Goal: Obtain resource: Download file/media

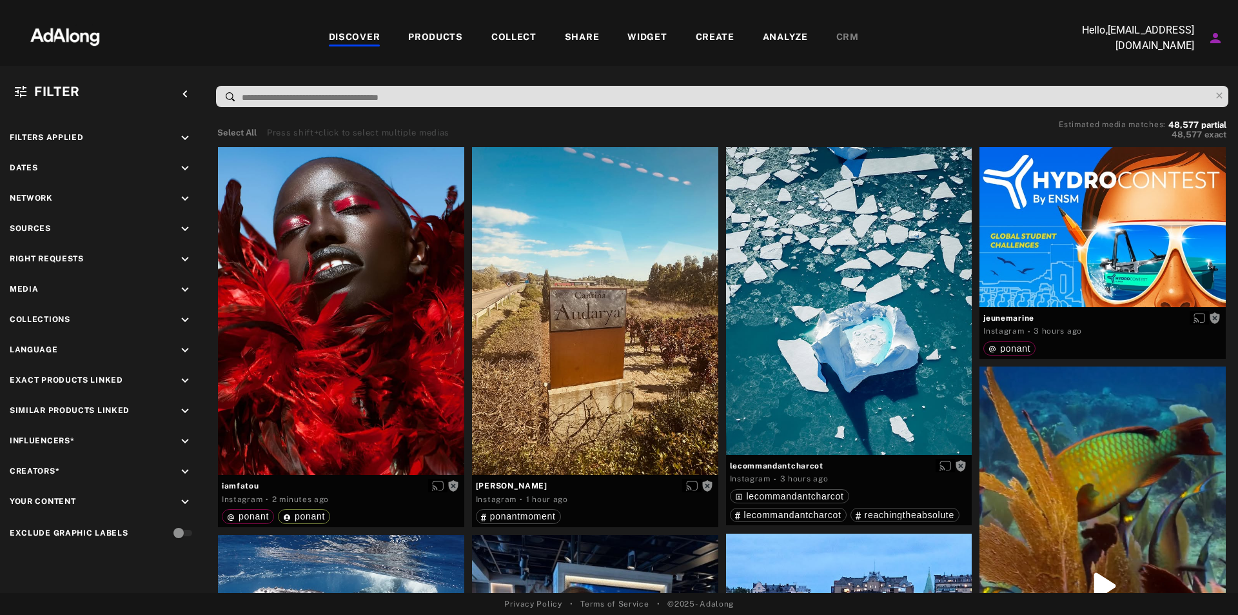
click at [502, 39] on div "COLLECT" at bounding box center [513, 37] width 45 height 15
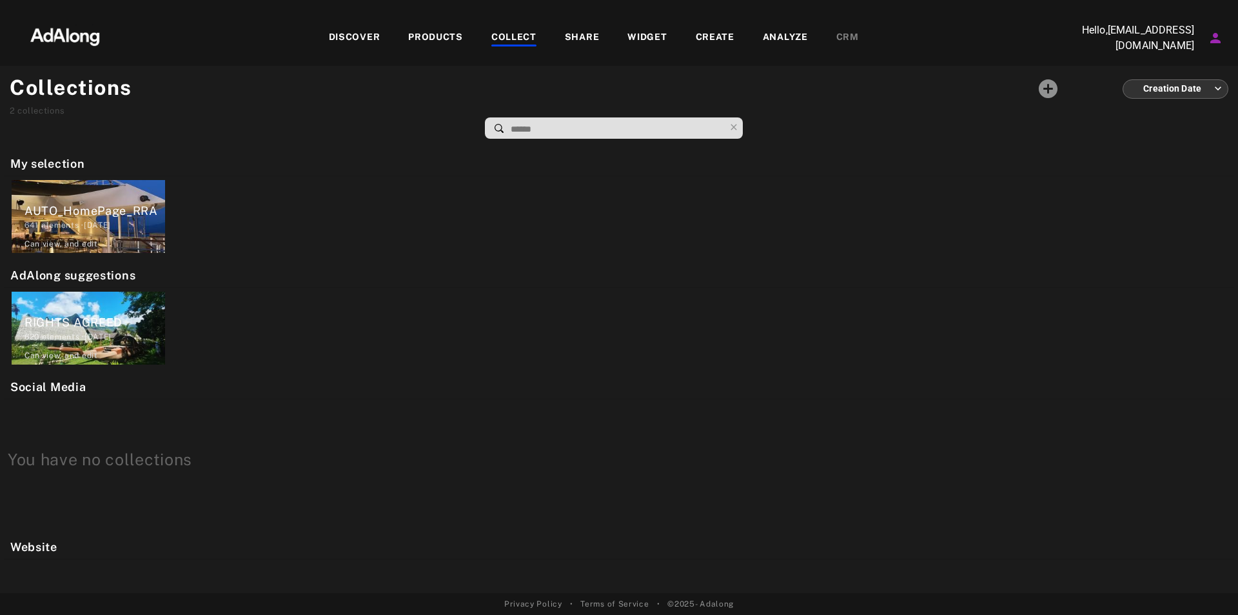
click at [436, 41] on div "PRODUCTS" at bounding box center [435, 37] width 55 height 15
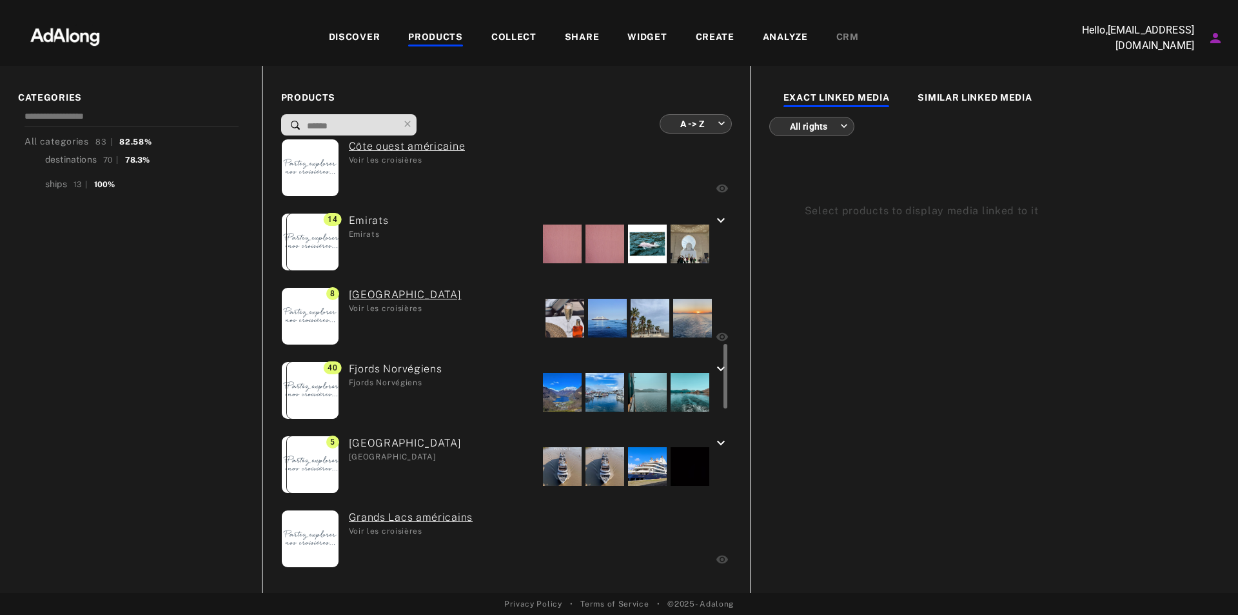
scroll to position [1548, 0]
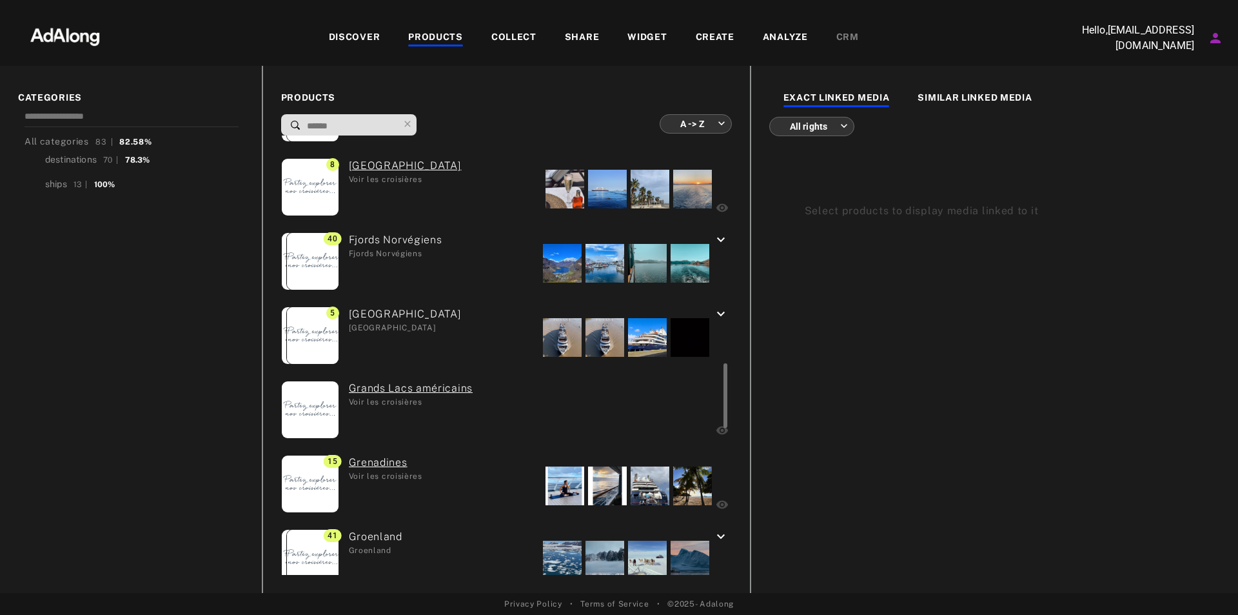
click at [377, 533] on div "Groenland Groenland" at bounding box center [370, 559] width 63 height 61
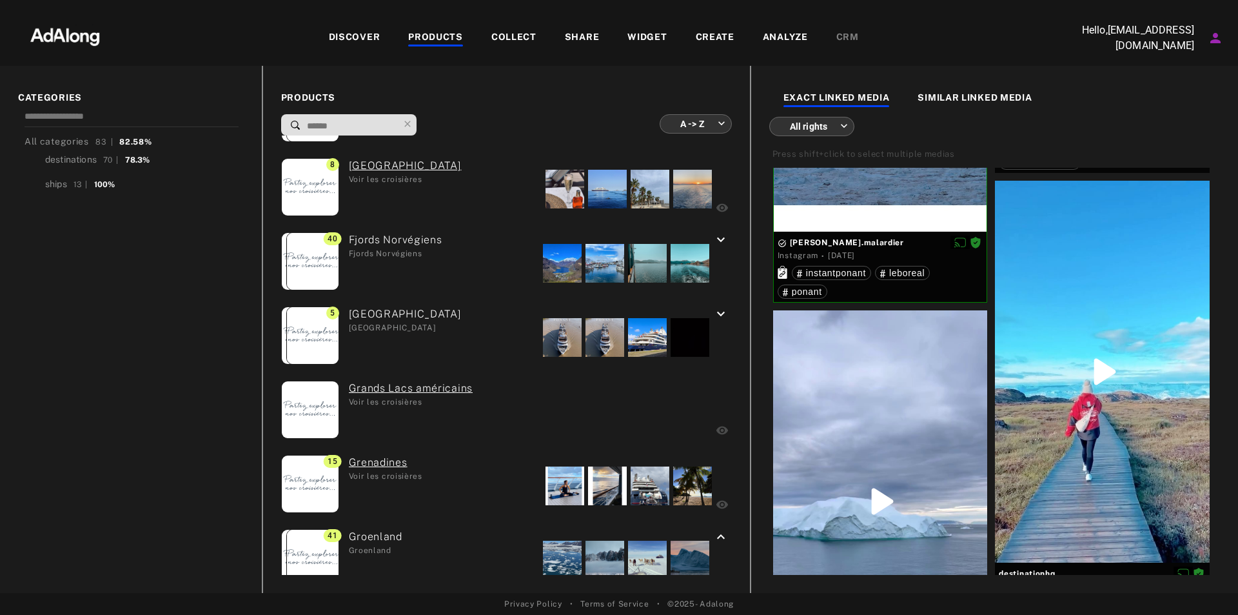
scroll to position [3309, 0]
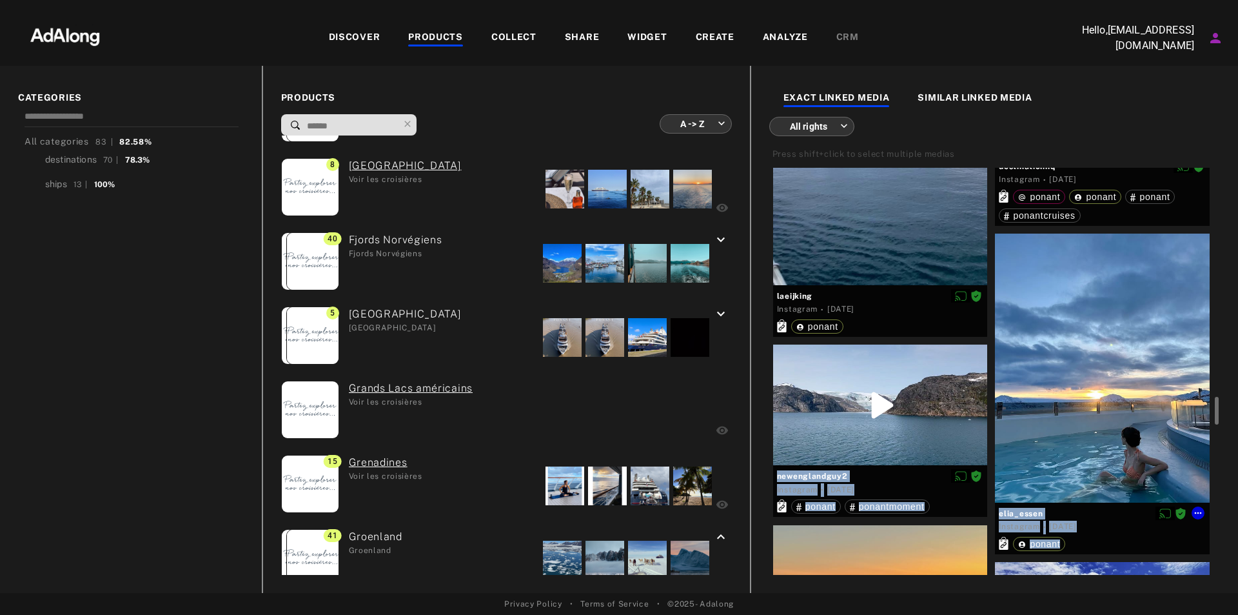
drag, startPoint x: 1214, startPoint y: 379, endPoint x: 1195, endPoint y: 257, distance: 122.8
click at [1192, 244] on div "eli.gunnemark Instagram · 12 months ago lecommandantcharcot eli.gunnemark Insta…" at bounding box center [994, 371] width 451 height 407
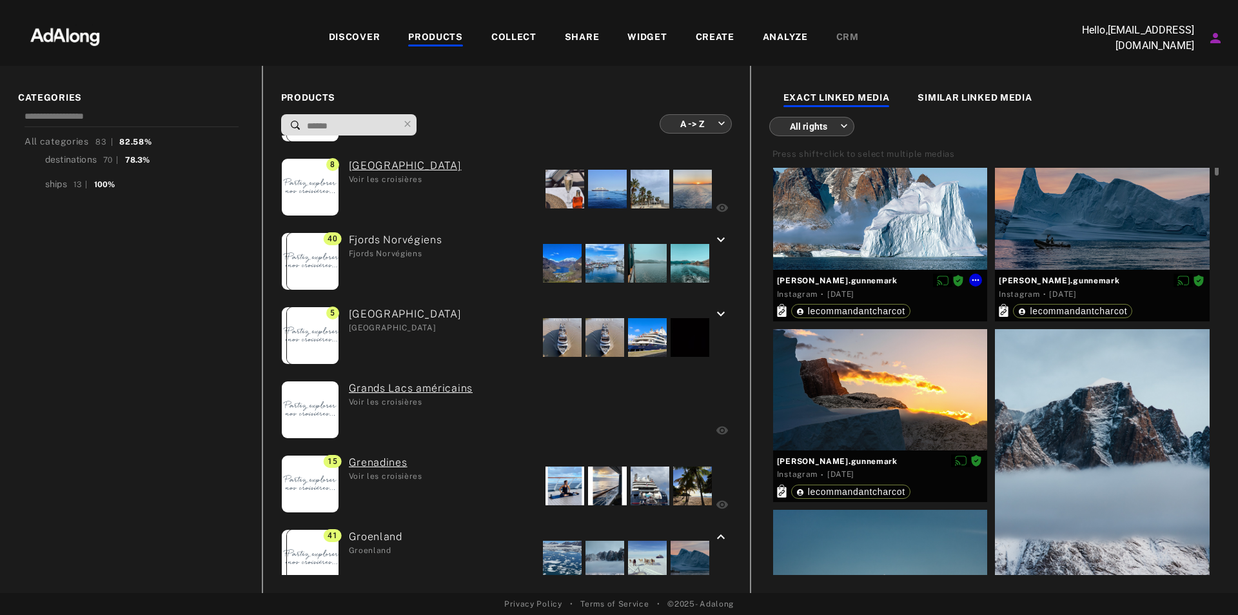
scroll to position [0, 0]
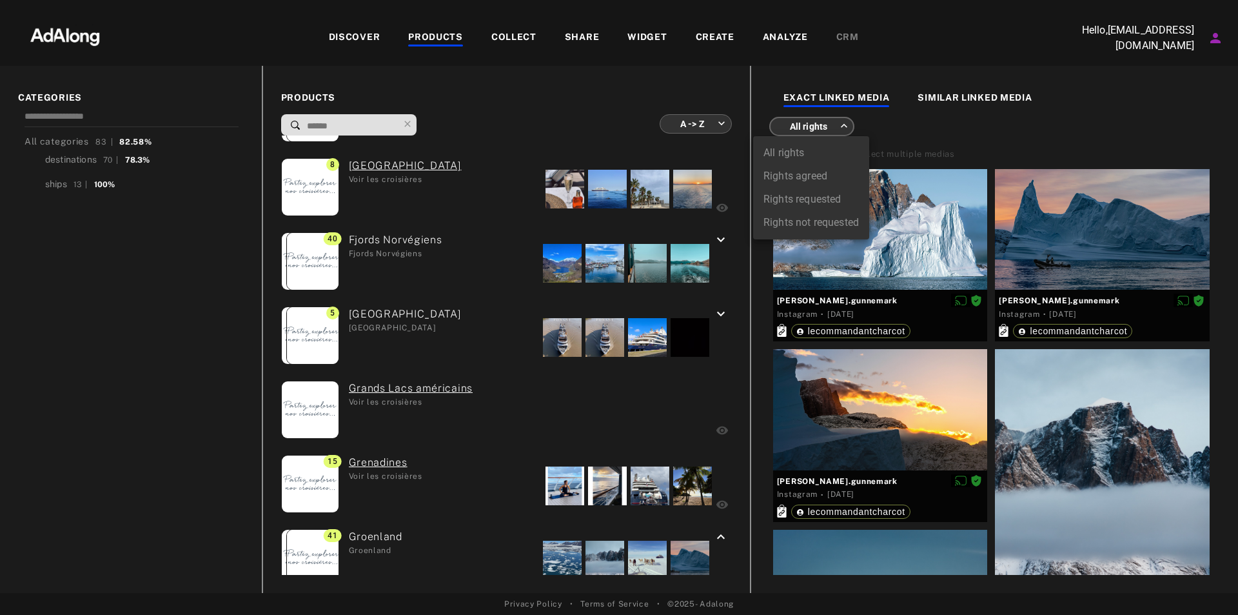
click at [816, 132] on body "DISCOVER PRODUCTS COLLECT SHARE WIDGET CREATE ANALYZE CRM Hello, [EMAIL_ADDRESS…" at bounding box center [619, 307] width 1238 height 615
click at [816, 132] on div at bounding box center [619, 307] width 1238 height 615
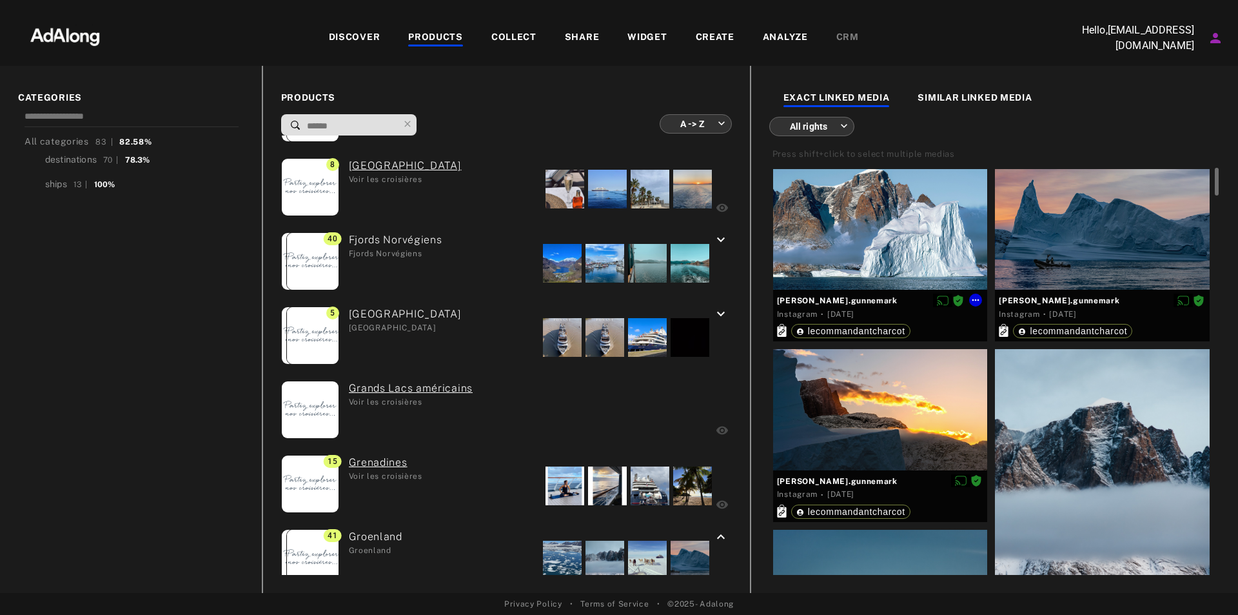
click at [853, 236] on div at bounding box center [880, 229] width 215 height 121
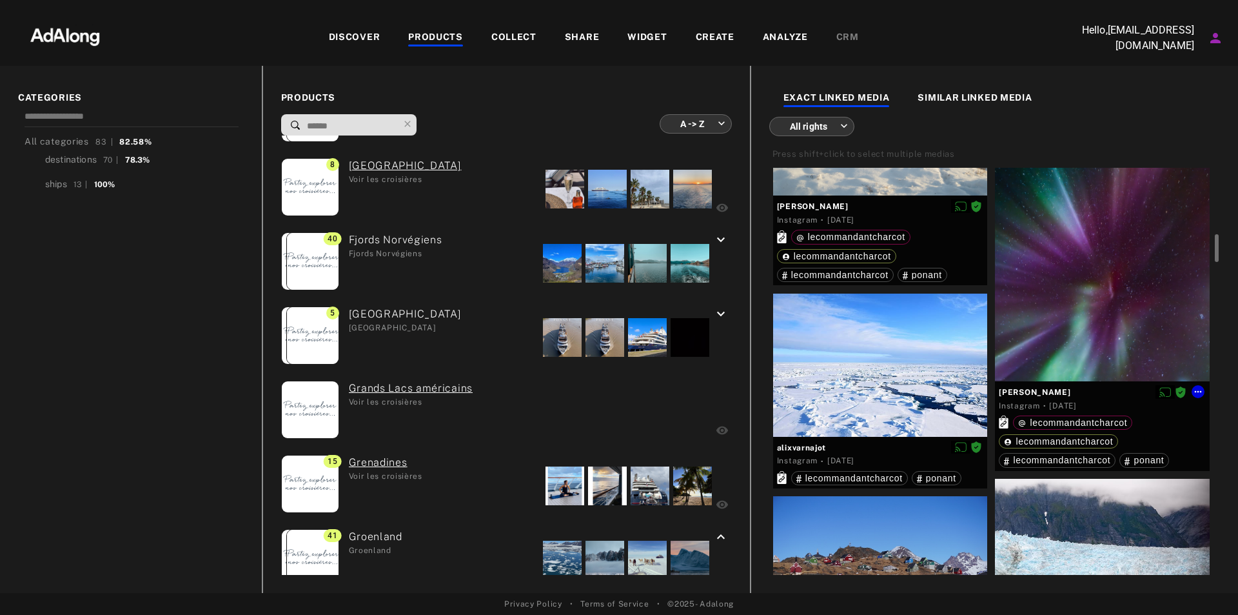
scroll to position [1032, 0]
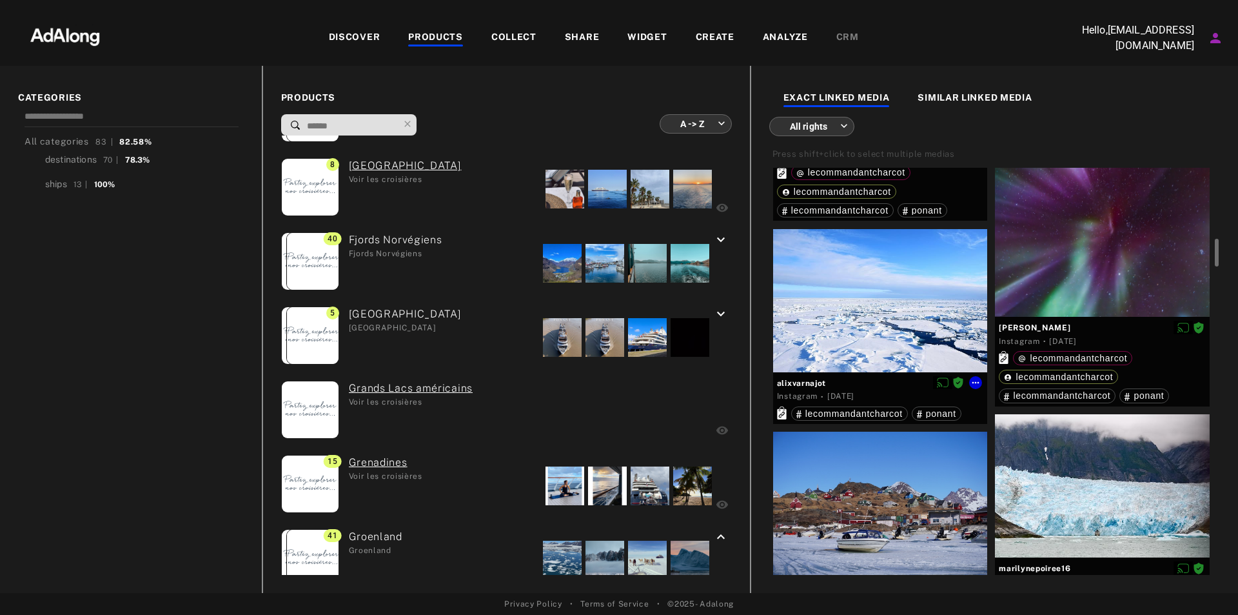
click at [904, 277] on div at bounding box center [880, 300] width 215 height 143
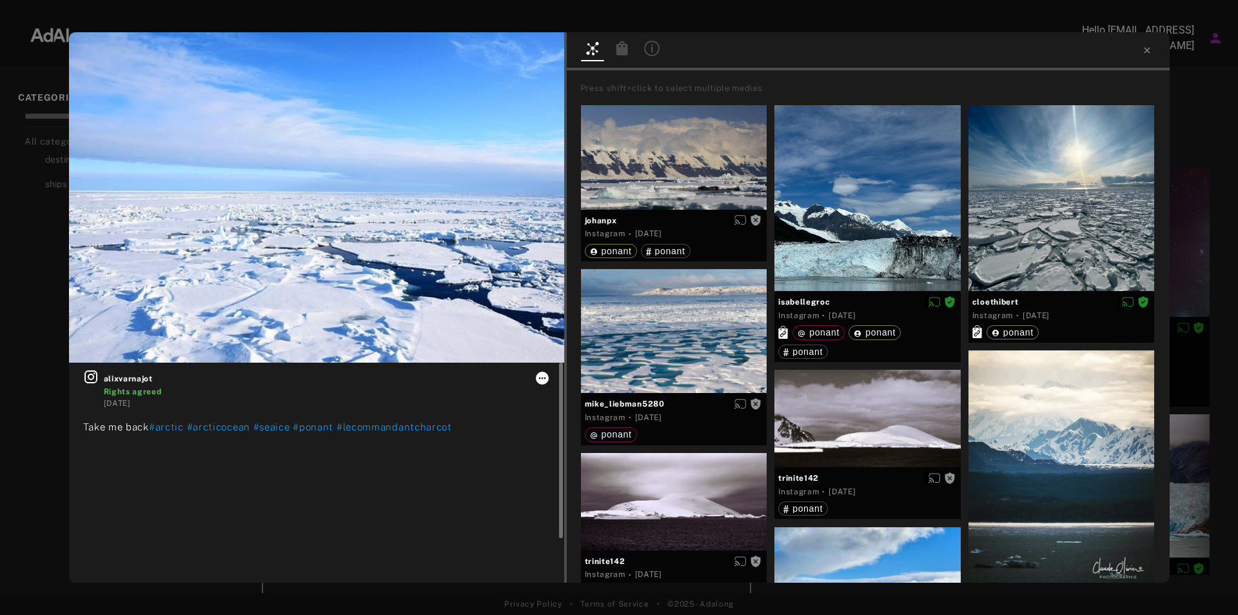
click at [540, 377] on icon at bounding box center [542, 378] width 10 height 10
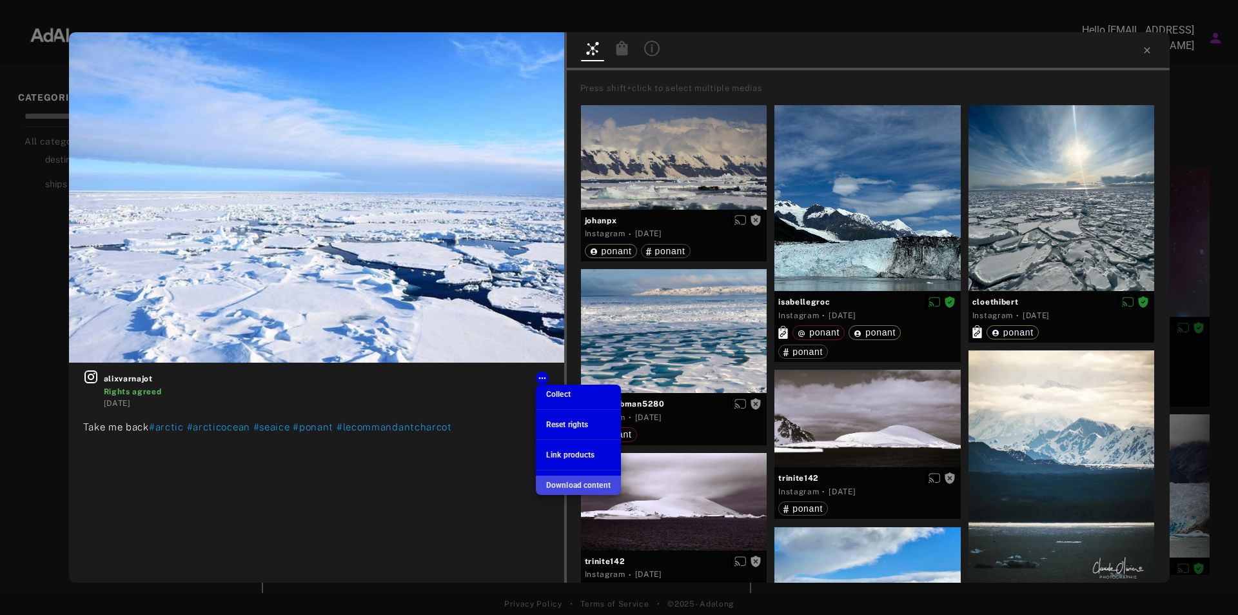
click at [560, 482] on span "Download content" at bounding box center [578, 484] width 64 height 9
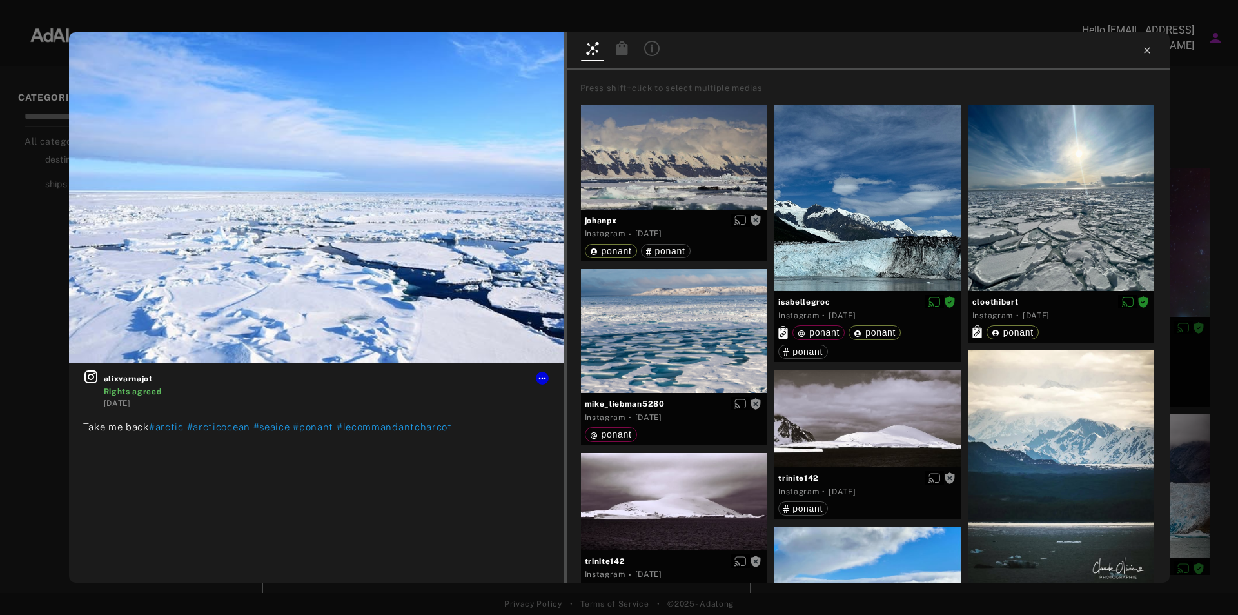
click at [1145, 48] on icon at bounding box center [1147, 50] width 6 height 6
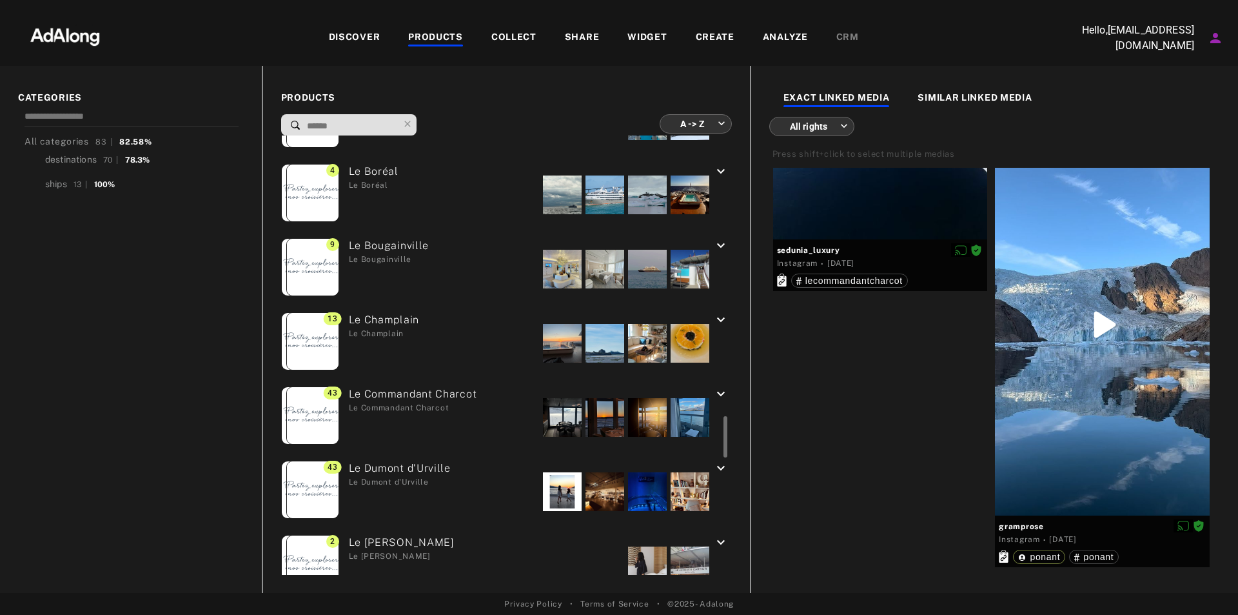
scroll to position [3016, 0]
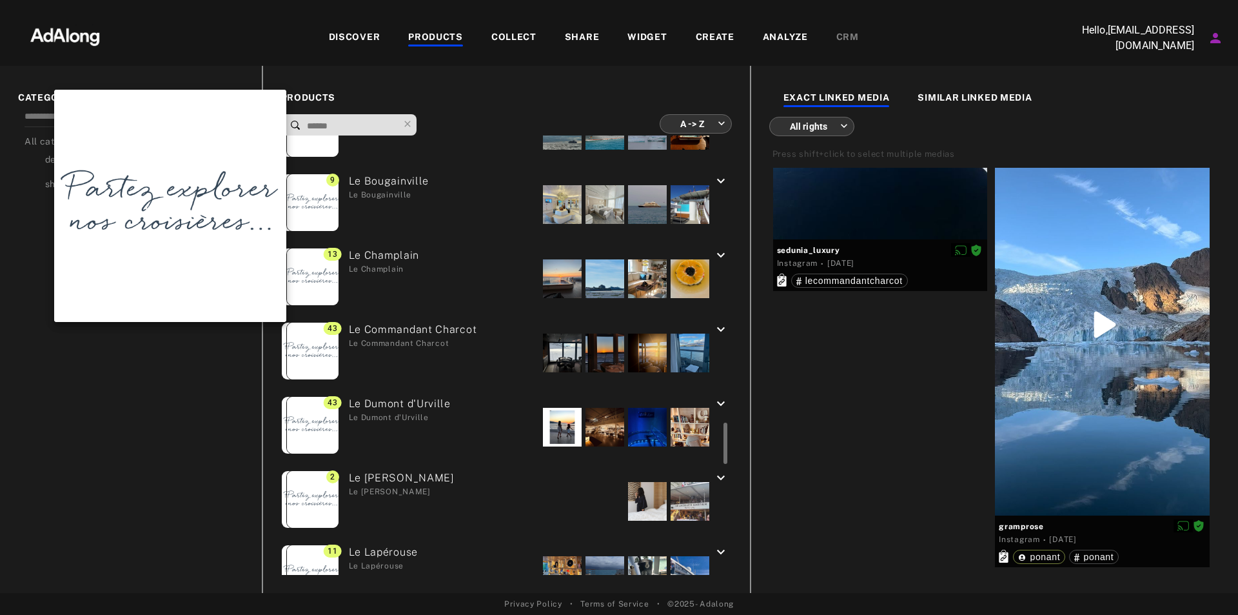
click at [315, 338] on img at bounding box center [312, 350] width 57 height 57
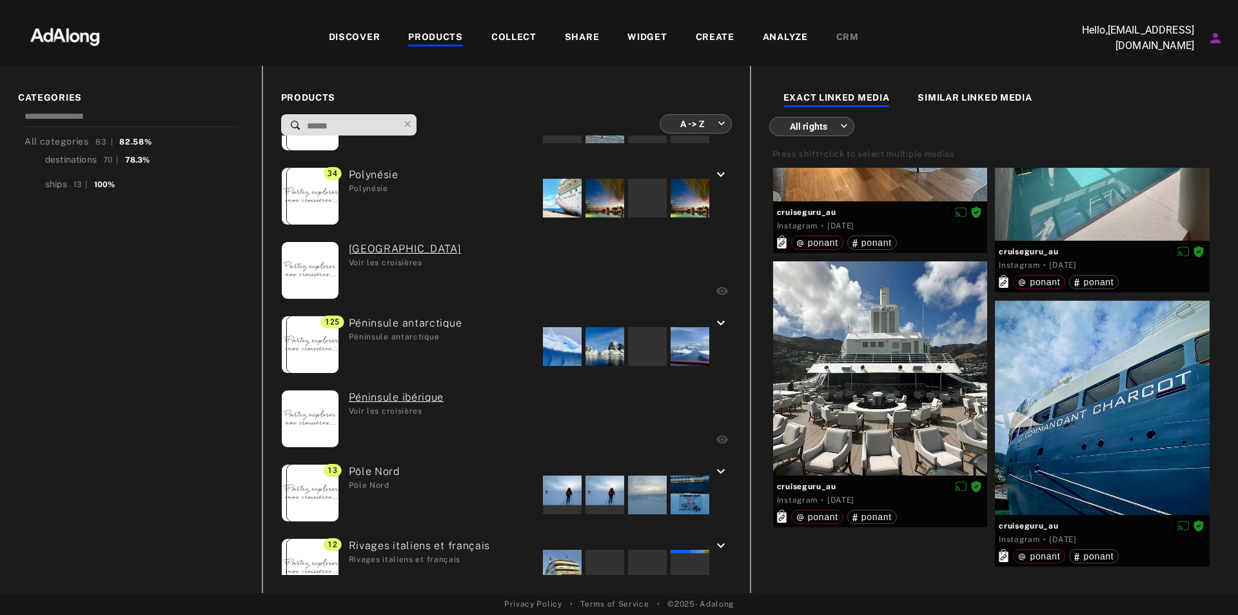
scroll to position [5208, 0]
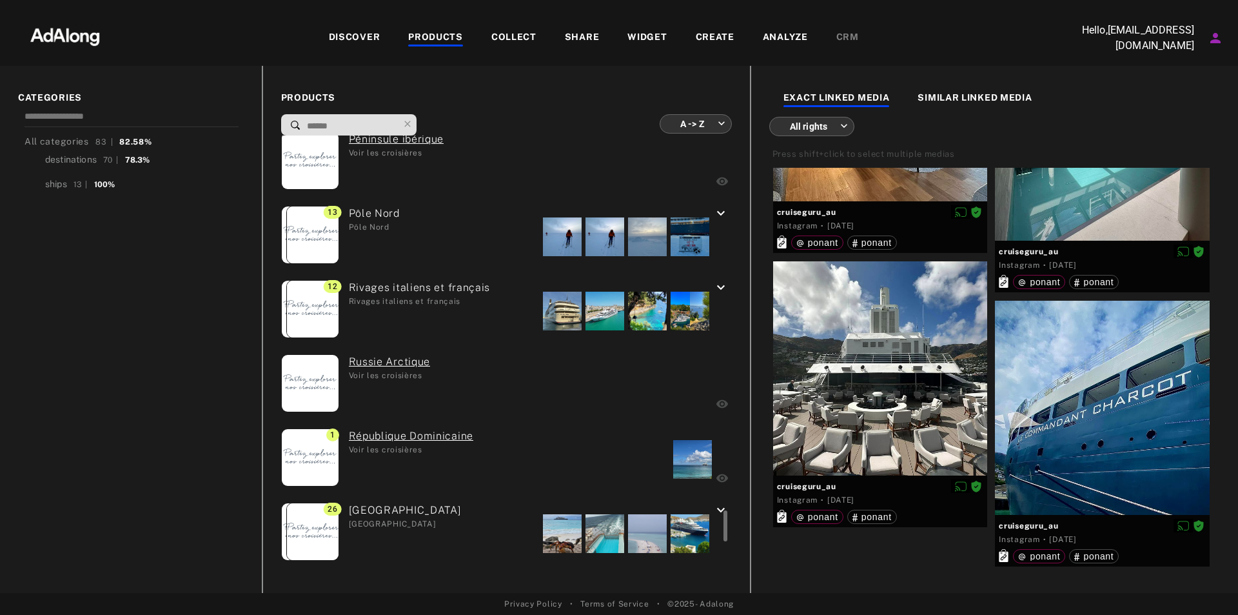
click at [367, 213] on div "[GEOGRAPHIC_DATA]" at bounding box center [369, 236] width 61 height 61
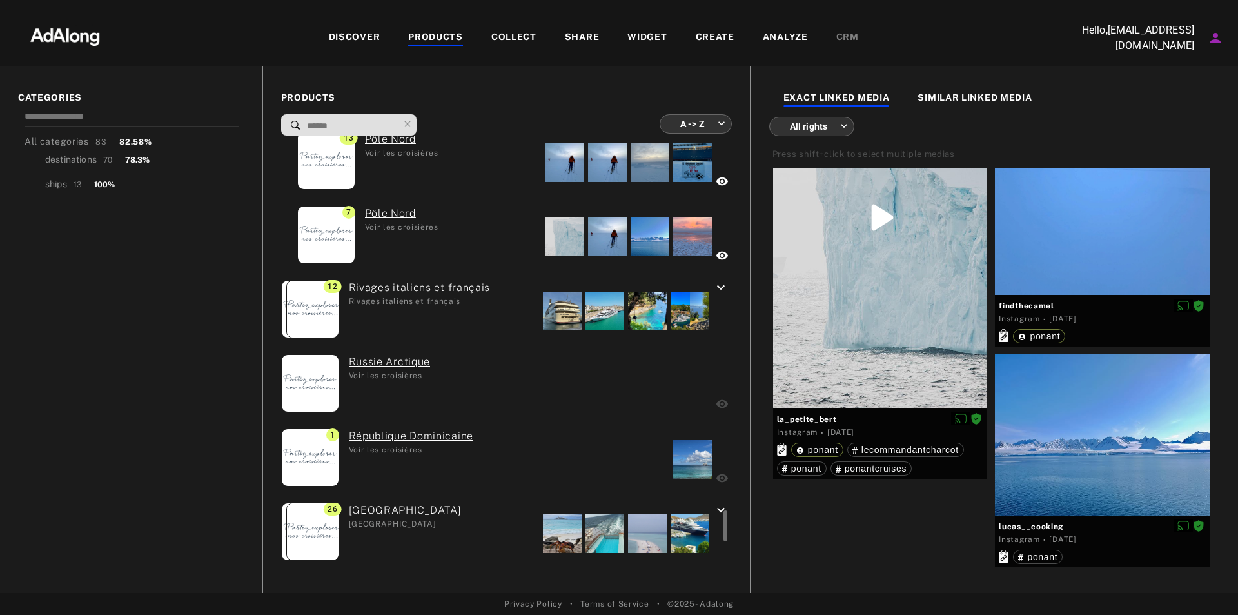
scroll to position [5079, 0]
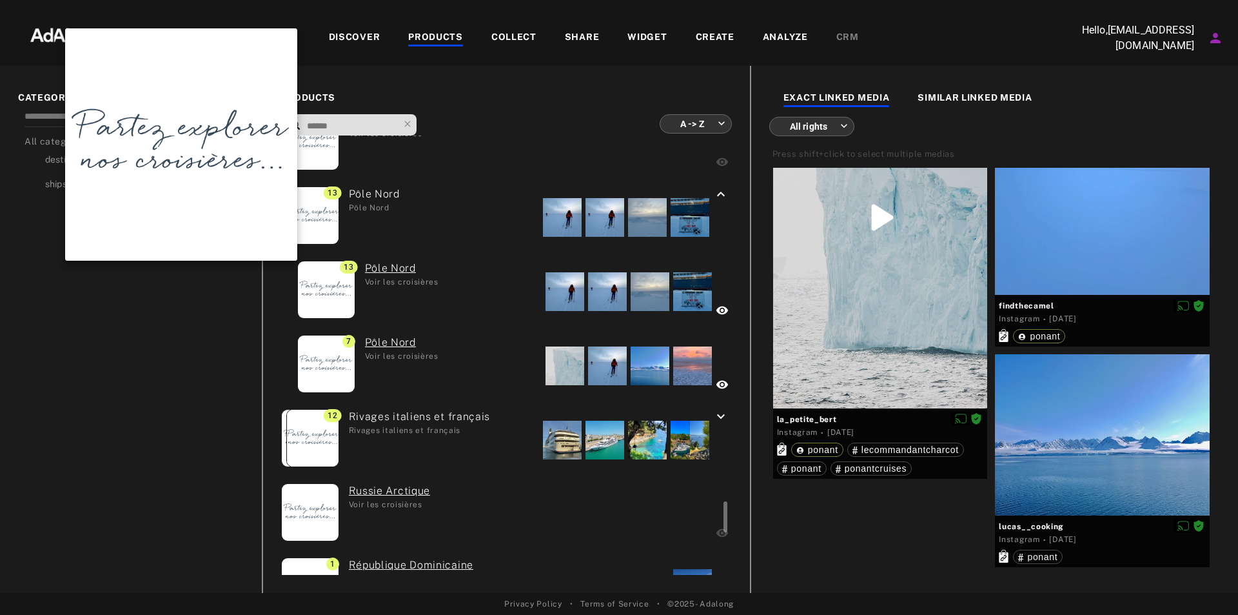
click at [322, 281] on img at bounding box center [326, 289] width 57 height 57
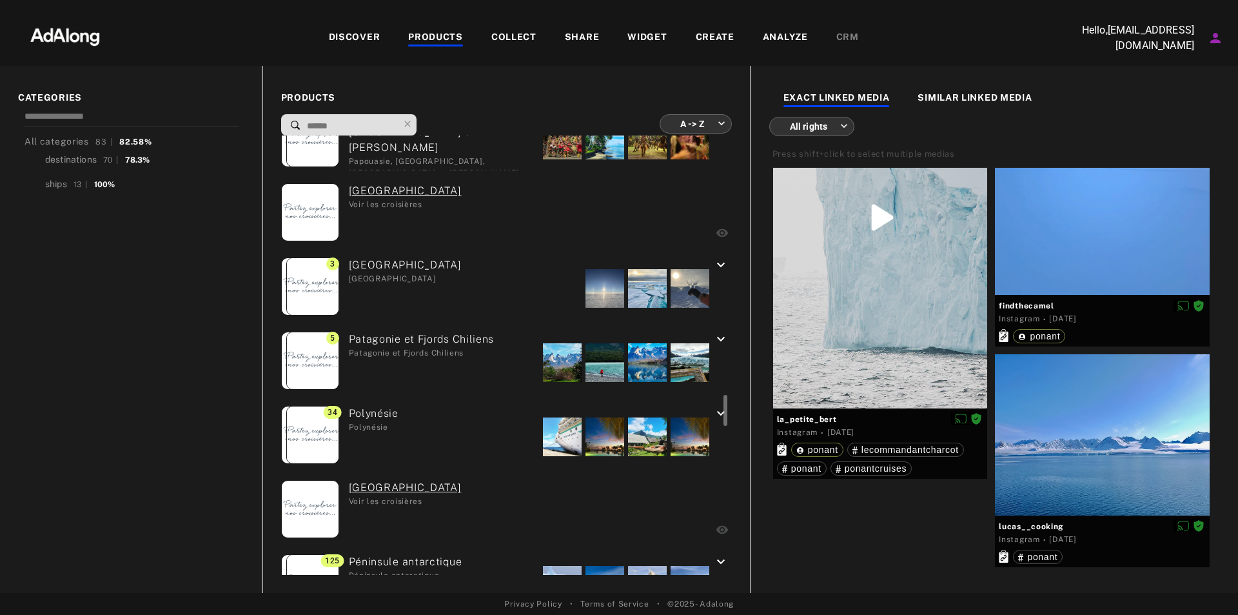
scroll to position [4370, 0]
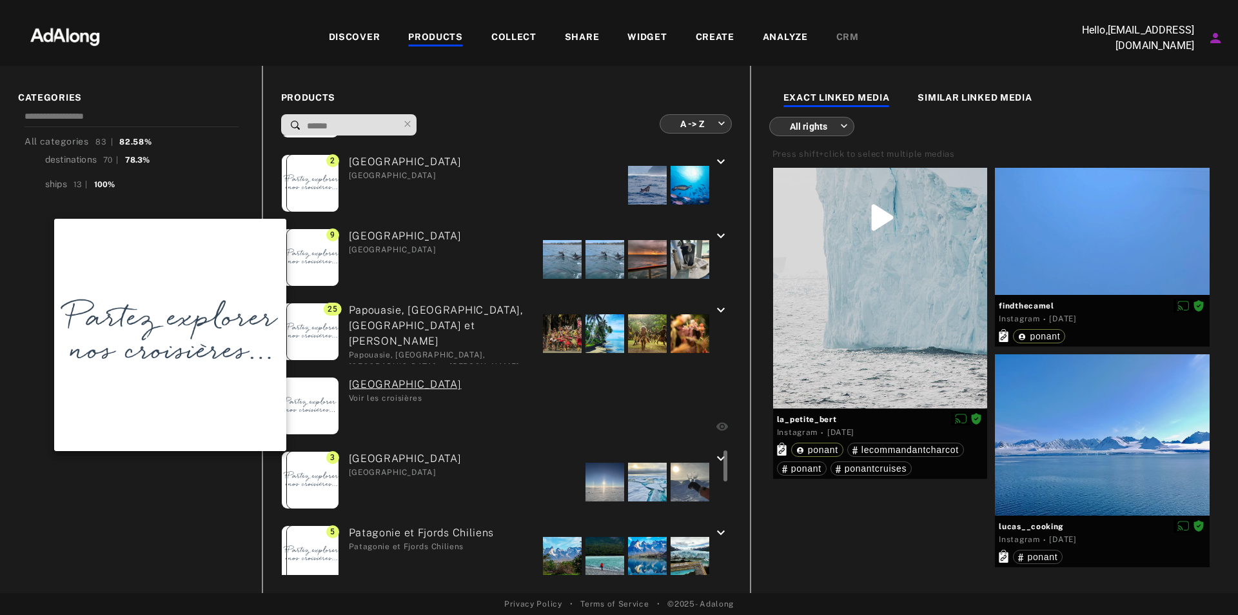
click at [309, 466] on img at bounding box center [312, 479] width 57 height 57
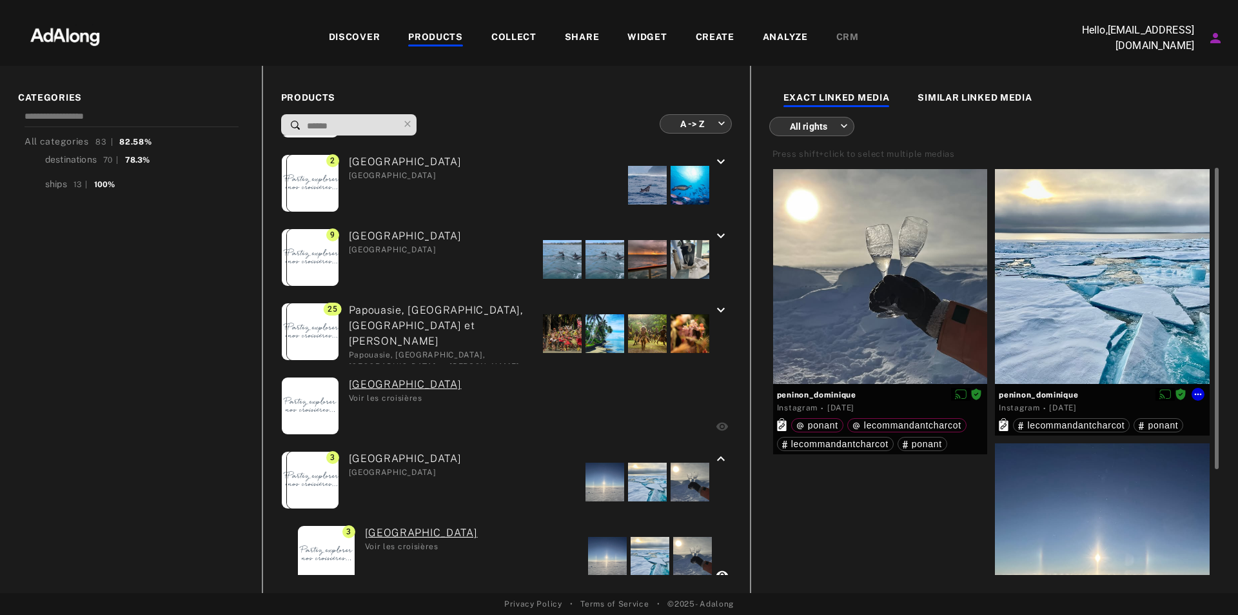
click at [1063, 287] on div at bounding box center [1102, 276] width 215 height 215
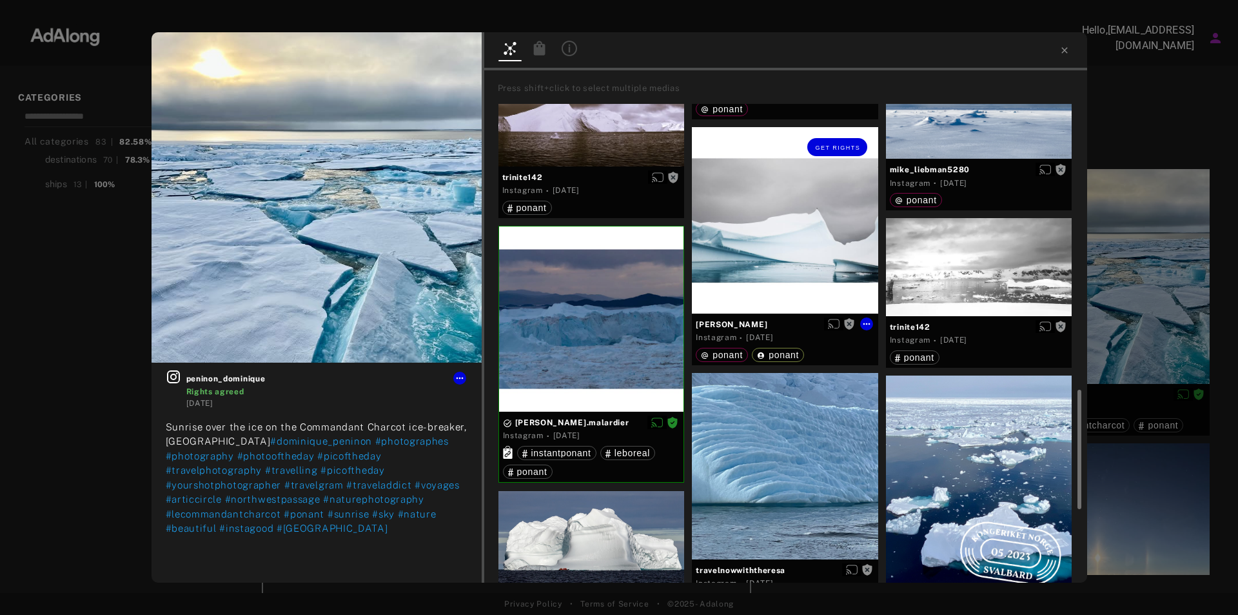
scroll to position [709, 0]
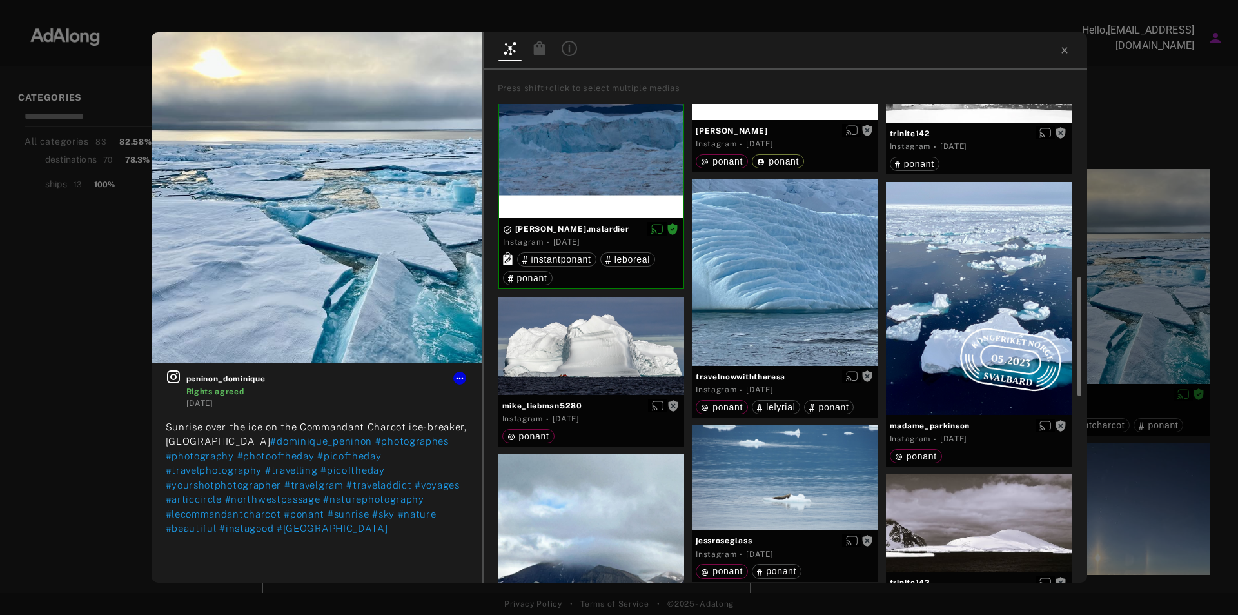
click at [1129, 113] on div "peninon_dominique Rights agreed 3 years ago Sunrise over the ice on the Command…" at bounding box center [619, 307] width 1238 height 615
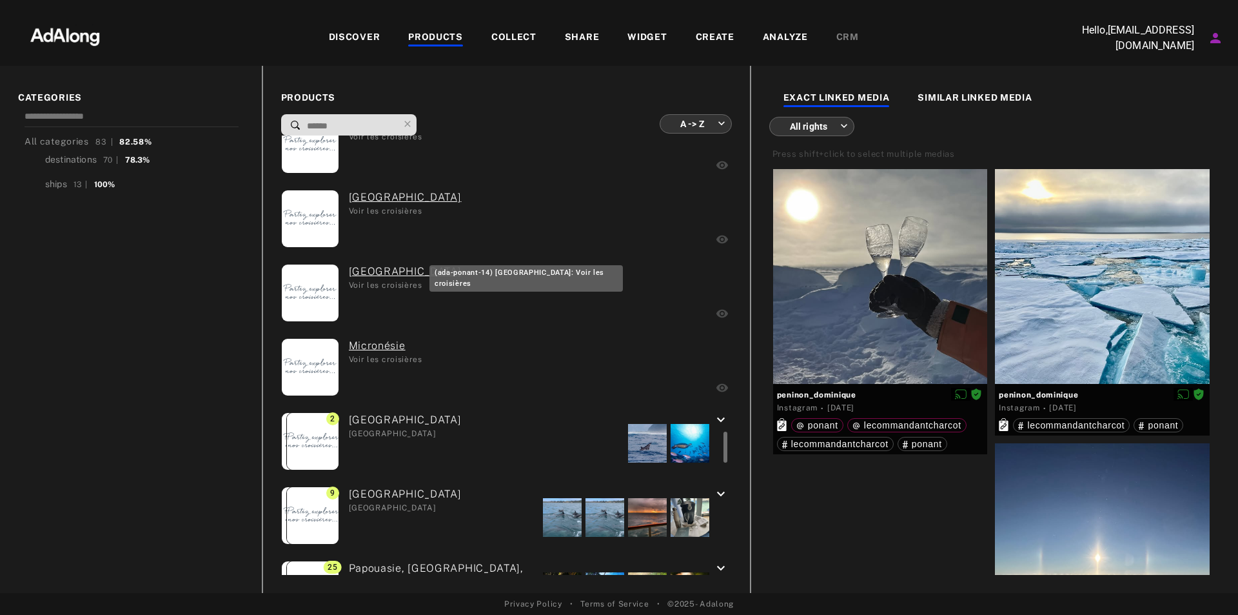
scroll to position [3983, 0]
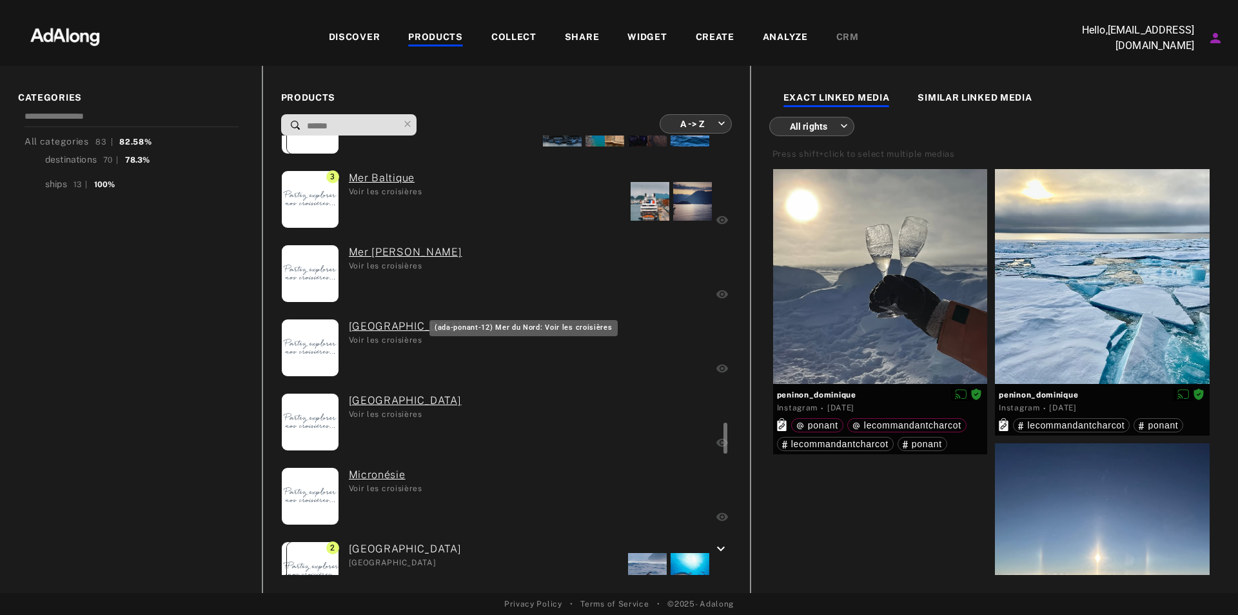
click at [381, 327] on link "[GEOGRAPHIC_DATA]" at bounding box center [405, 326] width 113 height 15
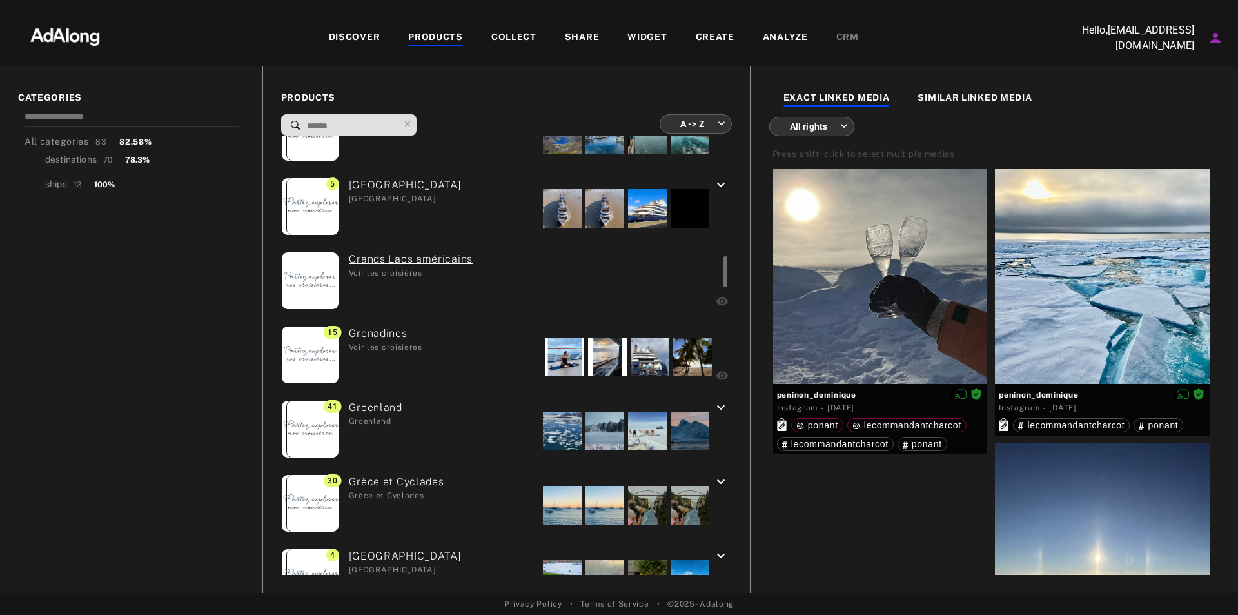
scroll to position [1741, 0]
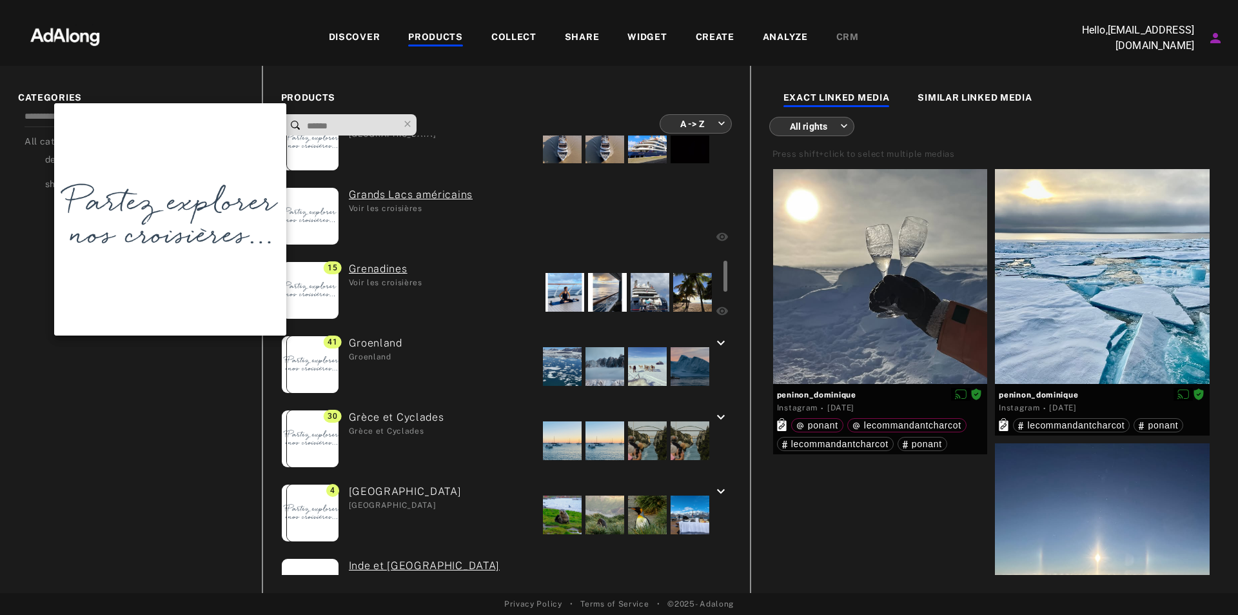
click at [332, 350] on img at bounding box center [312, 364] width 57 height 57
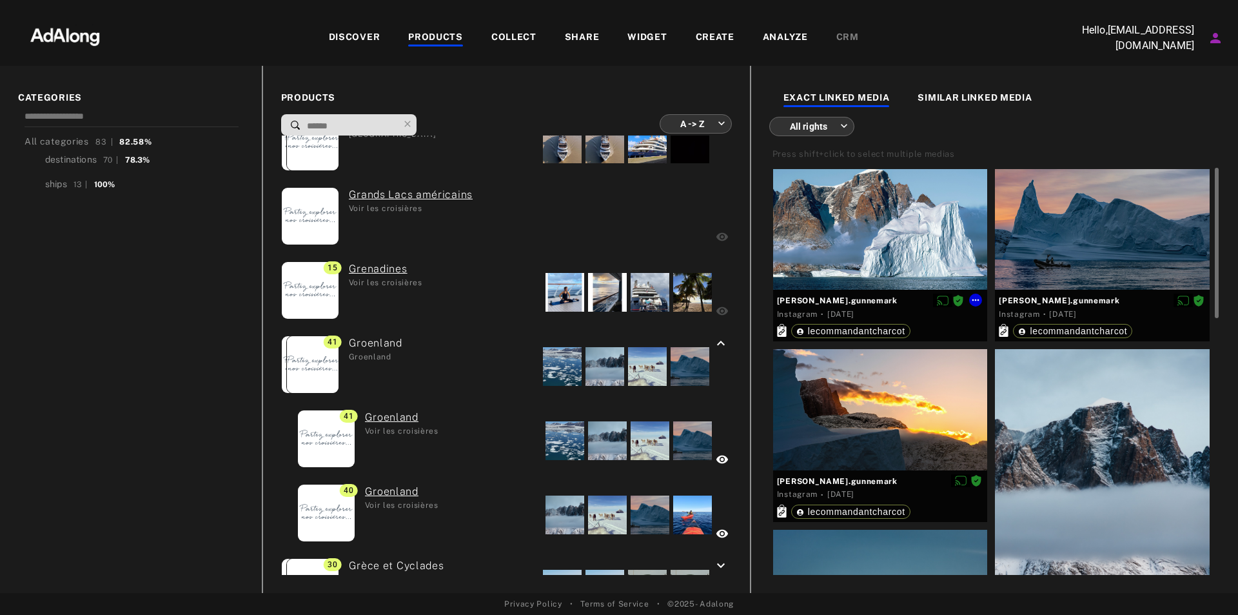
click at [865, 221] on div at bounding box center [880, 229] width 215 height 121
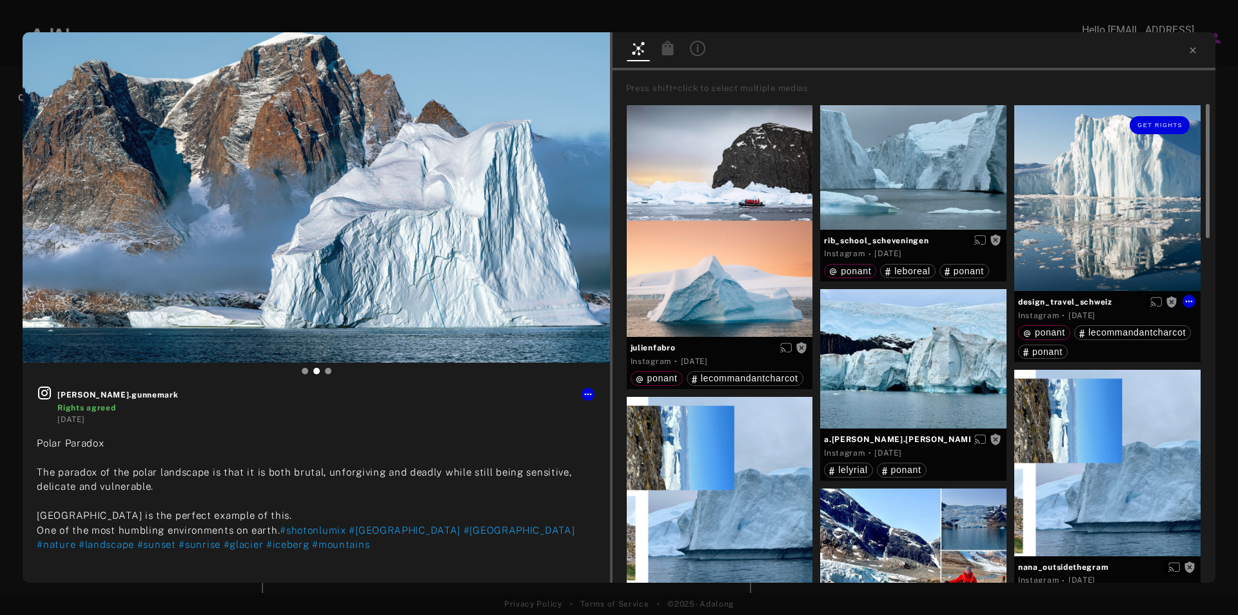
click at [1059, 160] on div "Get rights" at bounding box center [1107, 198] width 186 height 186
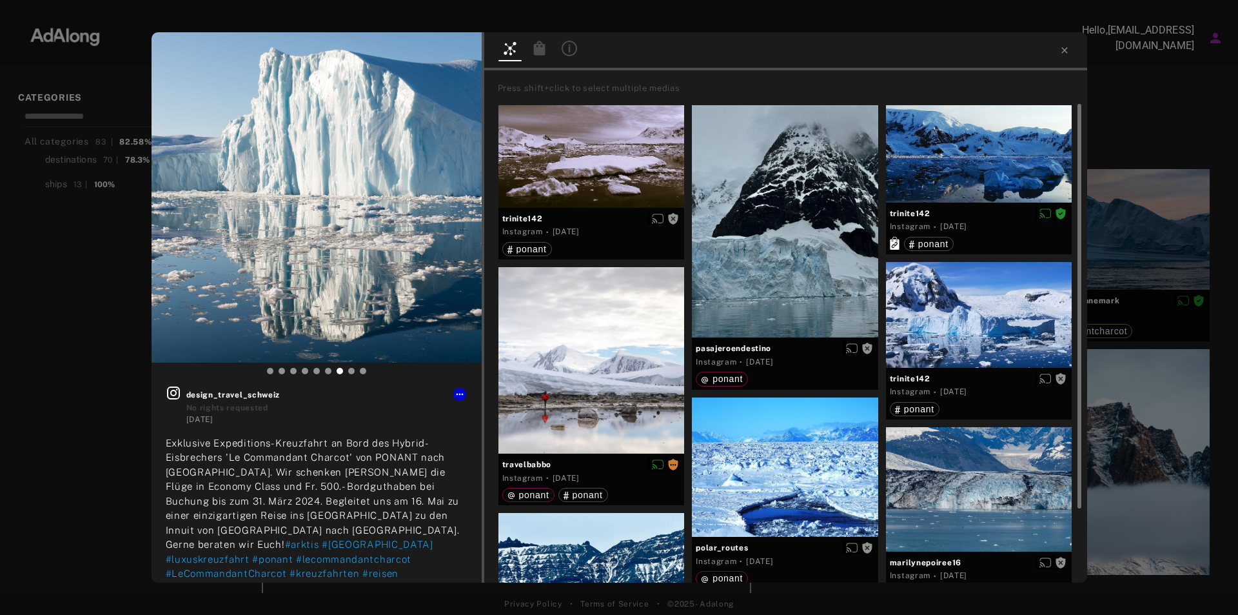
click at [78, 249] on div "Get rights design_travel_schweiz No rights requested 2 years ago Exklusive Expe…" at bounding box center [619, 307] width 1238 height 615
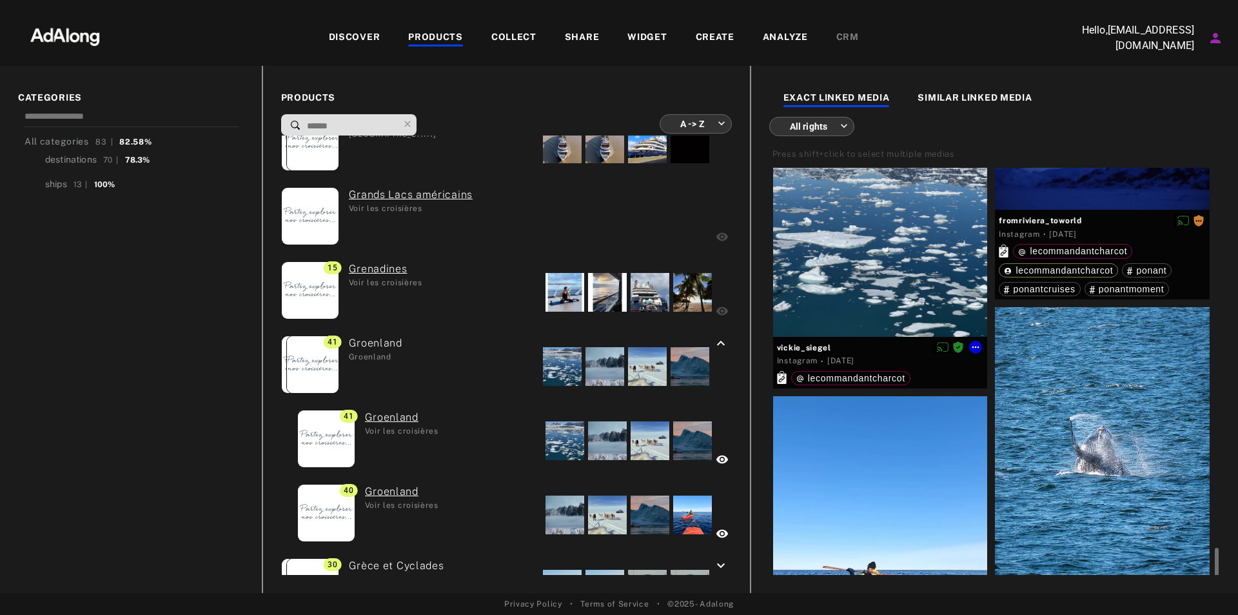
scroll to position [2257, 0]
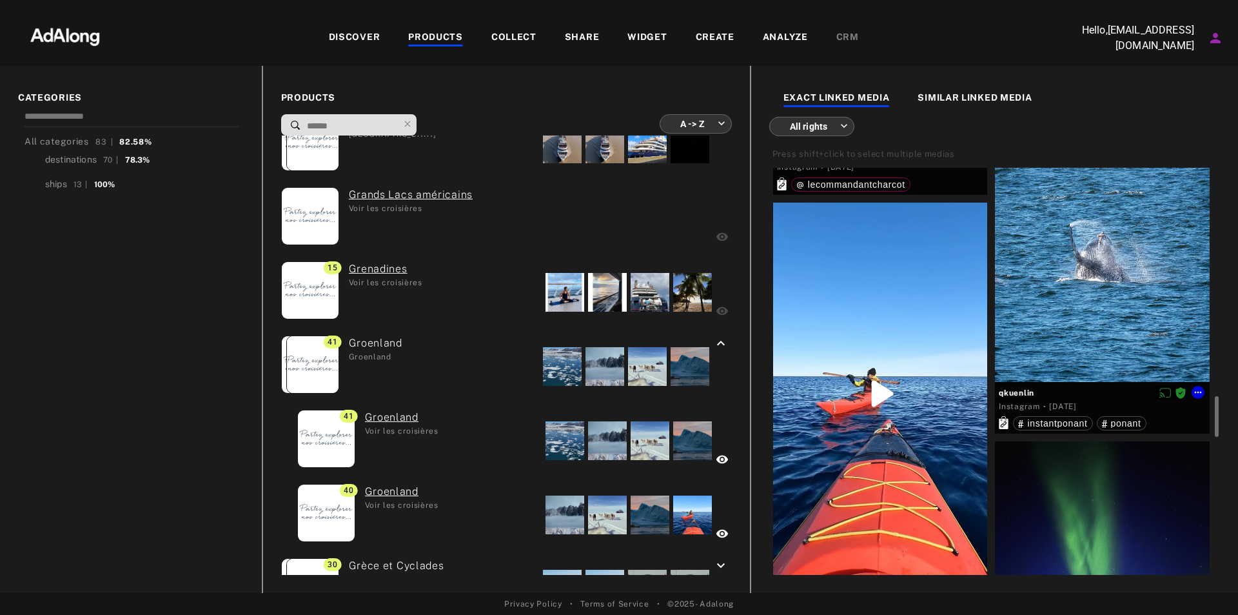
click at [1082, 213] on div at bounding box center [1102, 248] width 215 height 268
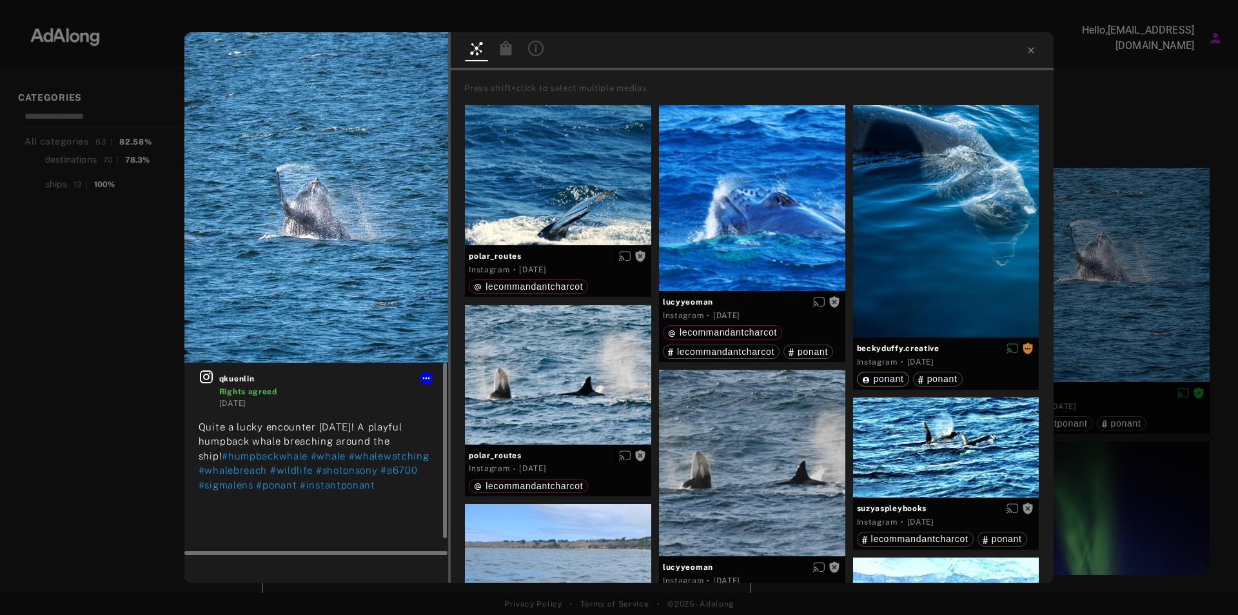
click at [313, 390] on span "Rights agreed" at bounding box center [326, 392] width 215 height 12
click at [424, 375] on icon at bounding box center [426, 378] width 10 height 10
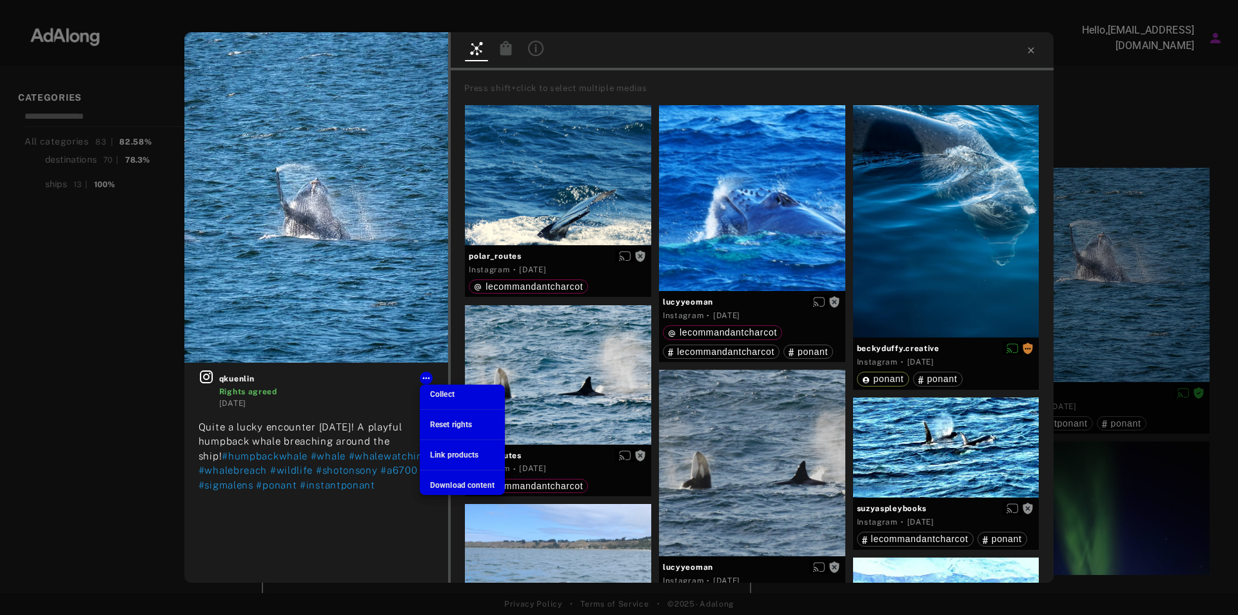
click at [455, 482] on span "Download content" at bounding box center [462, 484] width 64 height 9
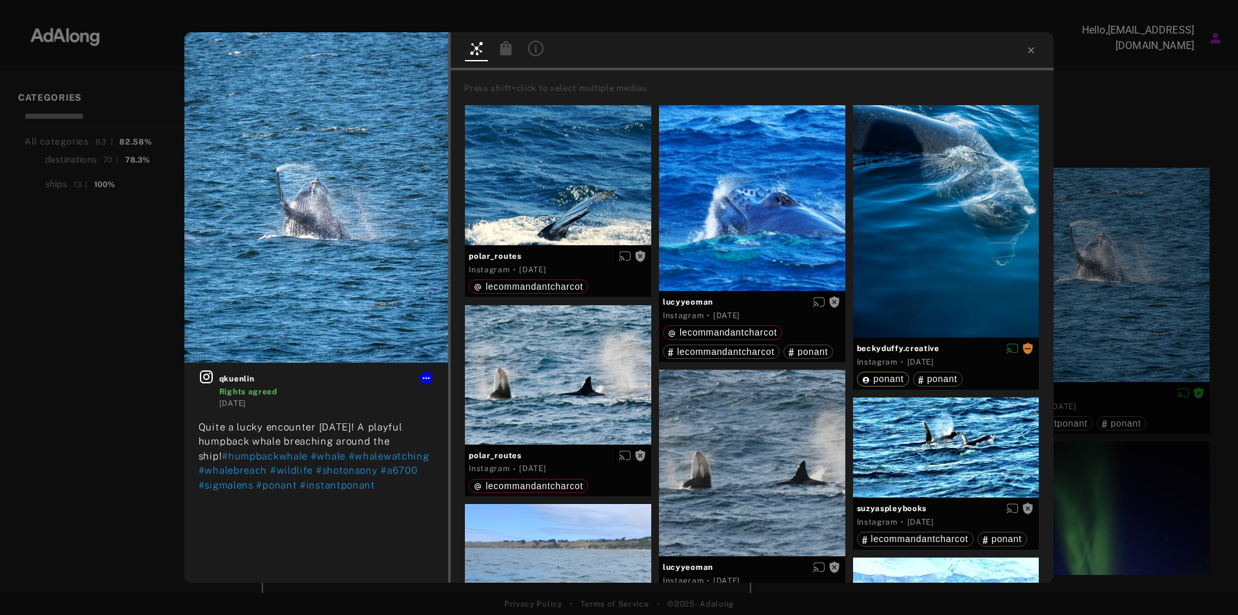
click at [1174, 61] on div "qkuenlin Rights agreed 1 year ago Quite a lucky encounter today! A playful hump…" at bounding box center [619, 307] width 1238 height 615
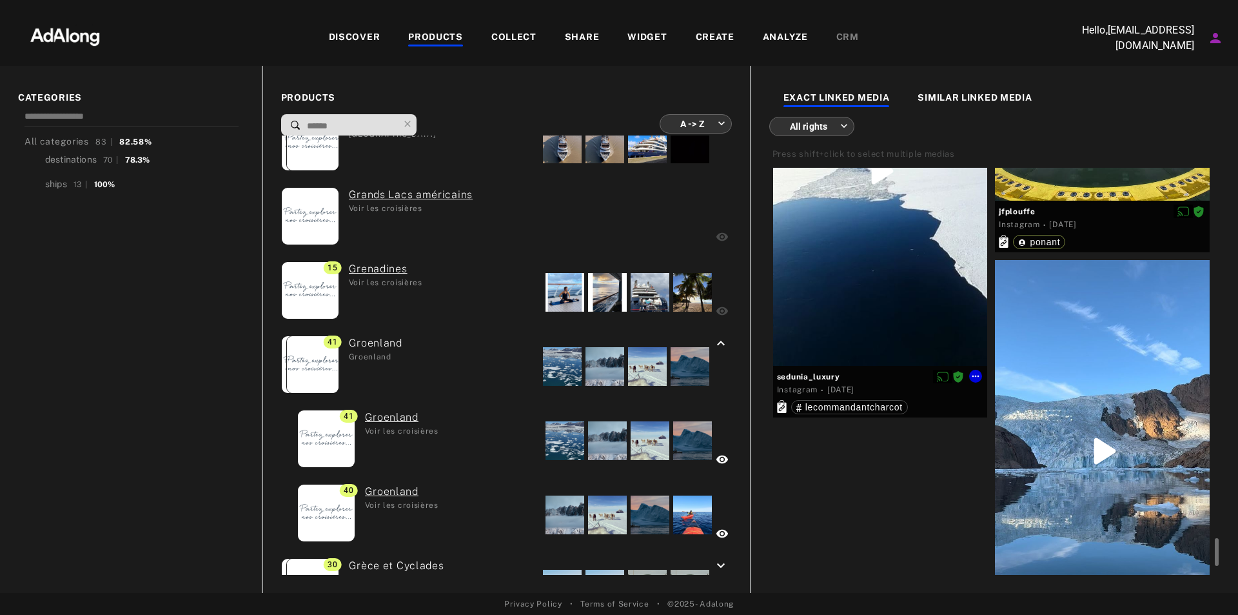
scroll to position [5479, 0]
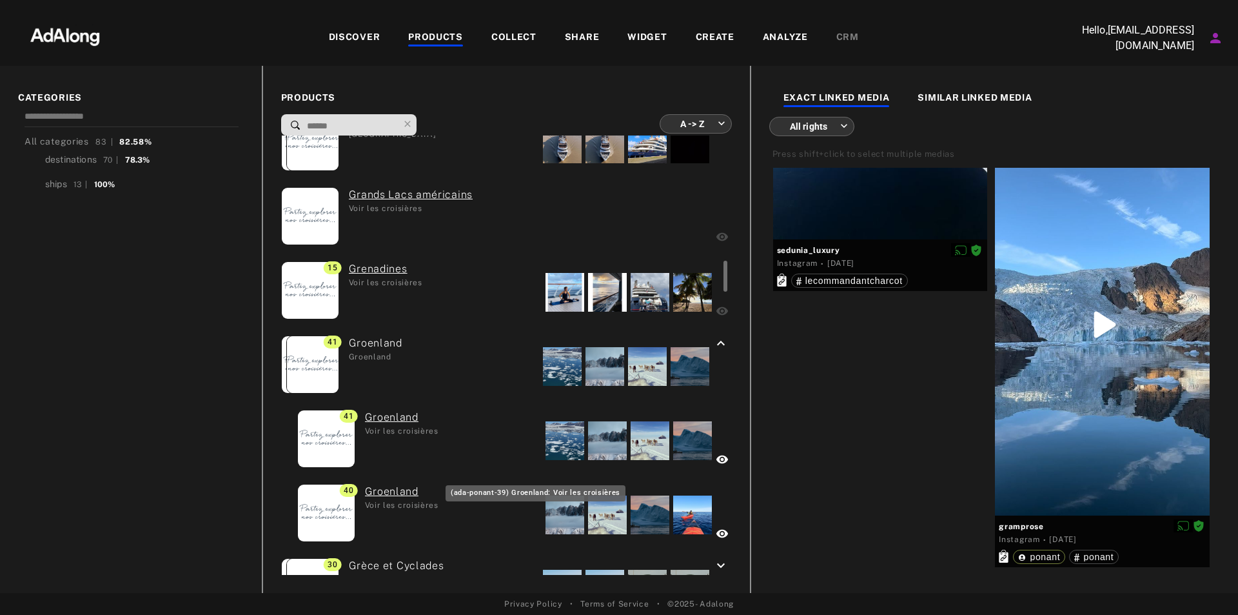
click at [397, 492] on link "Groenland" at bounding box center [402, 491] width 74 height 15
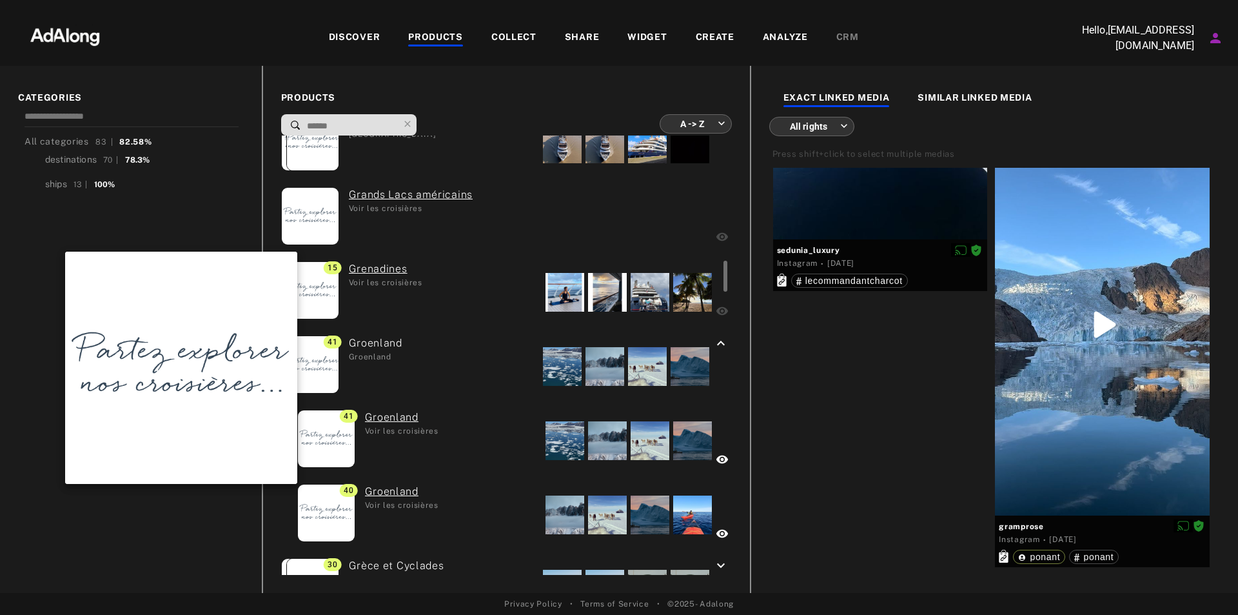
click at [331, 520] on img at bounding box center [326, 512] width 57 height 57
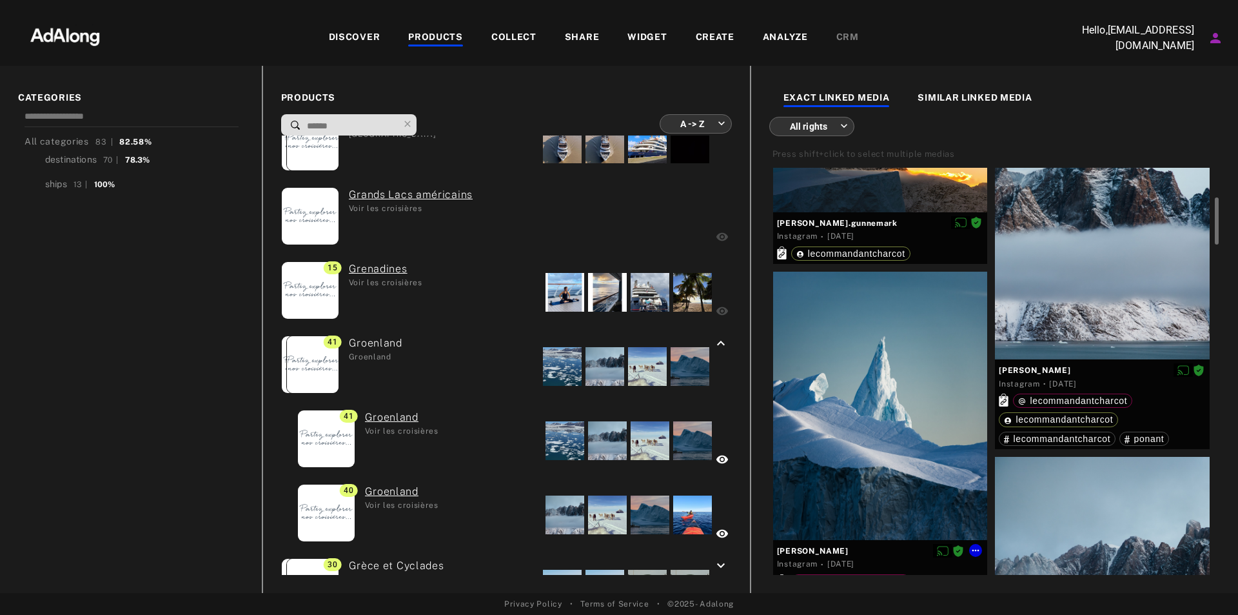
scroll to position [322, 0]
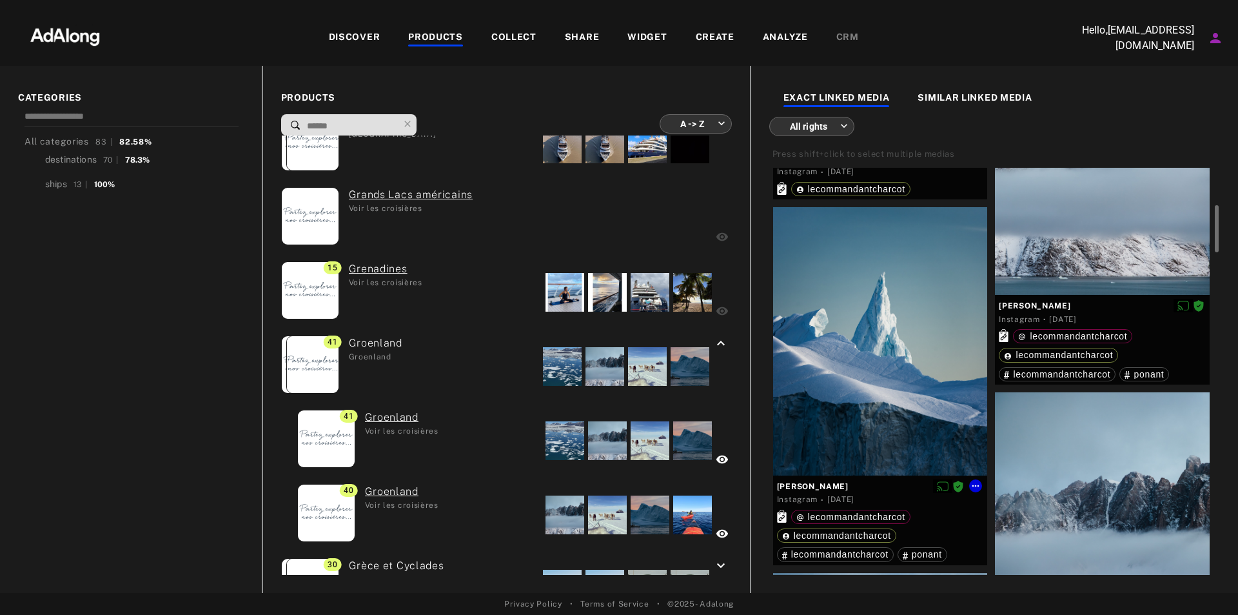
click at [871, 312] on div at bounding box center [880, 341] width 215 height 268
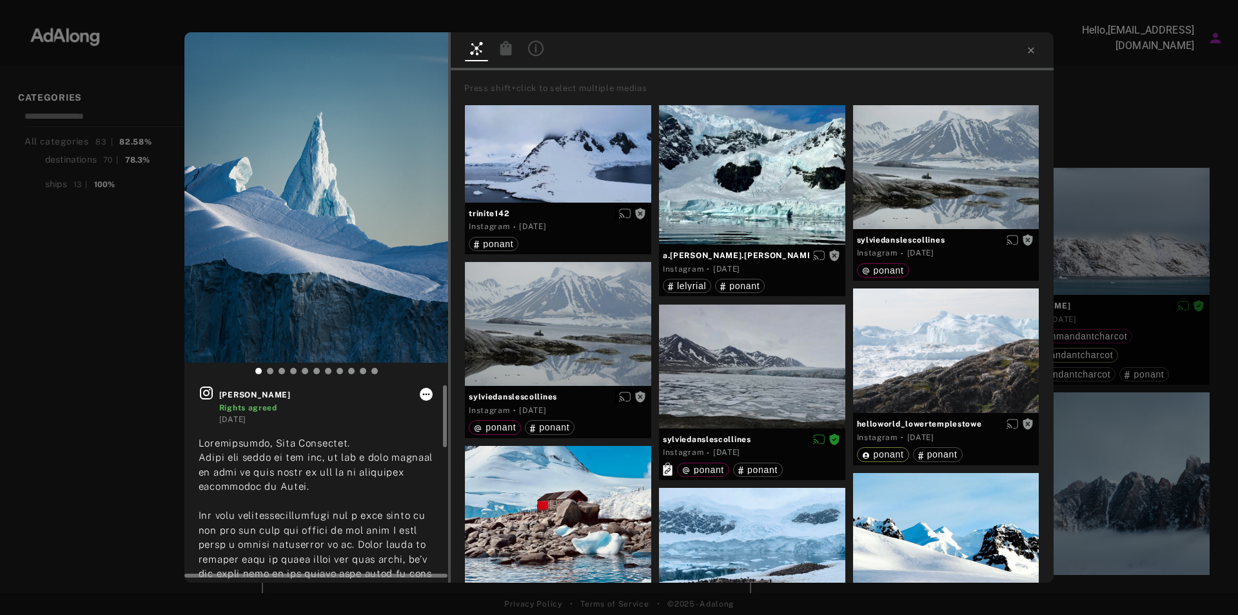
click at [431, 392] on icon at bounding box center [426, 394] width 10 height 10
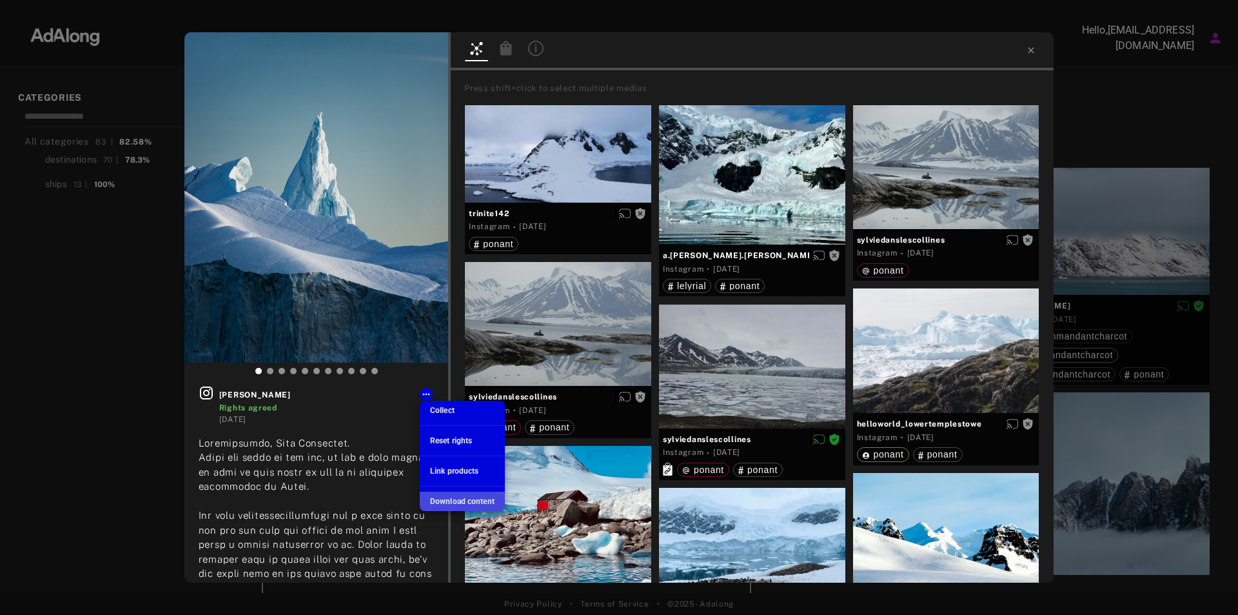
click at [467, 500] on span "Download content" at bounding box center [462, 501] width 64 height 9
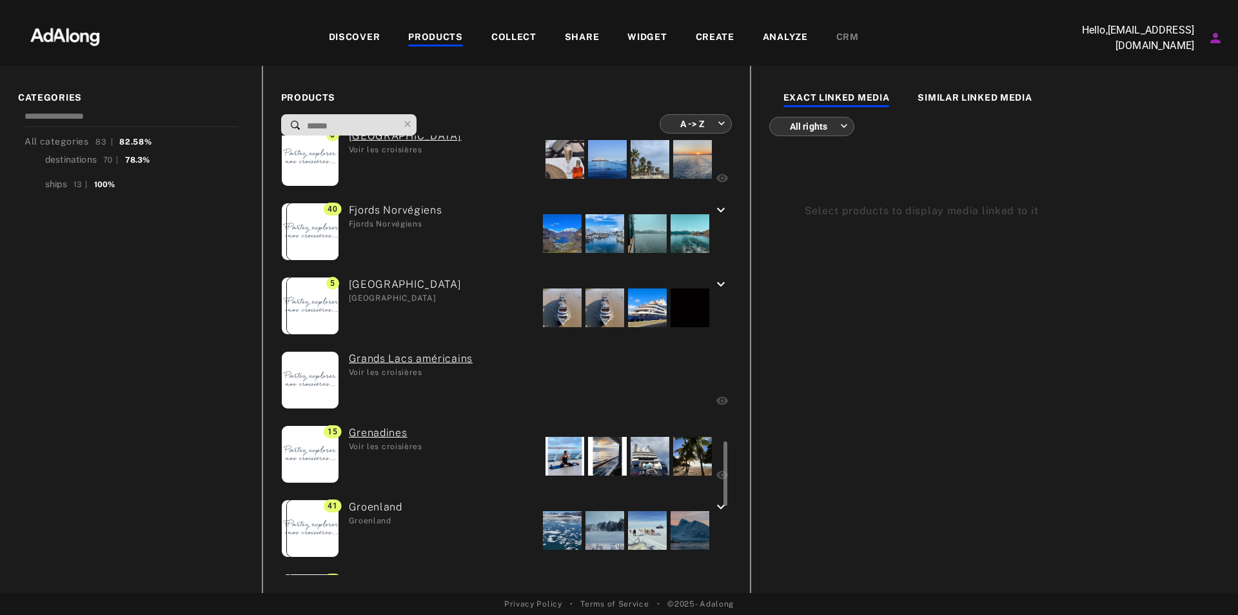
scroll to position [1642, 0]
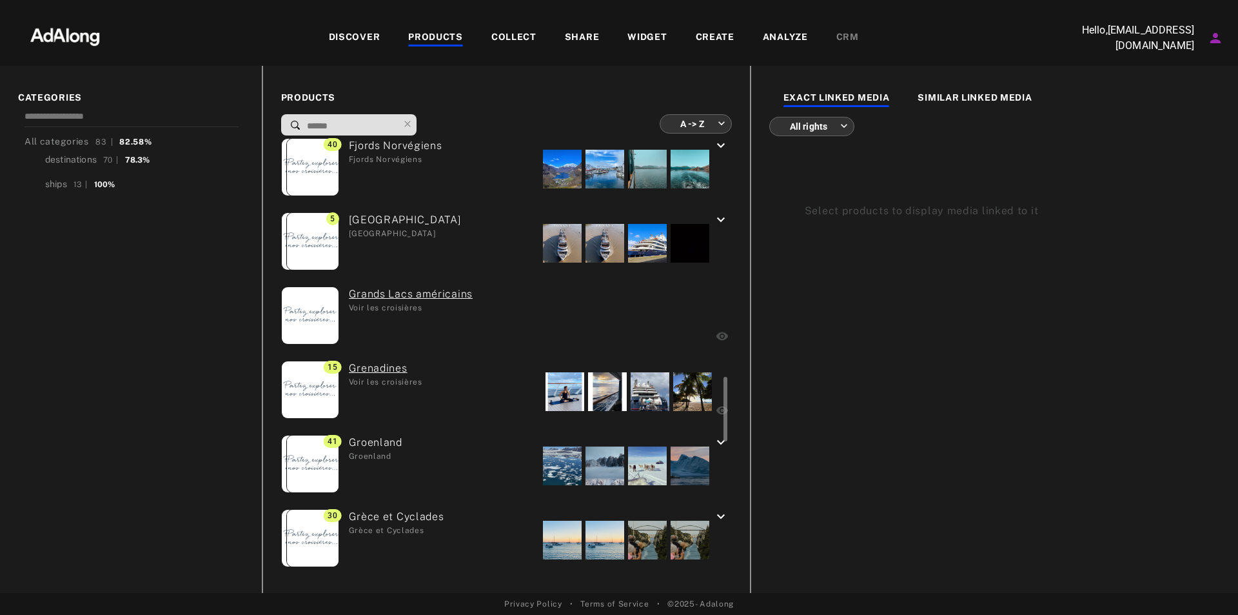
click at [367, 442] on div "Groenland Groenland" at bounding box center [370, 465] width 63 height 61
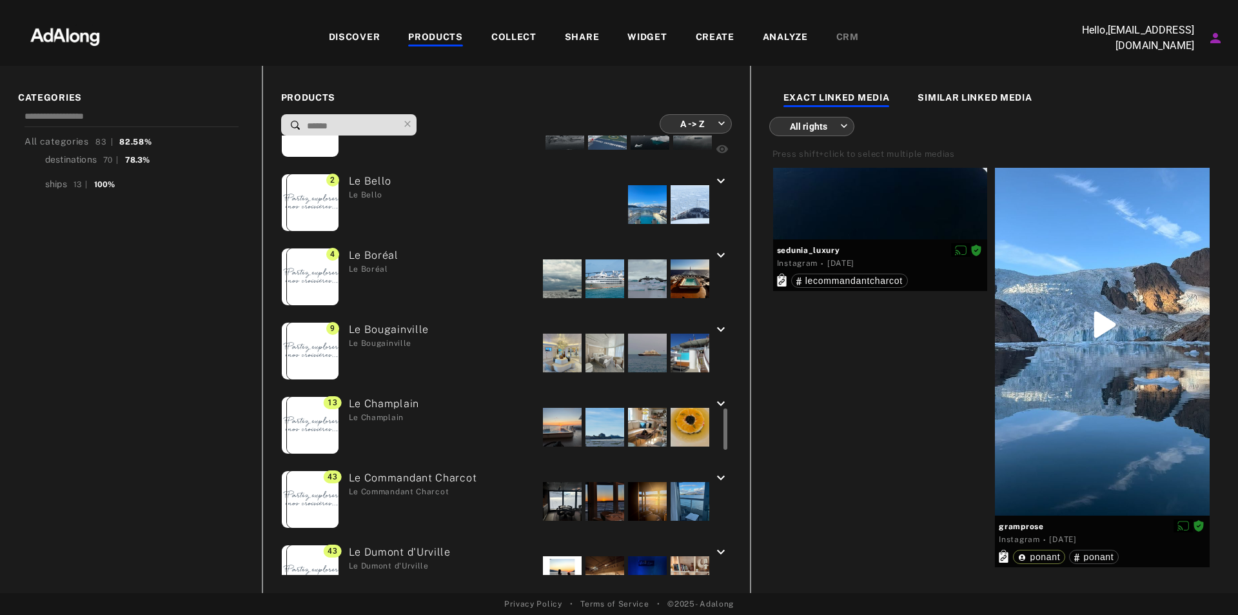
scroll to position [2932, 0]
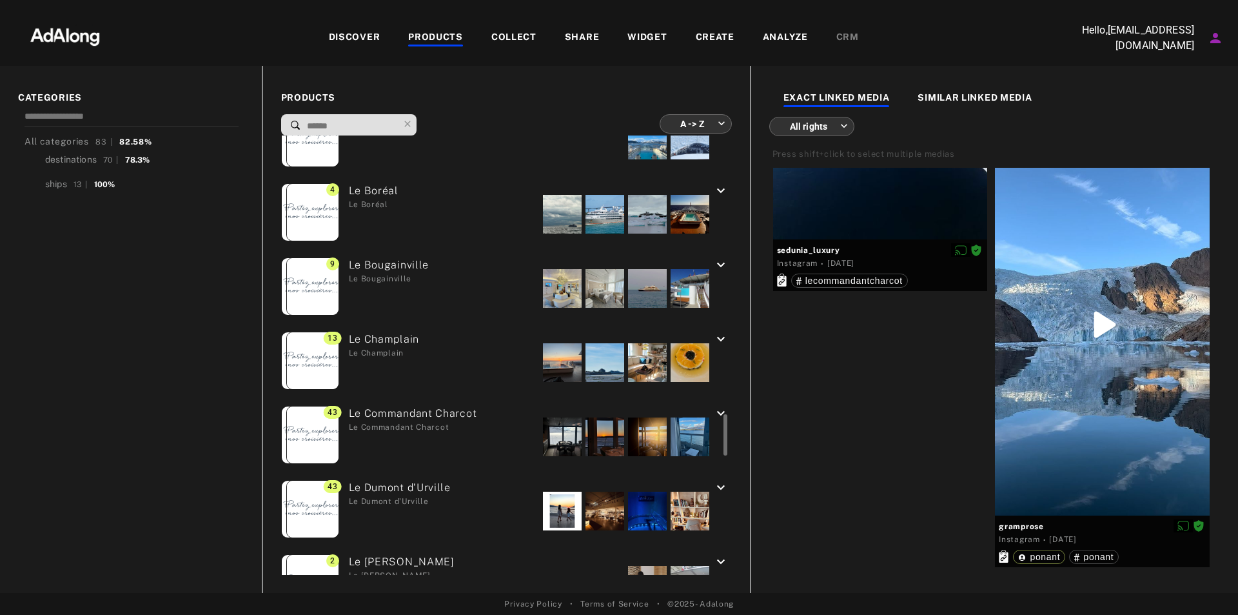
click at [406, 412] on div "Le Commandant Charcot Le Commandant Charcot" at bounding box center [408, 436] width 138 height 61
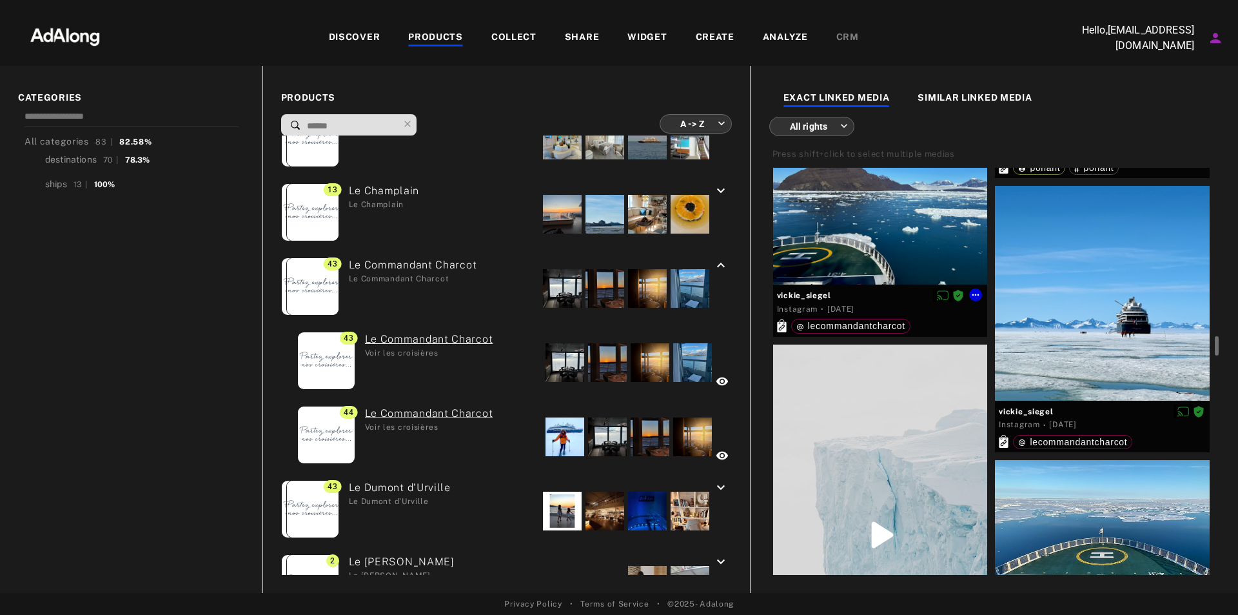
scroll to position [4194, 0]
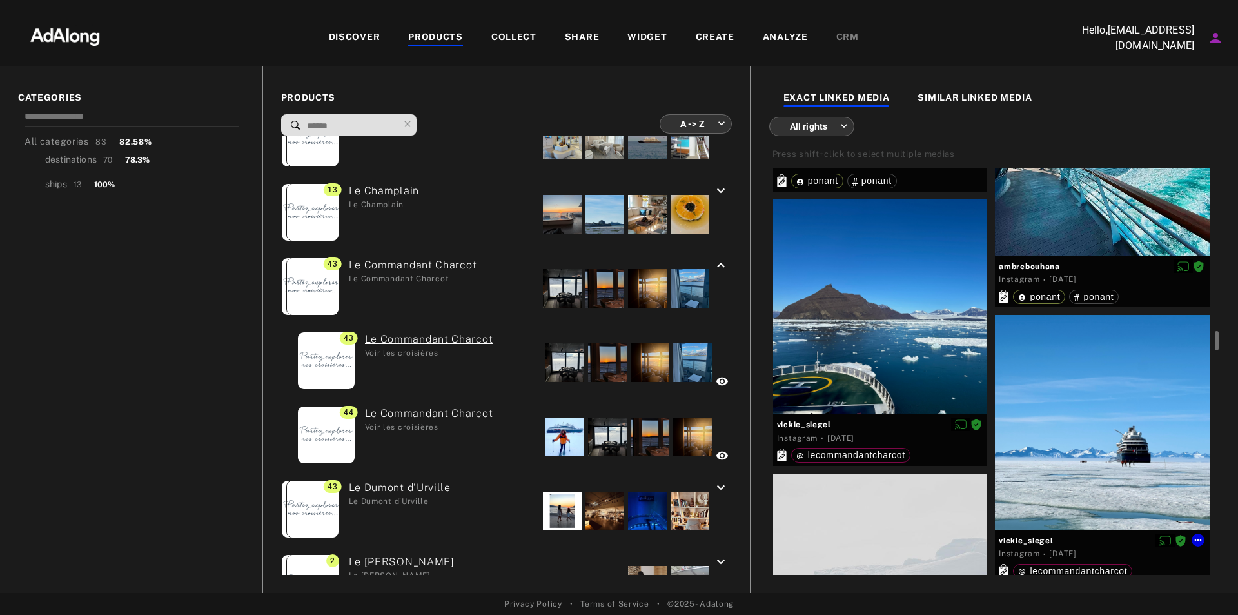
click at [1070, 377] on div at bounding box center [1102, 422] width 215 height 215
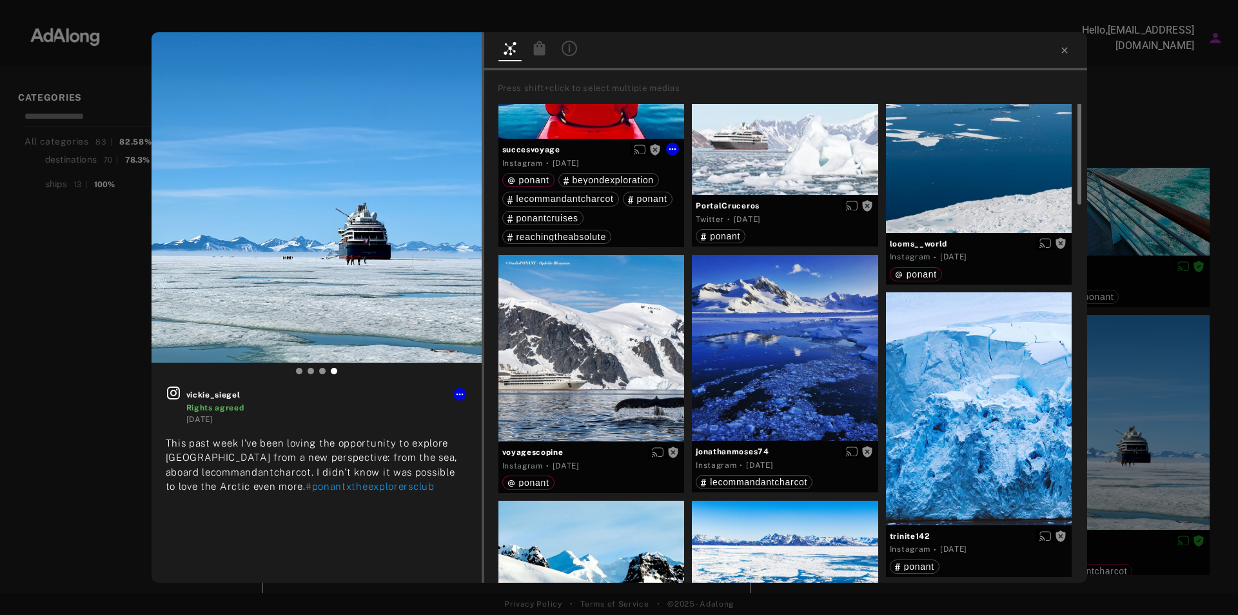
scroll to position [516, 0]
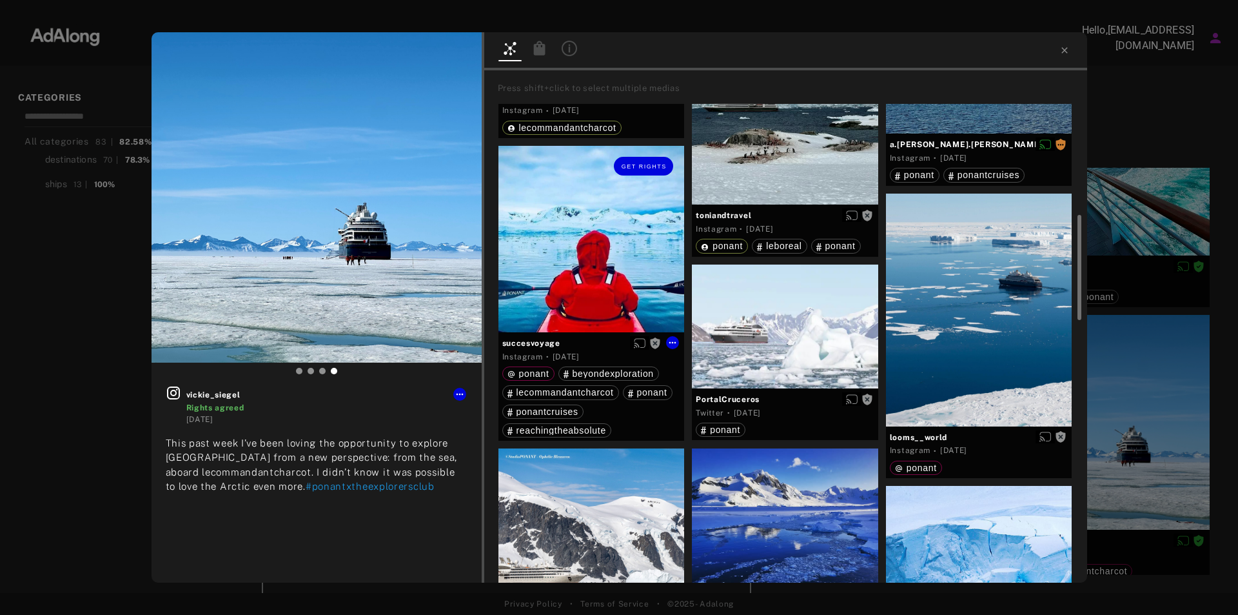
click at [540, 262] on div "Get rights" at bounding box center [592, 239] width 186 height 186
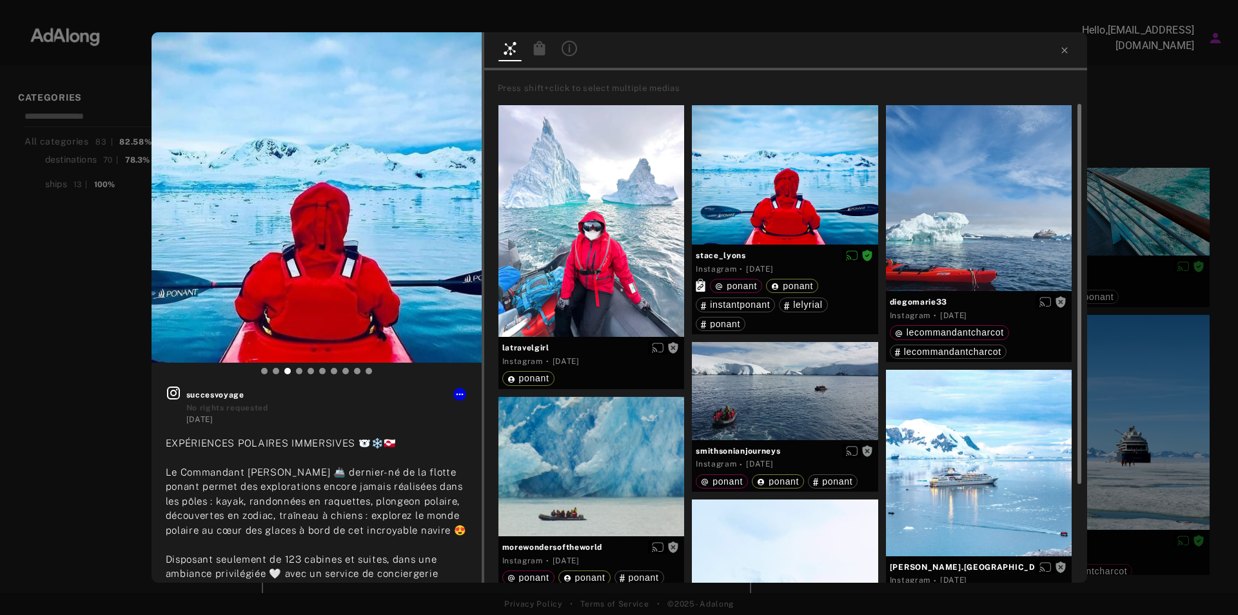
click at [1143, 81] on div "Get rights succesvoyage No rights requested [DATE] EXPÉRIENCES POLAIRES IMMERSI…" at bounding box center [619, 307] width 1238 height 615
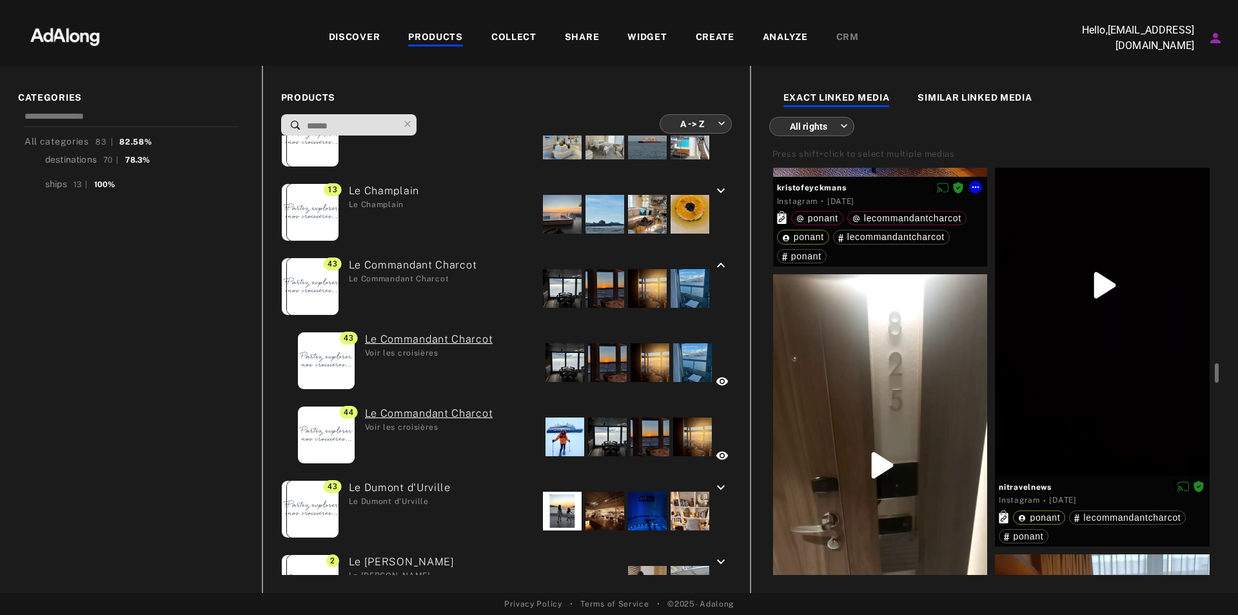
scroll to position [8515, 0]
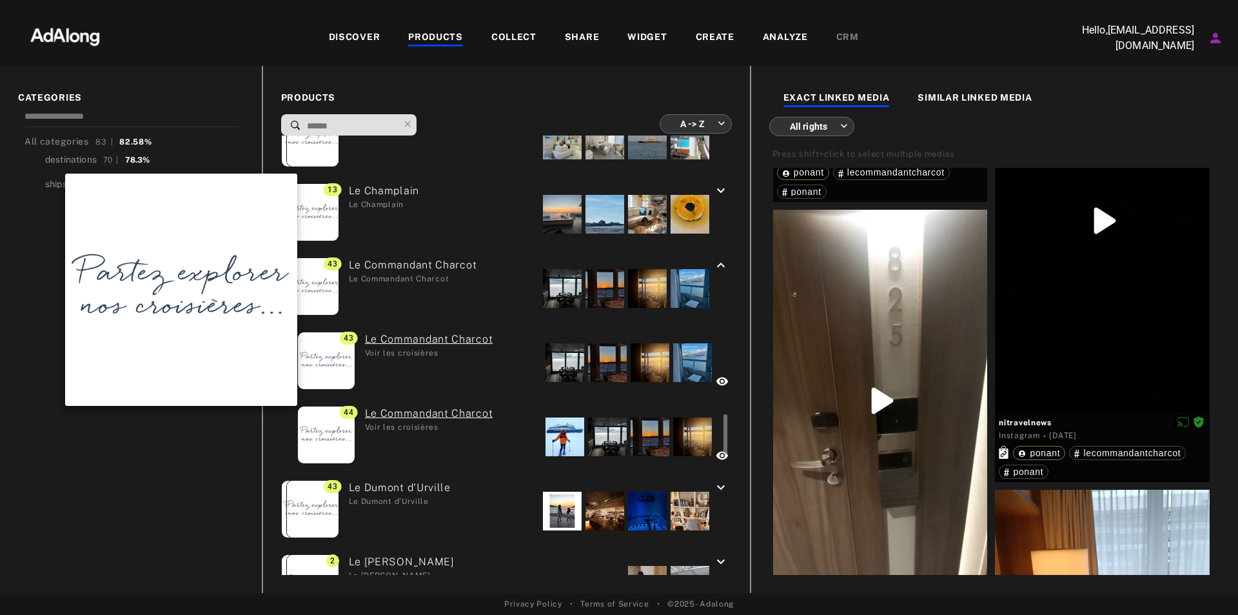
click at [327, 429] on img at bounding box center [326, 434] width 57 height 57
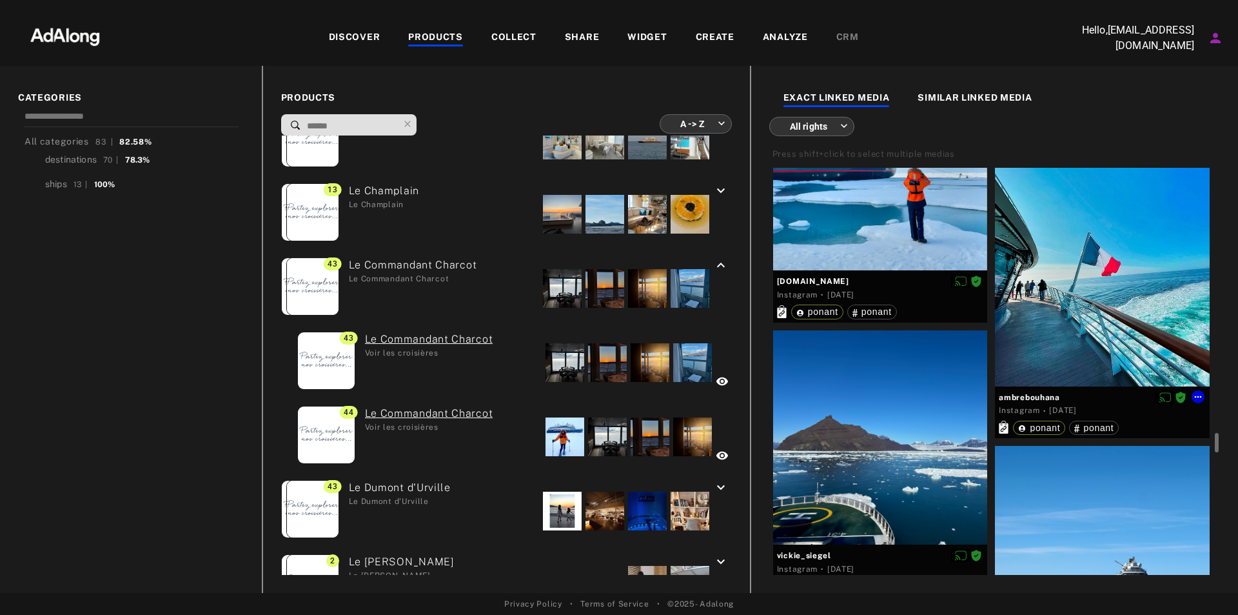
scroll to position [3998, 0]
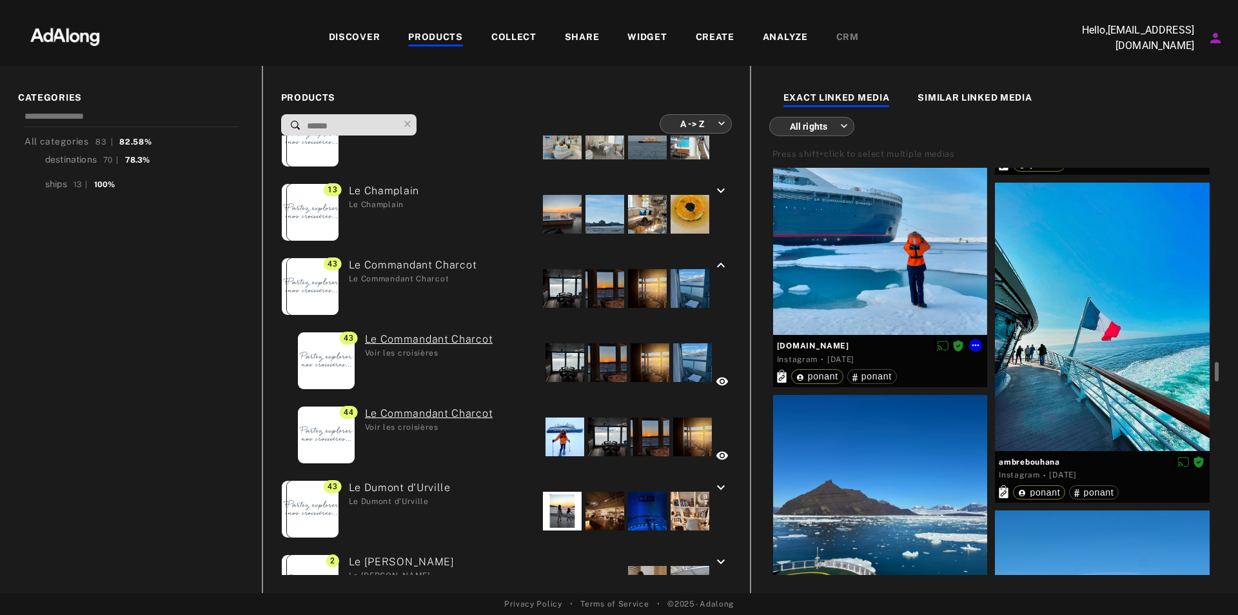
click at [920, 238] on div at bounding box center [880, 201] width 215 height 268
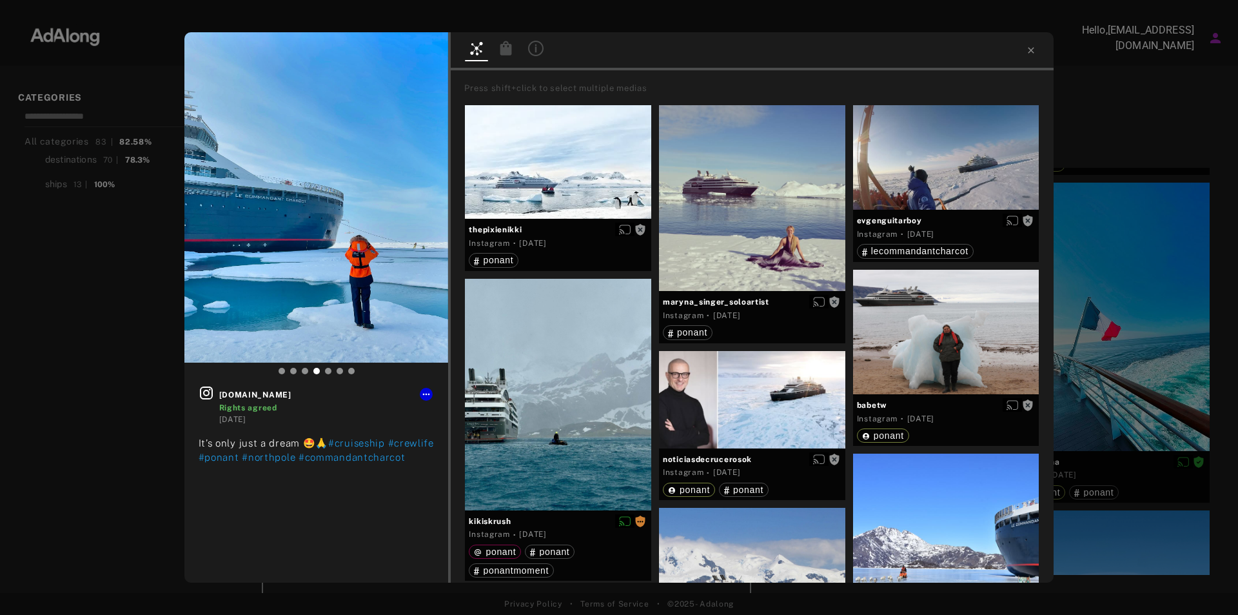
click at [110, 306] on div "[DOMAIN_NAME] Rights agreed [DATE] It’s only just a dream 🤩🙏 #cruiseship #crewl…" at bounding box center [619, 307] width 1238 height 615
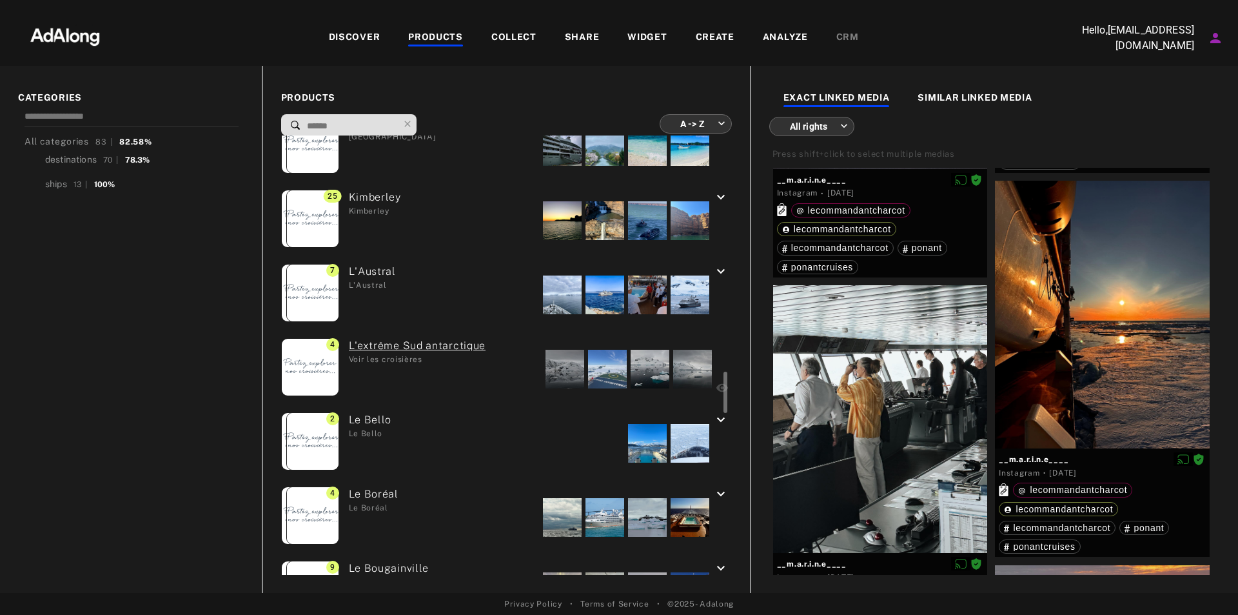
scroll to position [2287, 0]
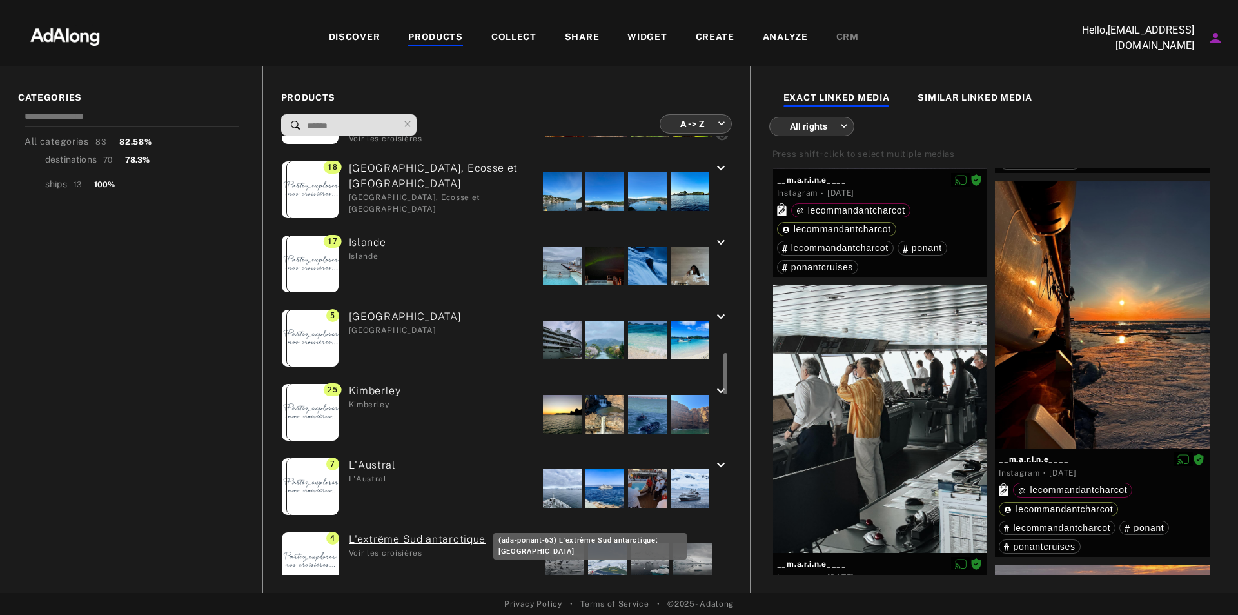
click at [453, 538] on link "L'extrême Sud antarctique" at bounding box center [417, 538] width 137 height 15
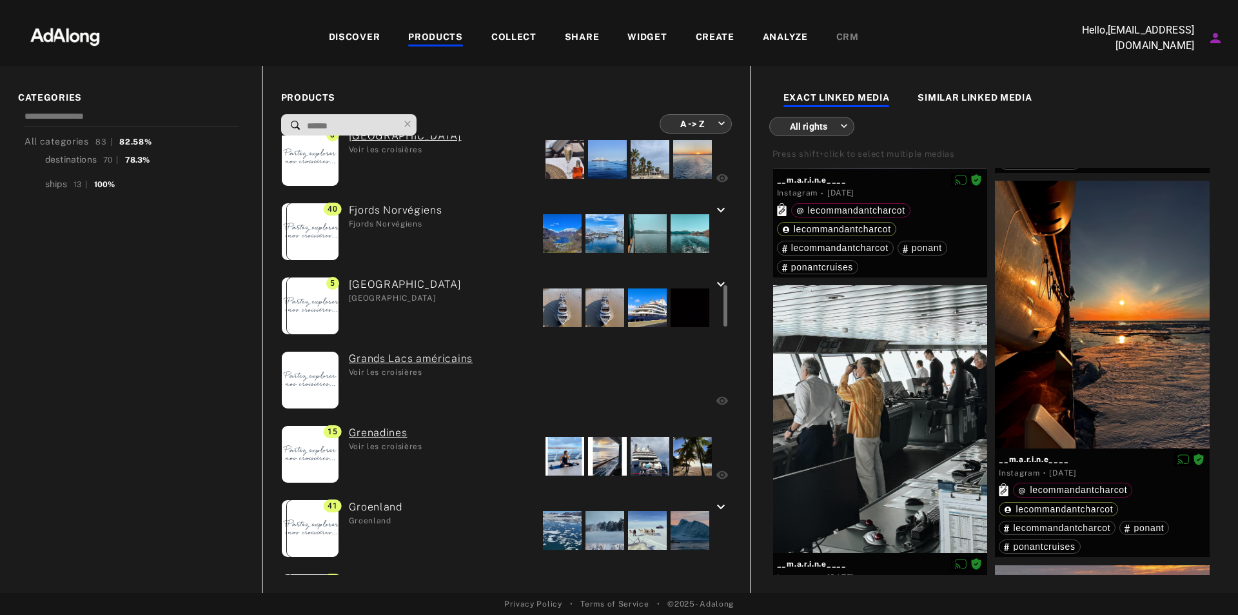
scroll to position [1706, 0]
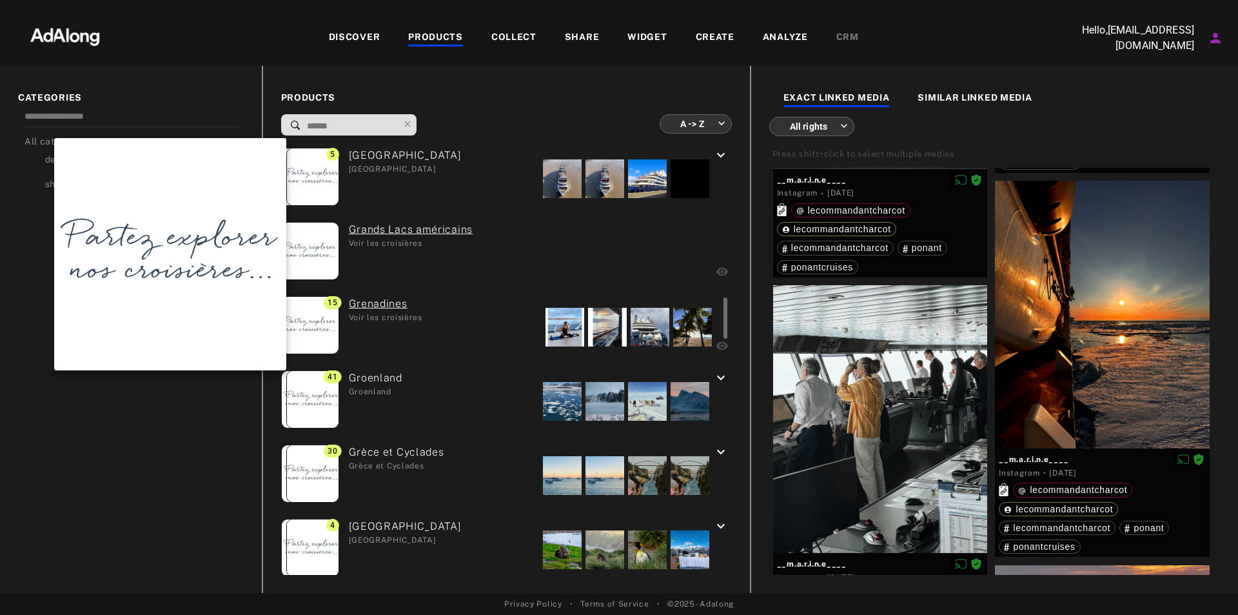
click at [314, 390] on img at bounding box center [312, 399] width 57 height 57
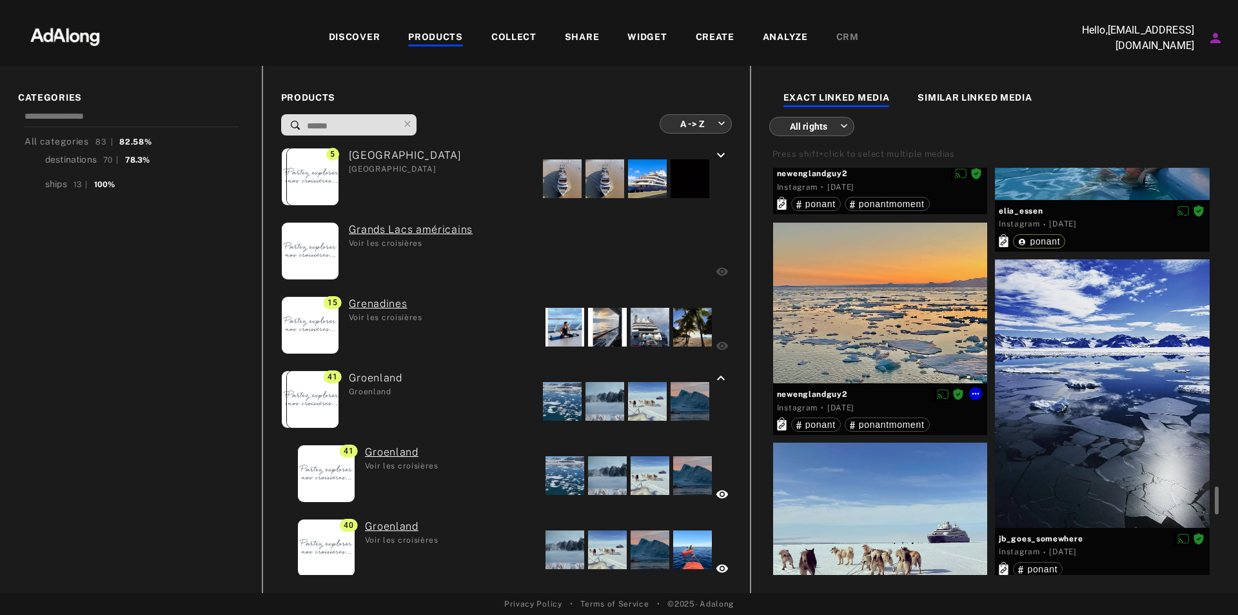
scroll to position [3676, 0]
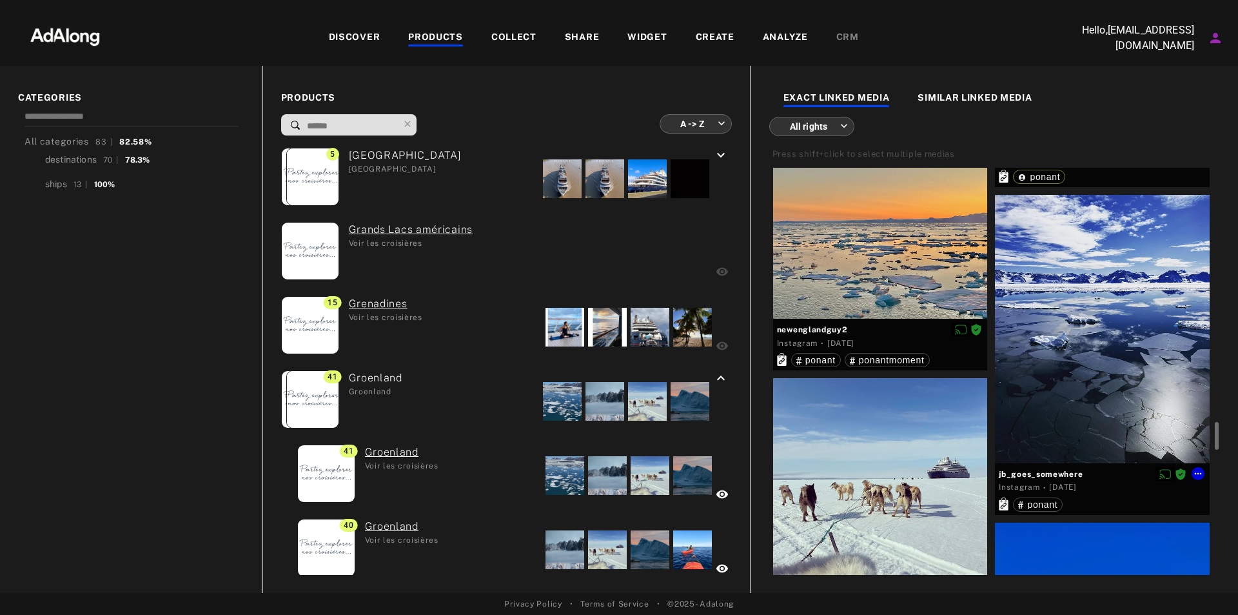
click at [1104, 282] on div at bounding box center [1102, 329] width 215 height 268
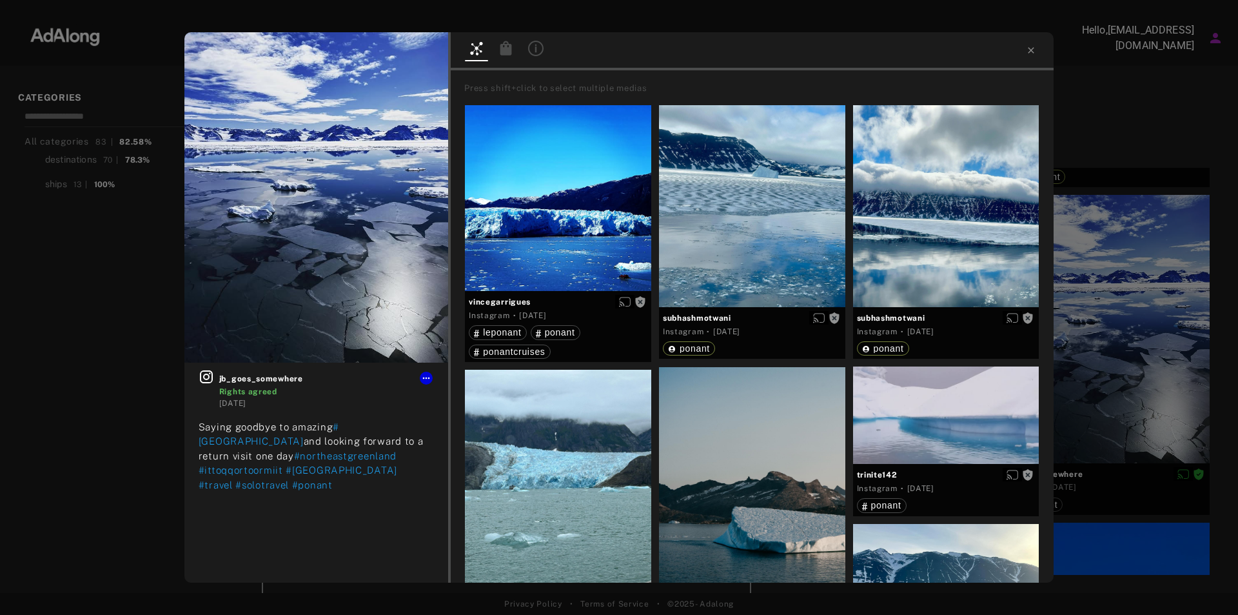
click at [1029, 48] on icon at bounding box center [1032, 50] width 6 height 6
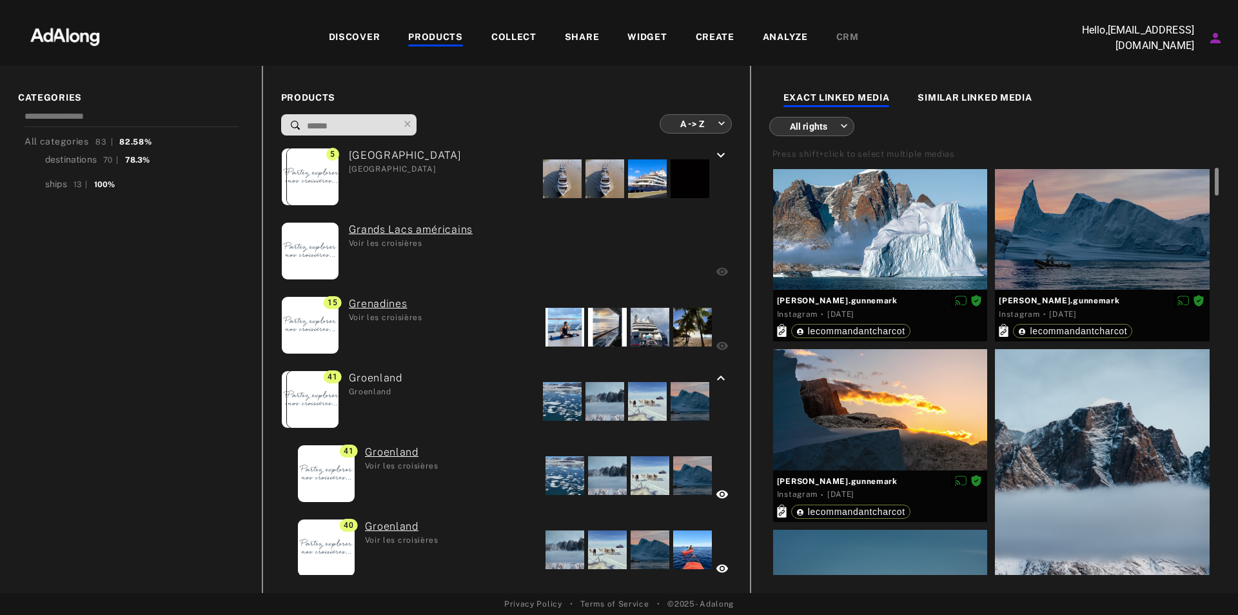
drag, startPoint x: 1217, startPoint y: 550, endPoint x: 1196, endPoint y: 39, distance: 511.2
click at [1196, 39] on div "DISCOVER PRODUCTS COLLECT SHARE WIDGET CREATE ANALYZE CRM Hello, [EMAIL_ADDRESS…" at bounding box center [619, 307] width 1238 height 615
click at [905, 255] on div at bounding box center [880, 229] width 215 height 121
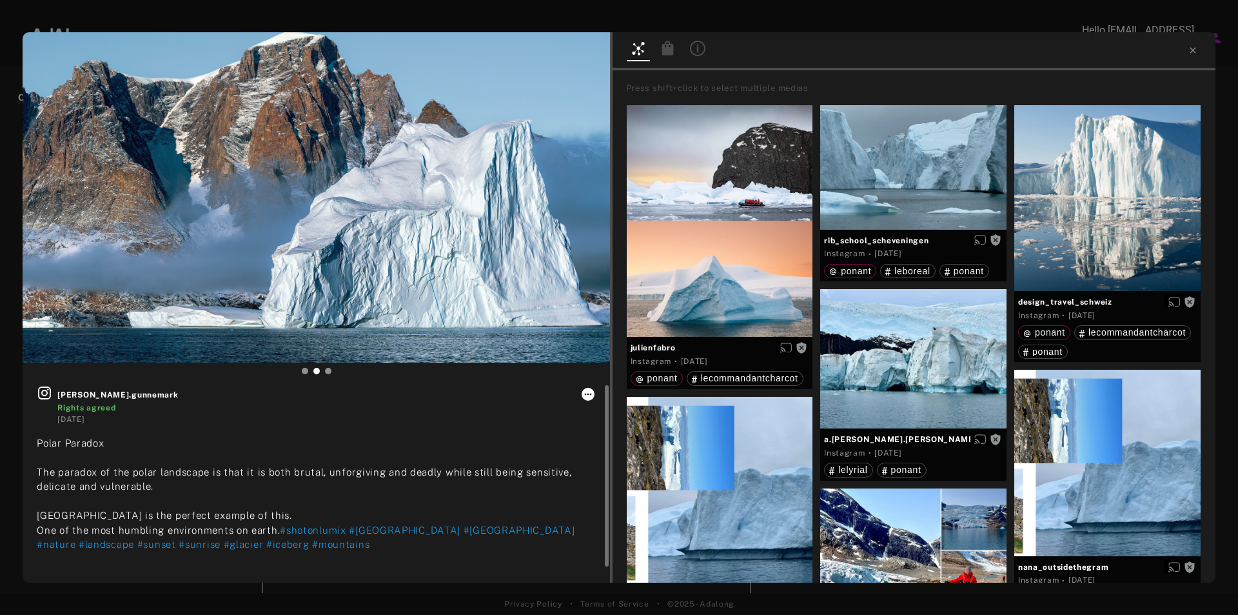
click at [587, 392] on icon at bounding box center [588, 394] width 10 height 10
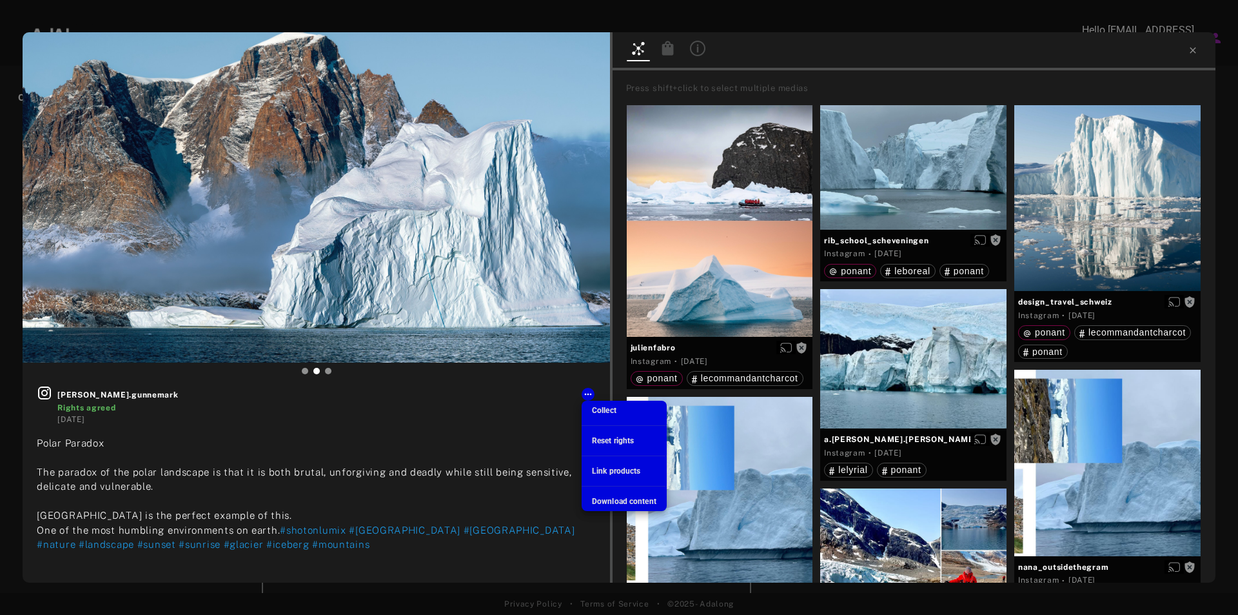
click at [611, 497] on span "Download content" at bounding box center [624, 501] width 64 height 9
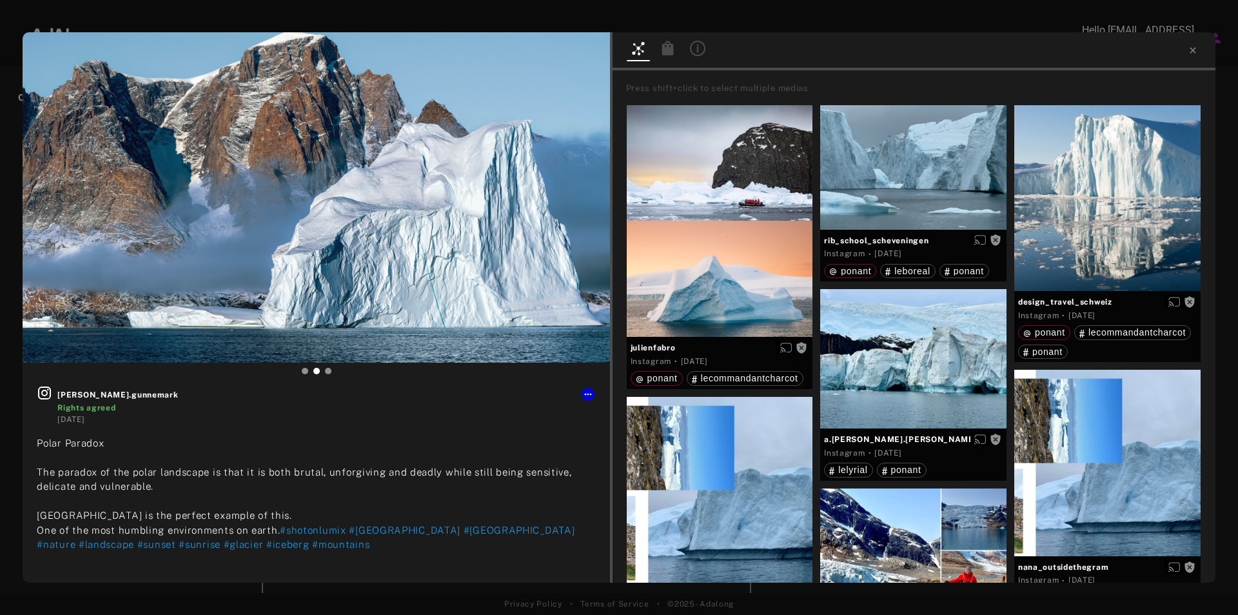
click at [952, 7] on div at bounding box center [619, 11] width 1238 height 23
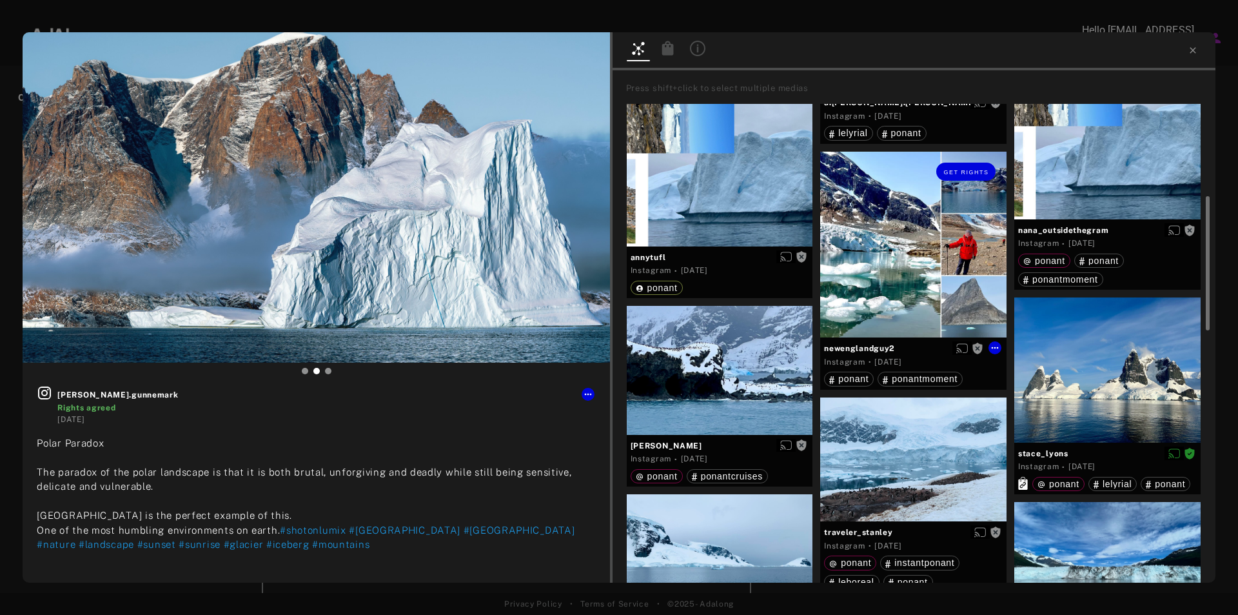
scroll to position [143, 0]
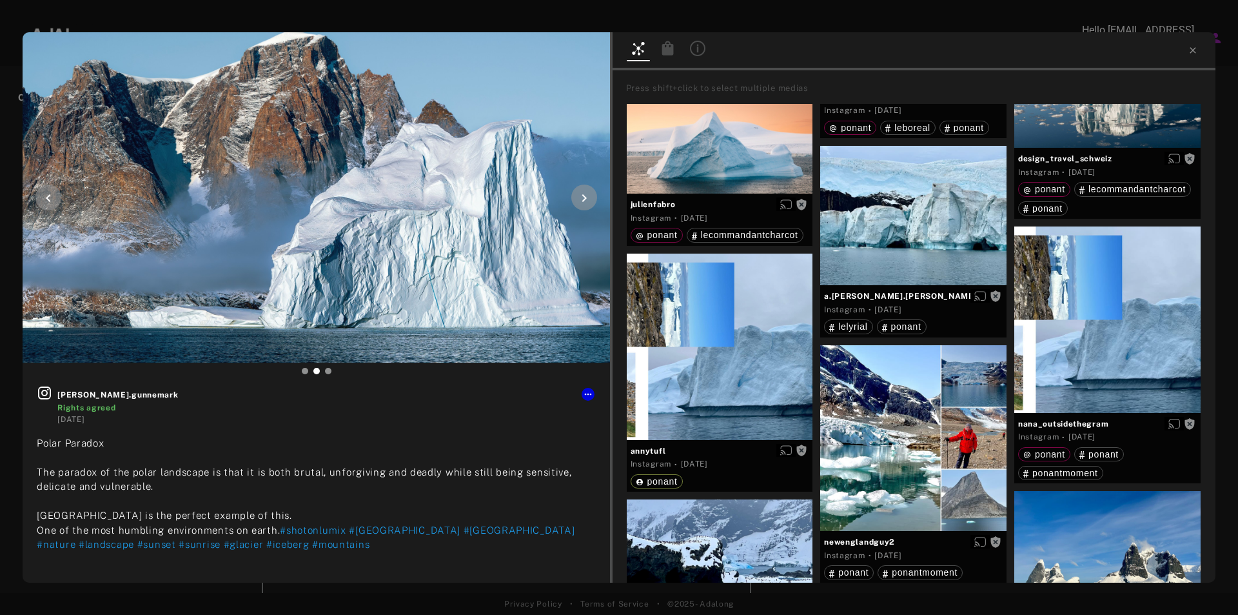
click at [580, 192] on icon at bounding box center [584, 197] width 15 height 15
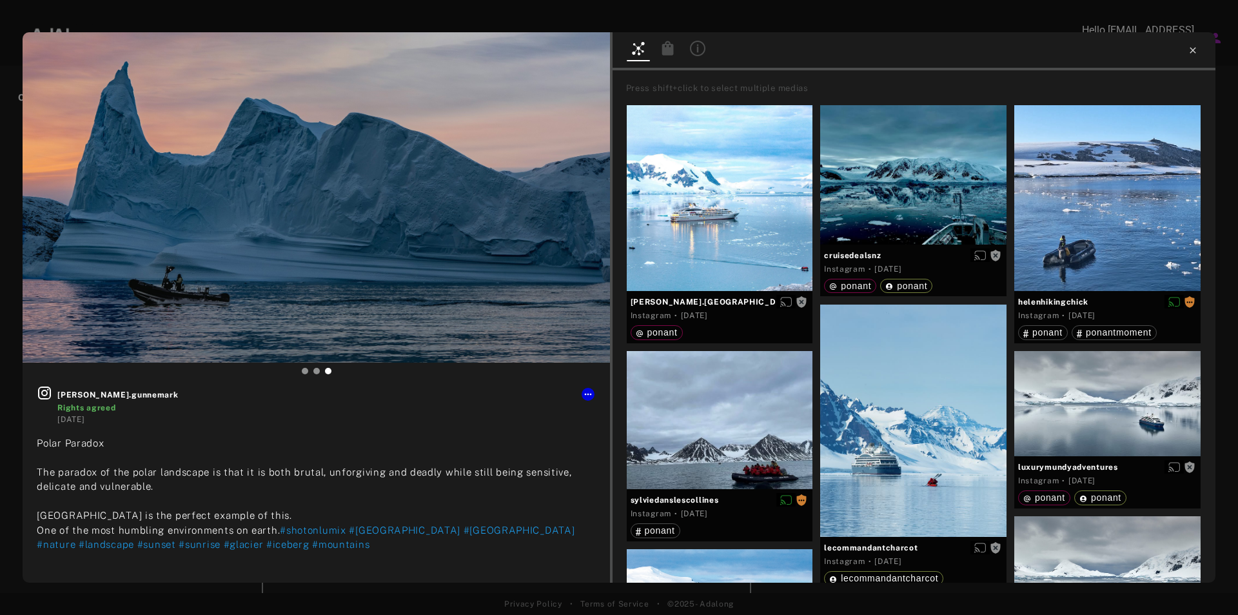
click at [1192, 47] on icon at bounding box center [1193, 50] width 10 height 10
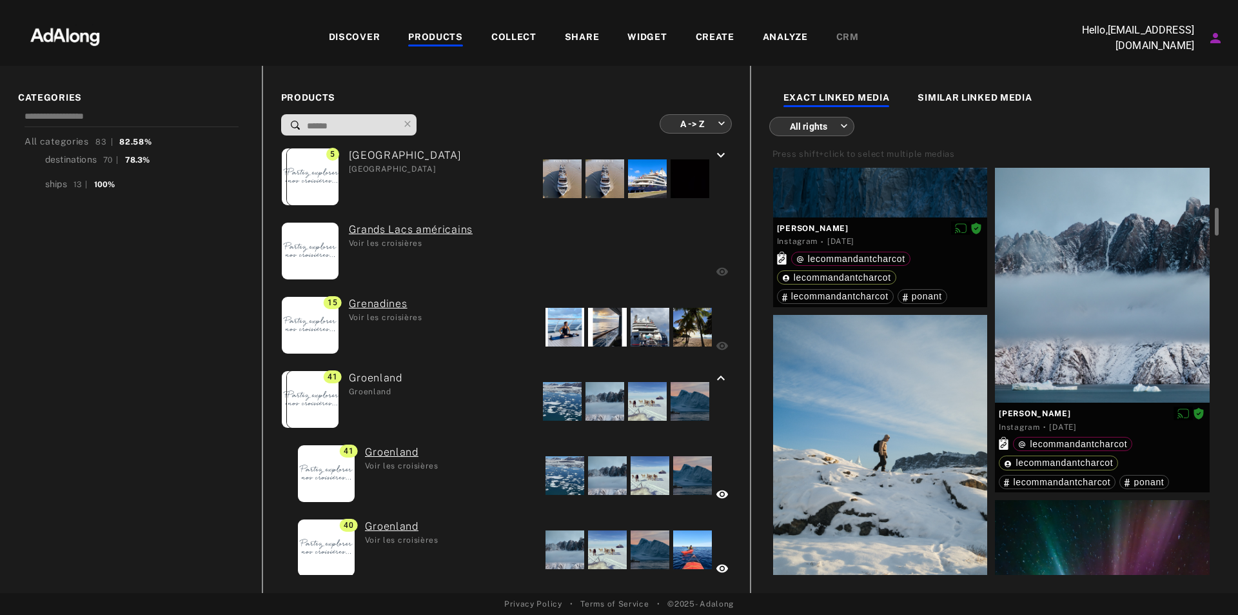
scroll to position [774, 0]
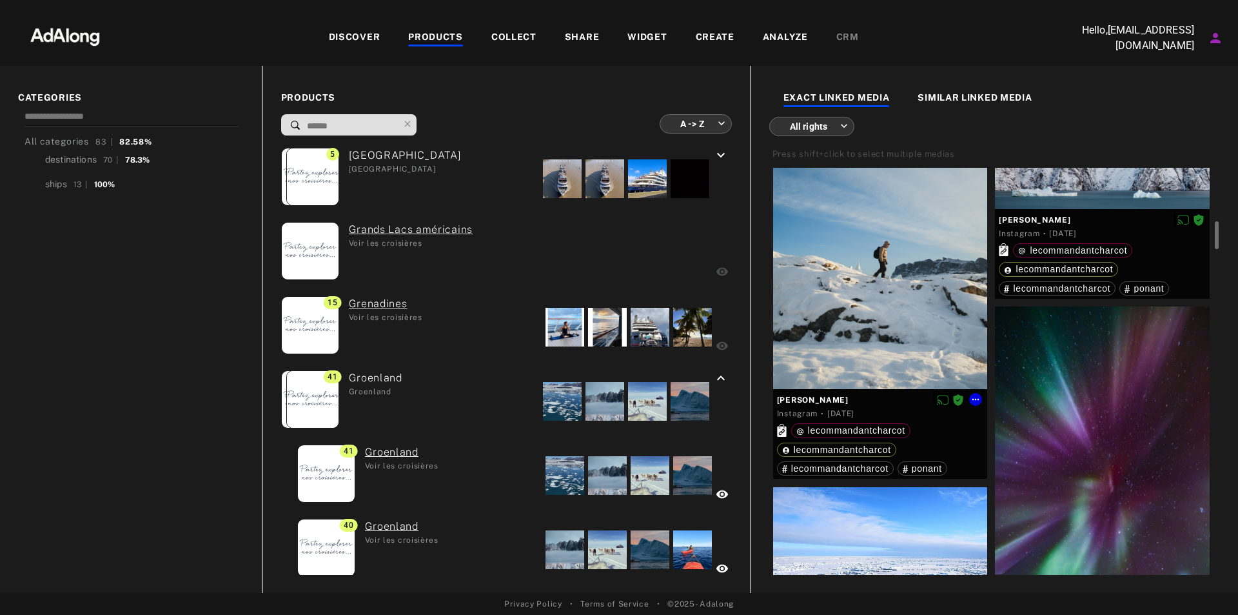
click at [924, 319] on div at bounding box center [880, 255] width 215 height 268
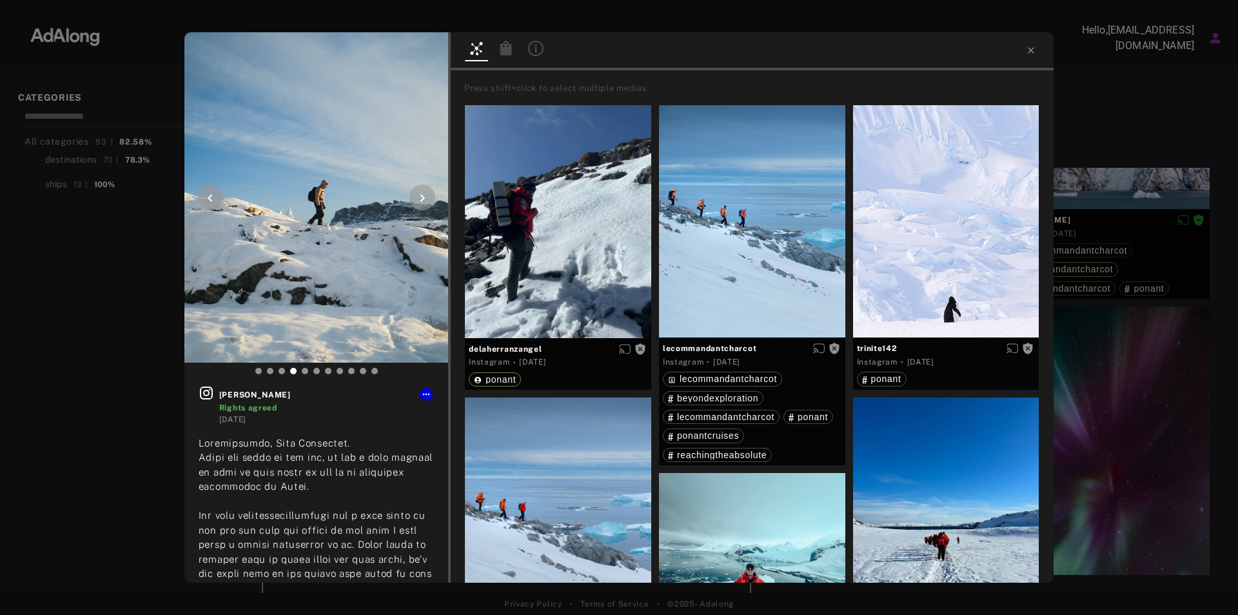
click at [426, 189] on div at bounding box center [423, 197] width 26 height 26
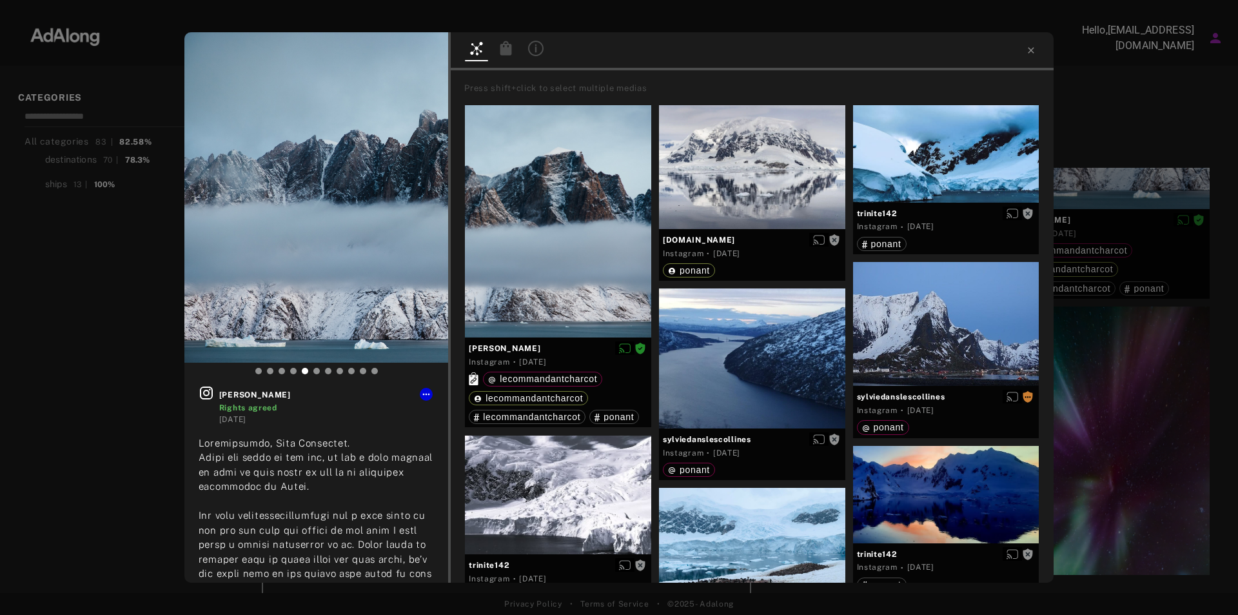
click at [1028, 49] on icon at bounding box center [1031, 50] width 10 height 10
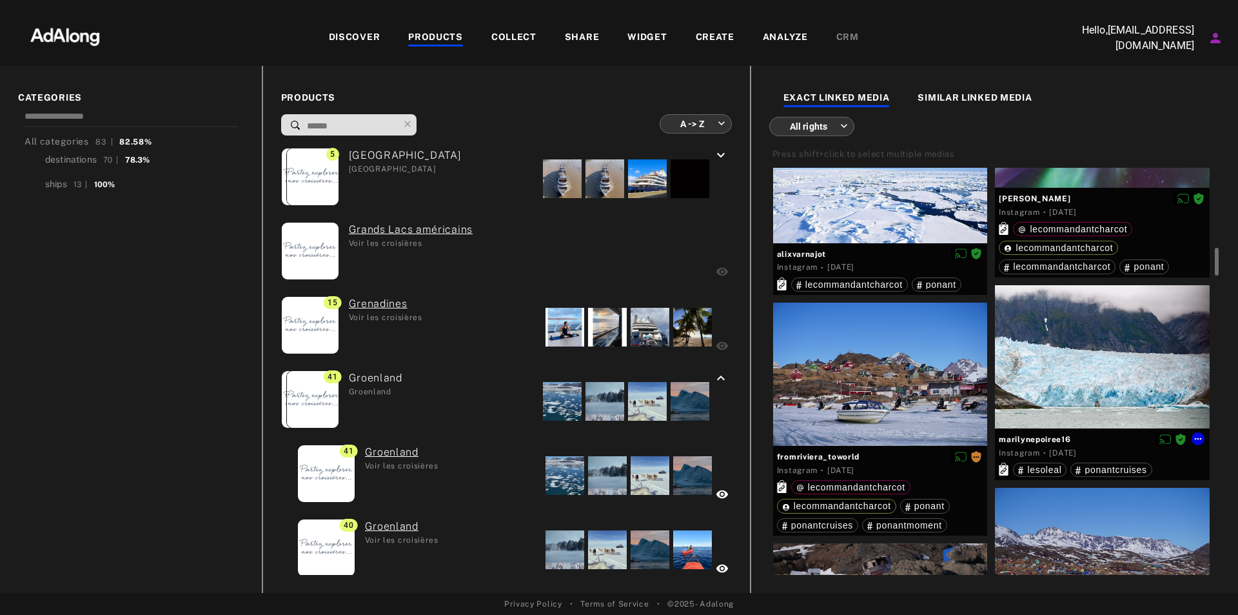
scroll to position [1032, 0]
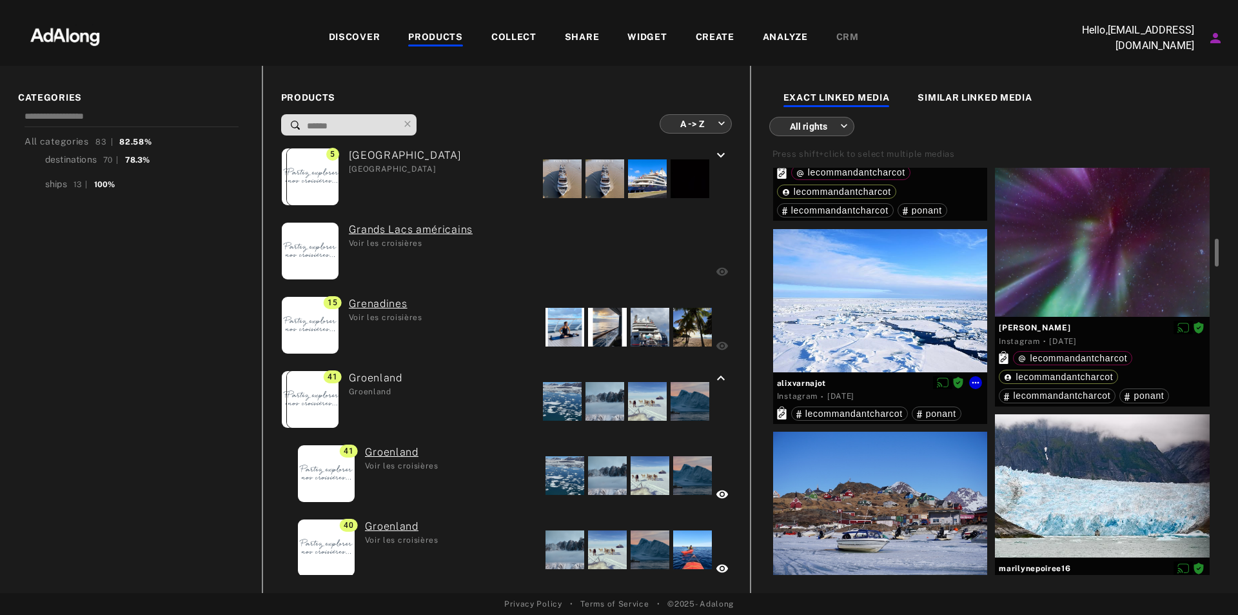
click at [879, 291] on div at bounding box center [880, 300] width 215 height 143
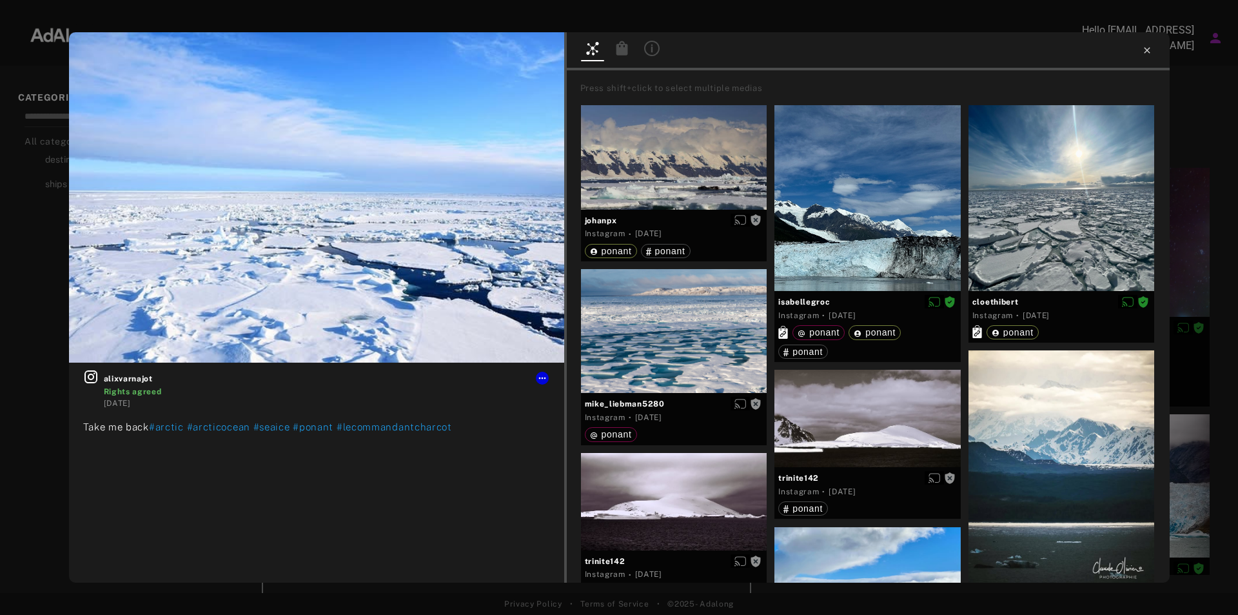
click at [1146, 48] on icon at bounding box center [1147, 50] width 10 height 10
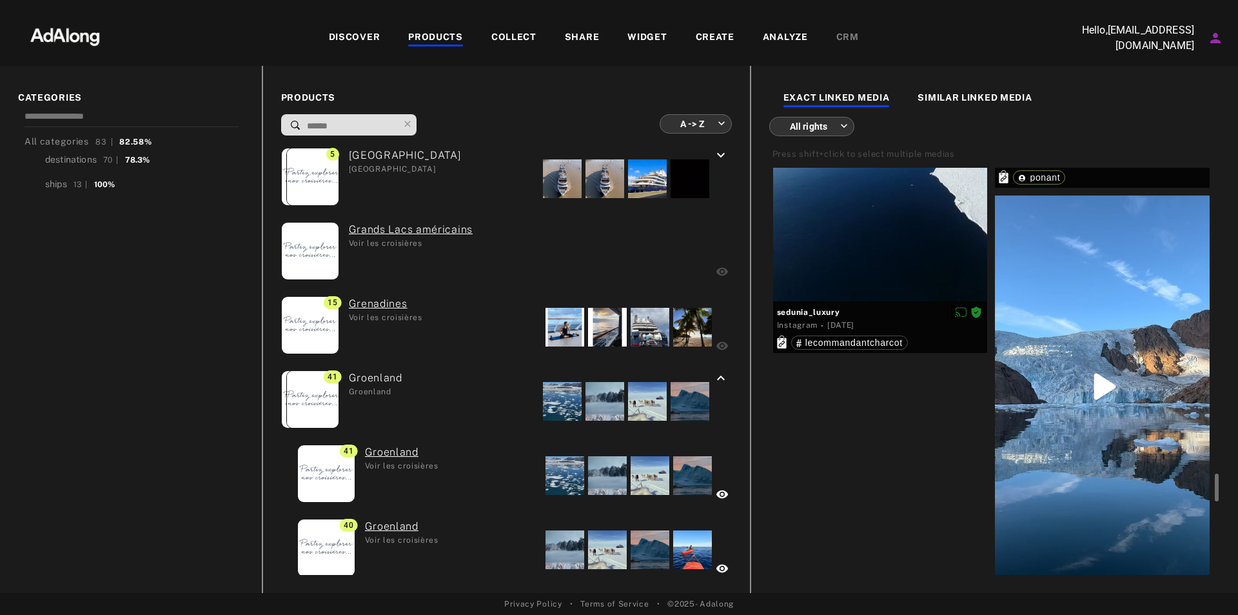
scroll to position [5479, 0]
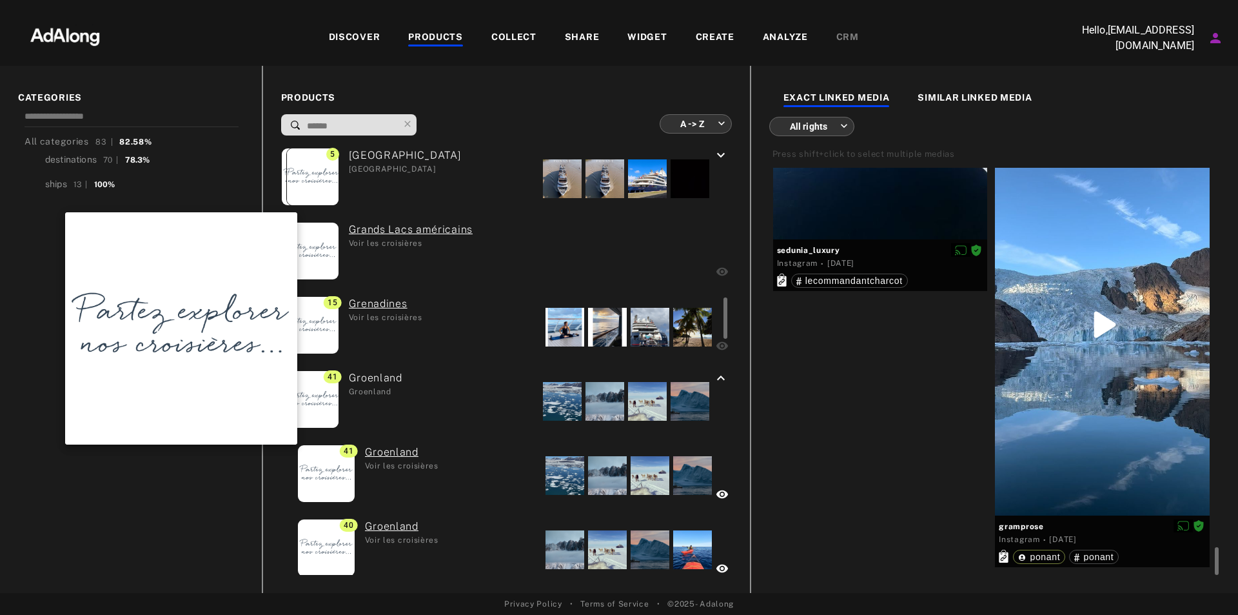
click at [319, 465] on img at bounding box center [326, 473] width 57 height 57
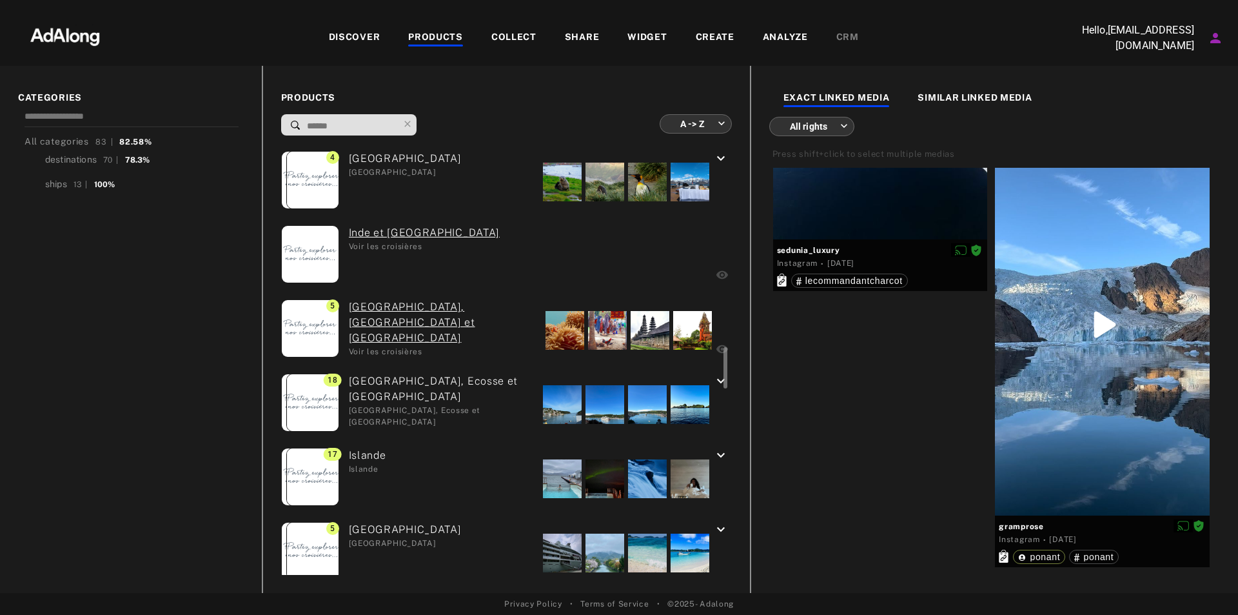
scroll to position [2287, 0]
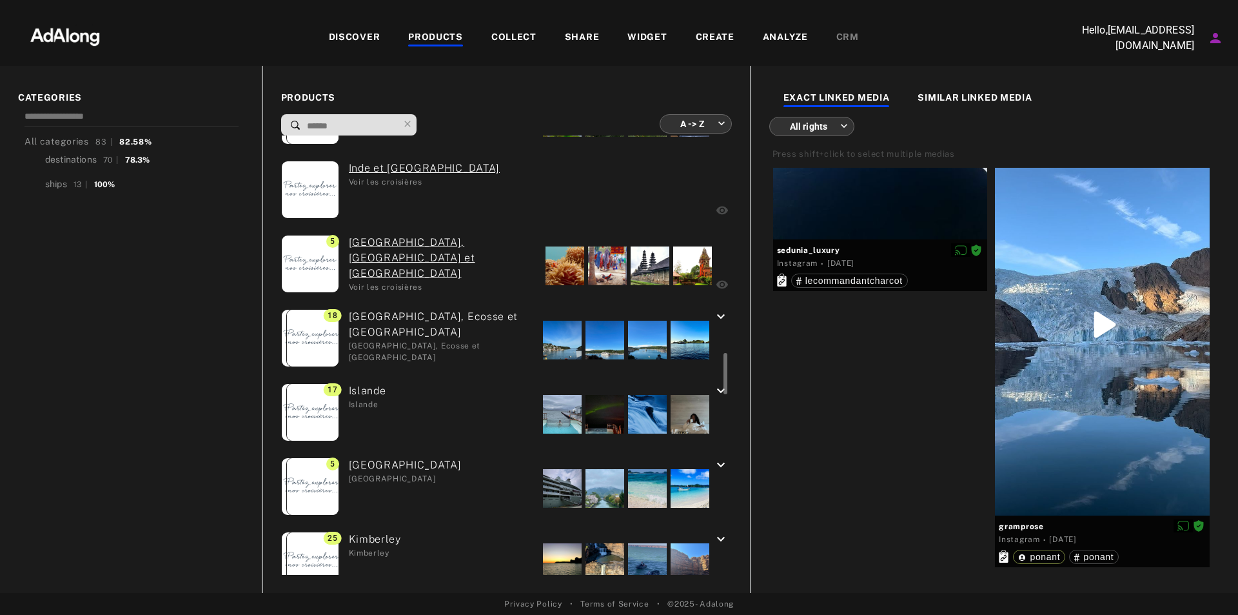
click at [366, 395] on div "[GEOGRAPHIC_DATA]" at bounding box center [362, 413] width 47 height 61
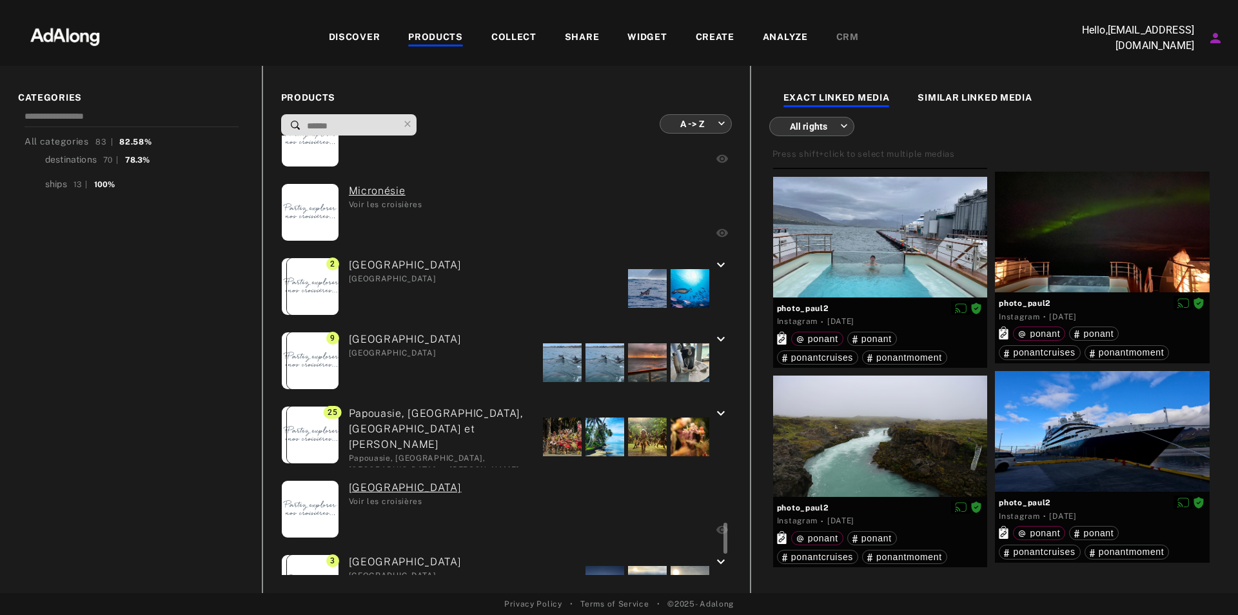
scroll to position [4480, 0]
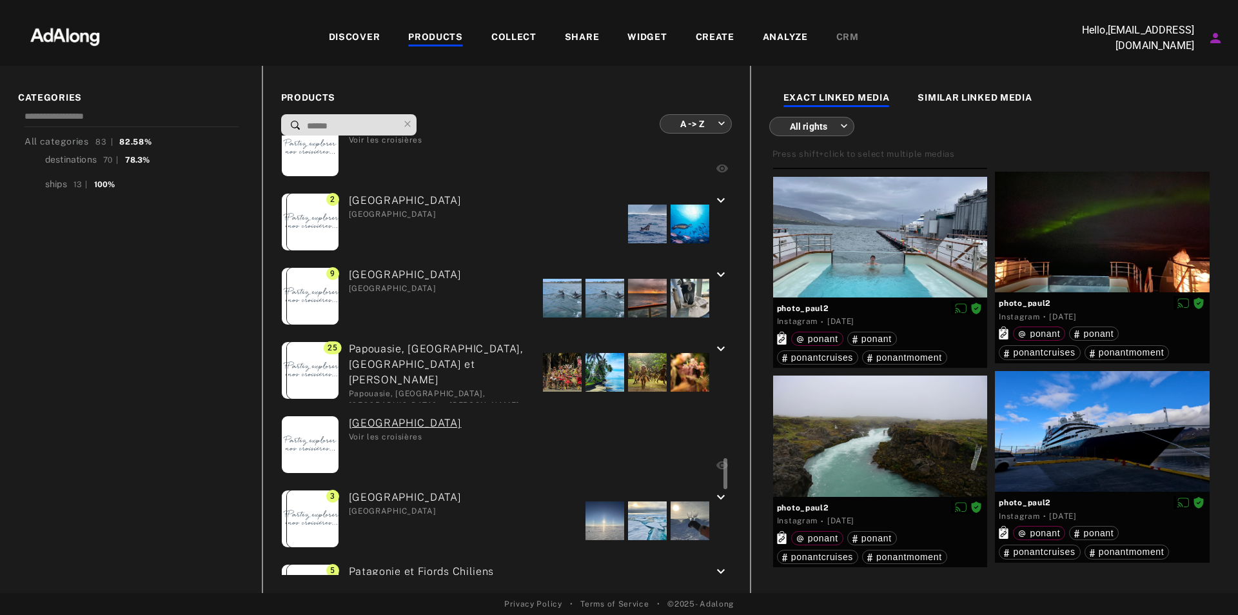
click at [443, 494] on div "Passage du Nord-Ouest Passage du Nord-Ouest" at bounding box center [400, 519] width 123 height 61
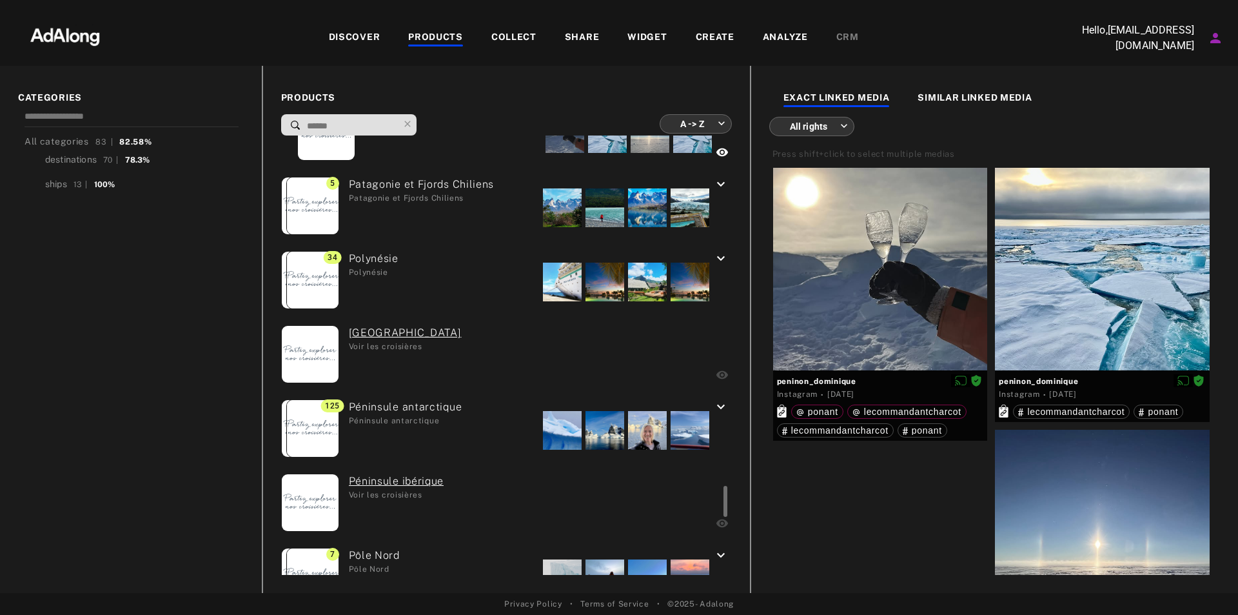
scroll to position [4995, 0]
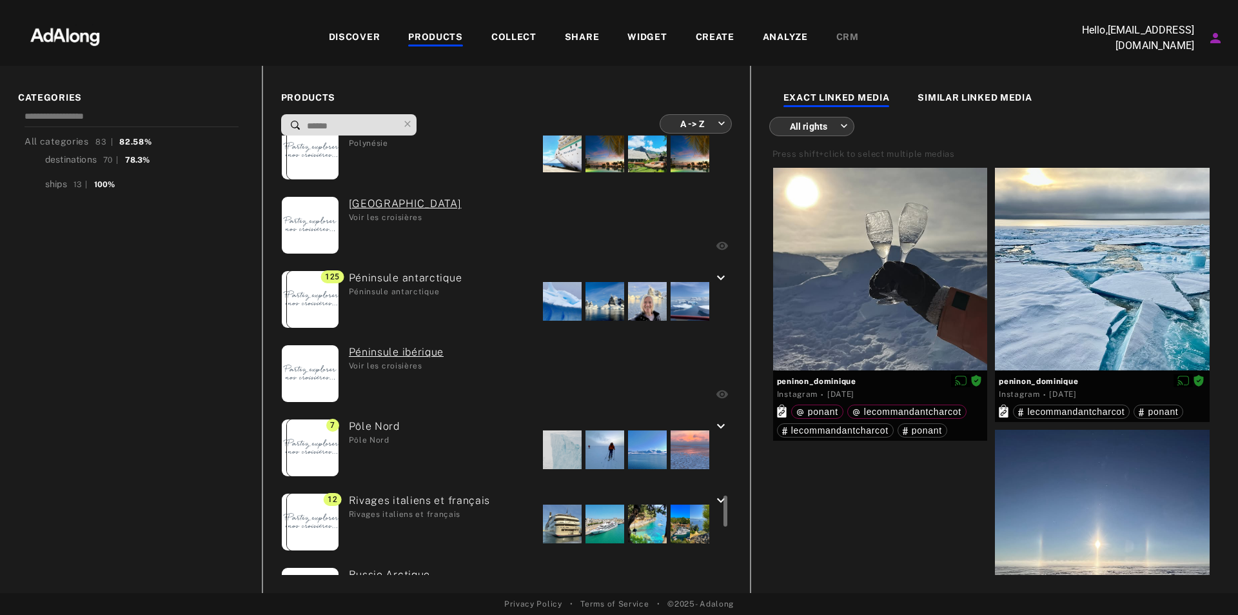
click at [373, 424] on div "[GEOGRAPHIC_DATA]" at bounding box center [369, 449] width 61 height 61
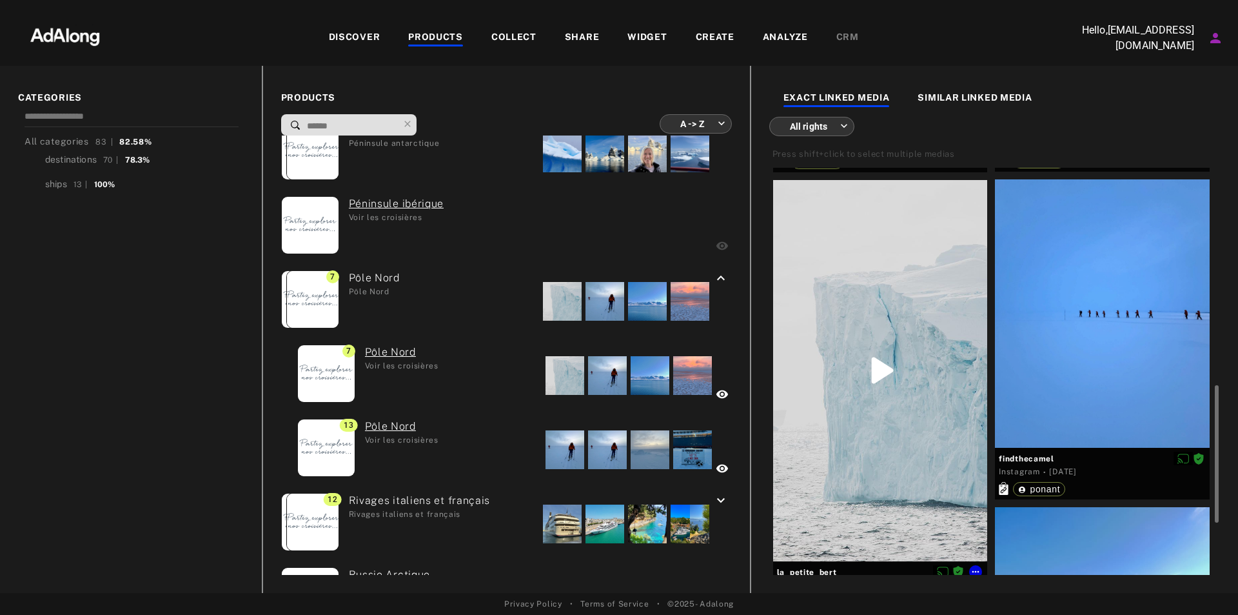
scroll to position [798, 0]
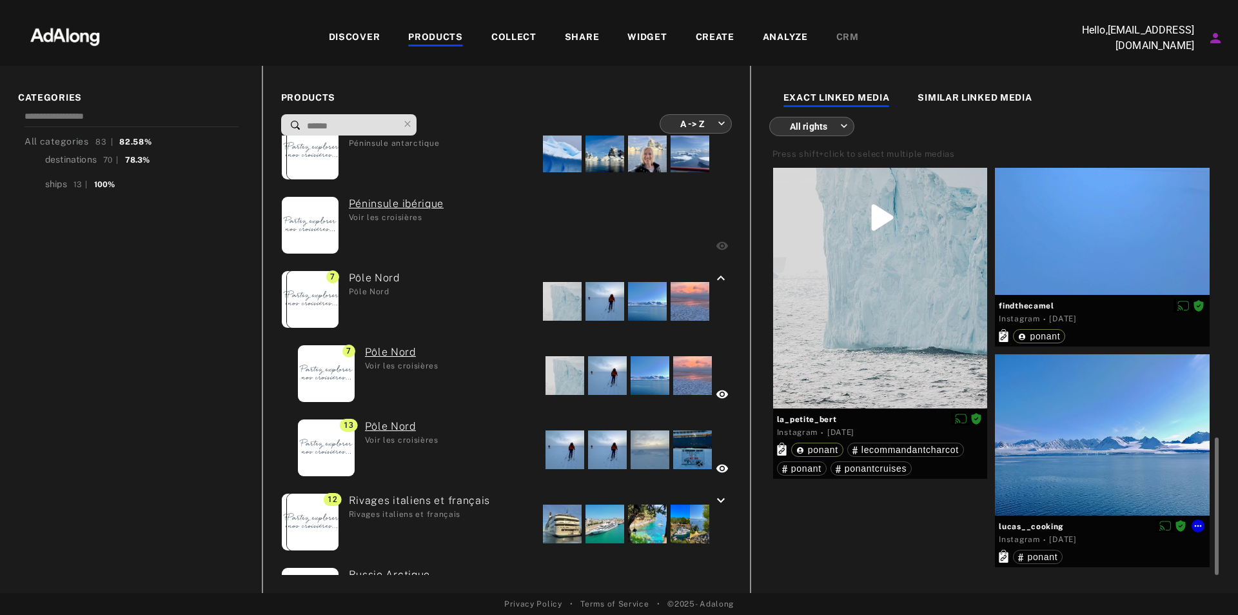
click at [1096, 420] on div at bounding box center [1102, 434] width 215 height 161
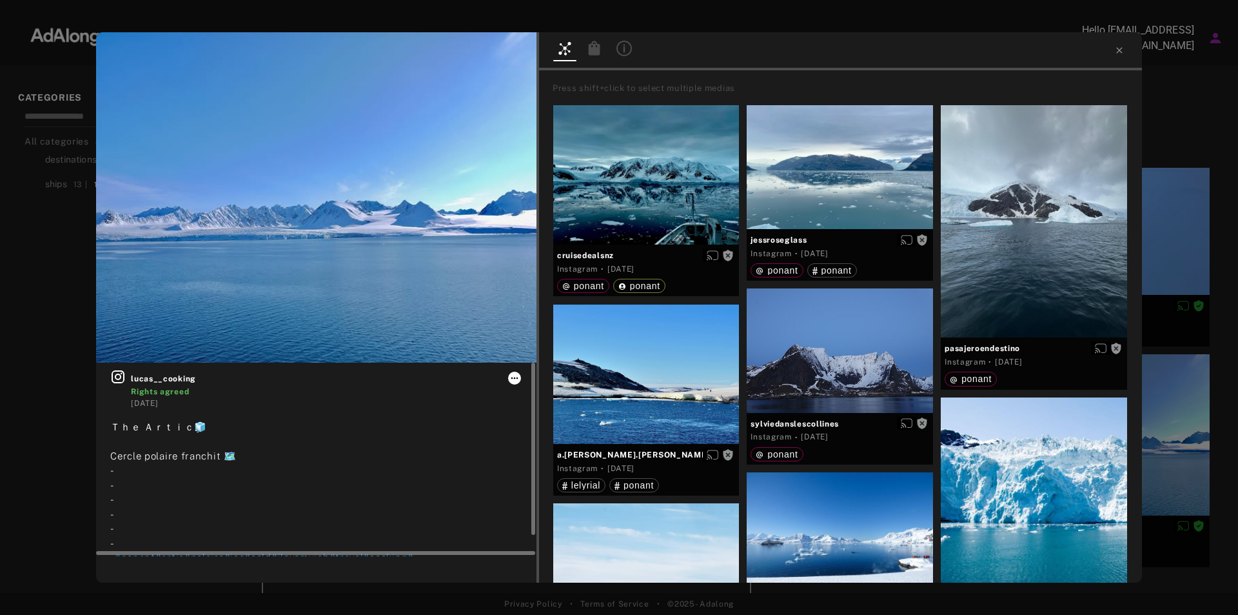
click at [517, 377] on icon at bounding box center [514, 378] width 10 height 10
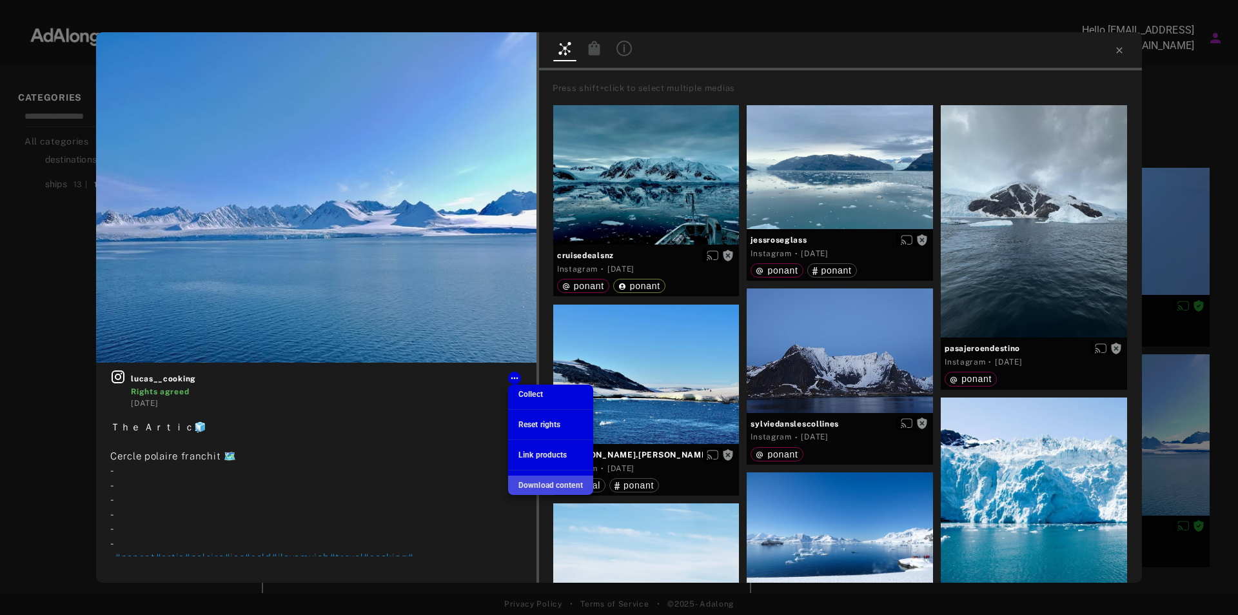
click at [539, 482] on span "Download content" at bounding box center [551, 484] width 64 height 9
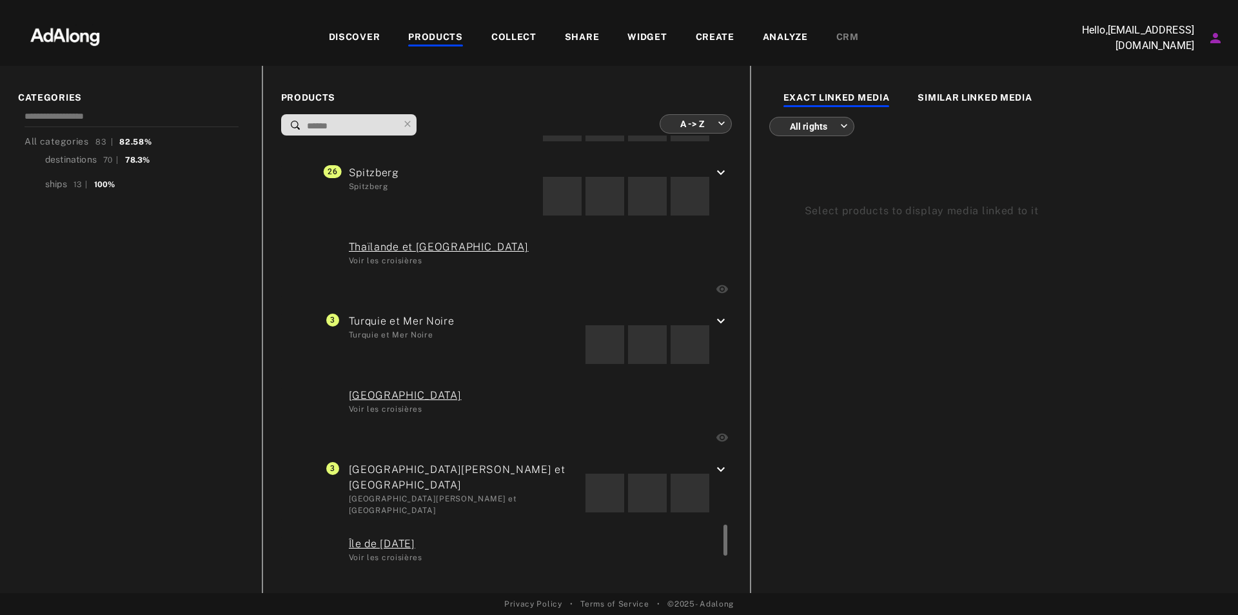
scroll to position [5407, 0]
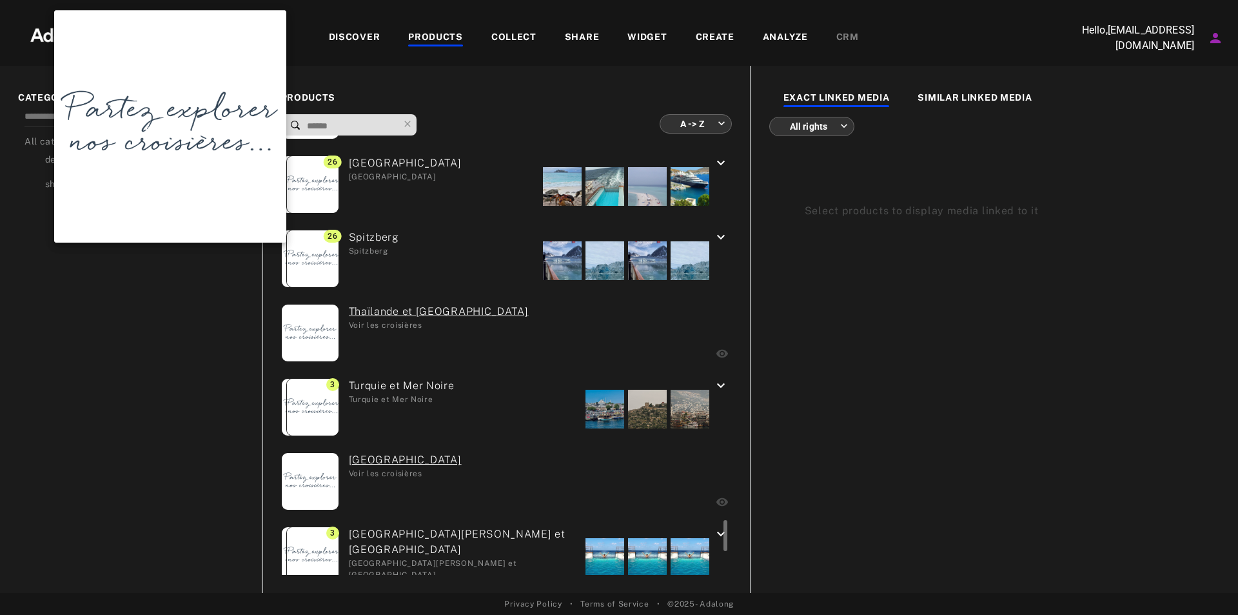
click at [321, 253] on img at bounding box center [312, 258] width 57 height 57
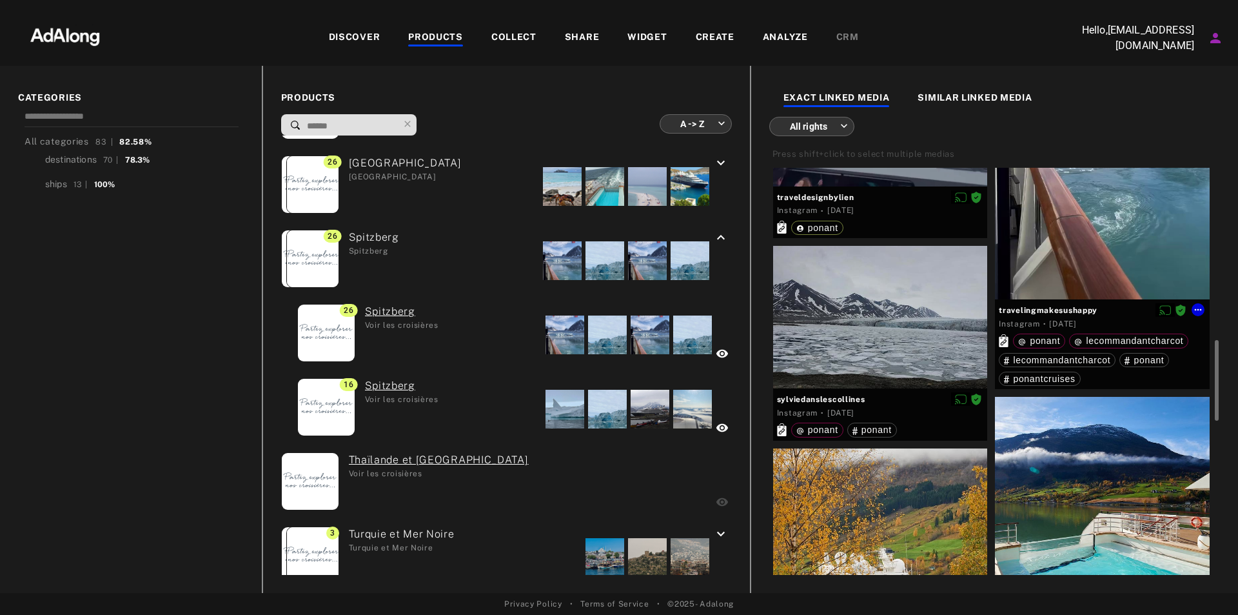
scroll to position [1194, 0]
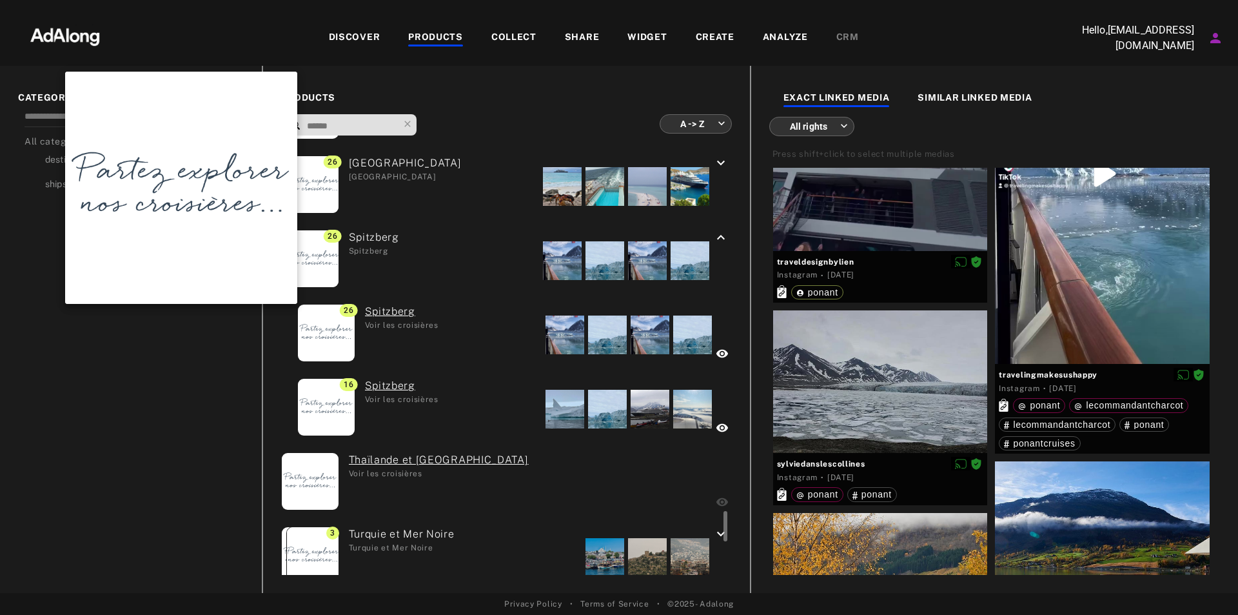
drag, startPoint x: 306, startPoint y: 326, endPoint x: 377, endPoint y: 326, distance: 70.3
click at [306, 326] on img at bounding box center [326, 332] width 57 height 57
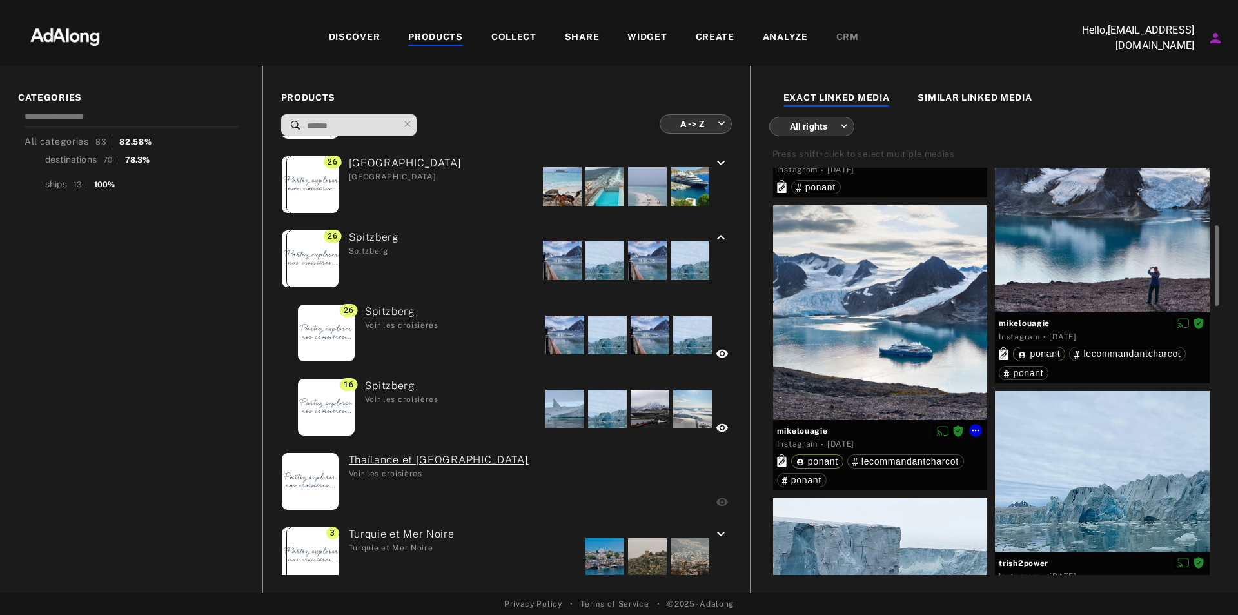
scroll to position [163, 0]
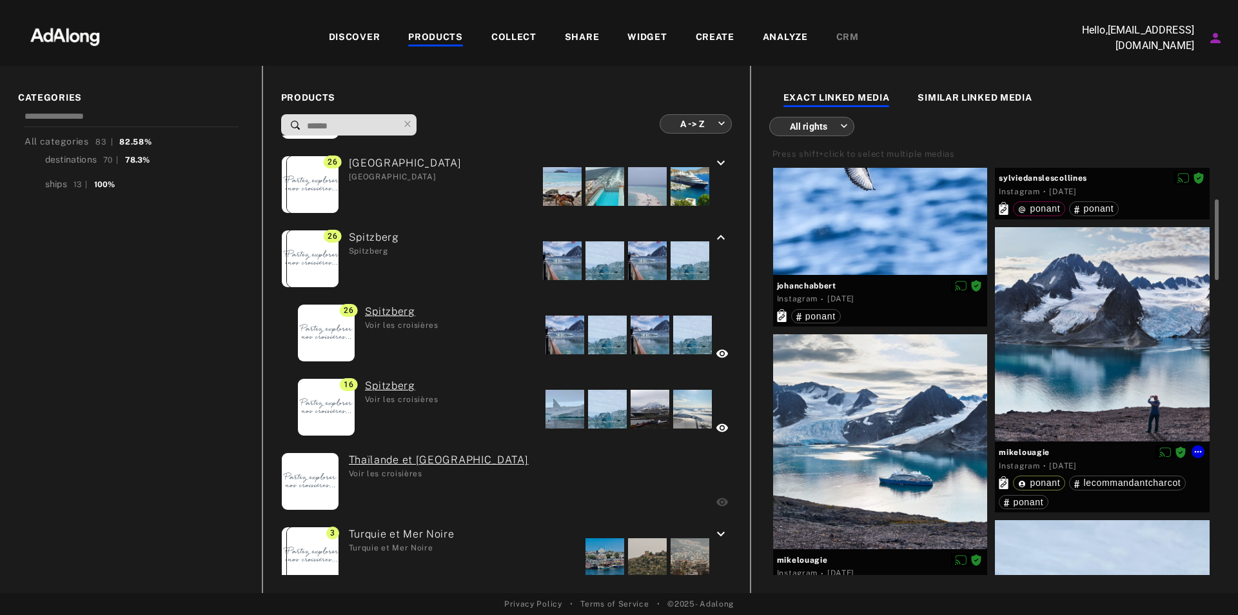
click at [1067, 313] on div at bounding box center [1102, 334] width 215 height 215
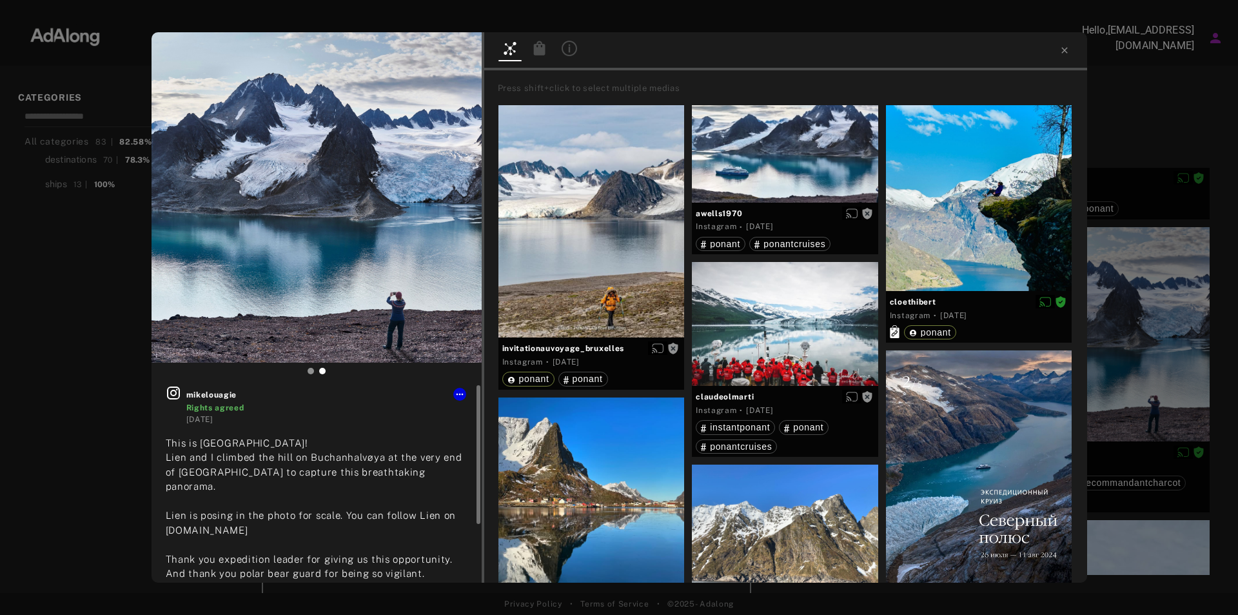
click at [453, 390] on div at bounding box center [459, 394] width 13 height 13
click at [457, 391] on icon at bounding box center [460, 394] width 10 height 10
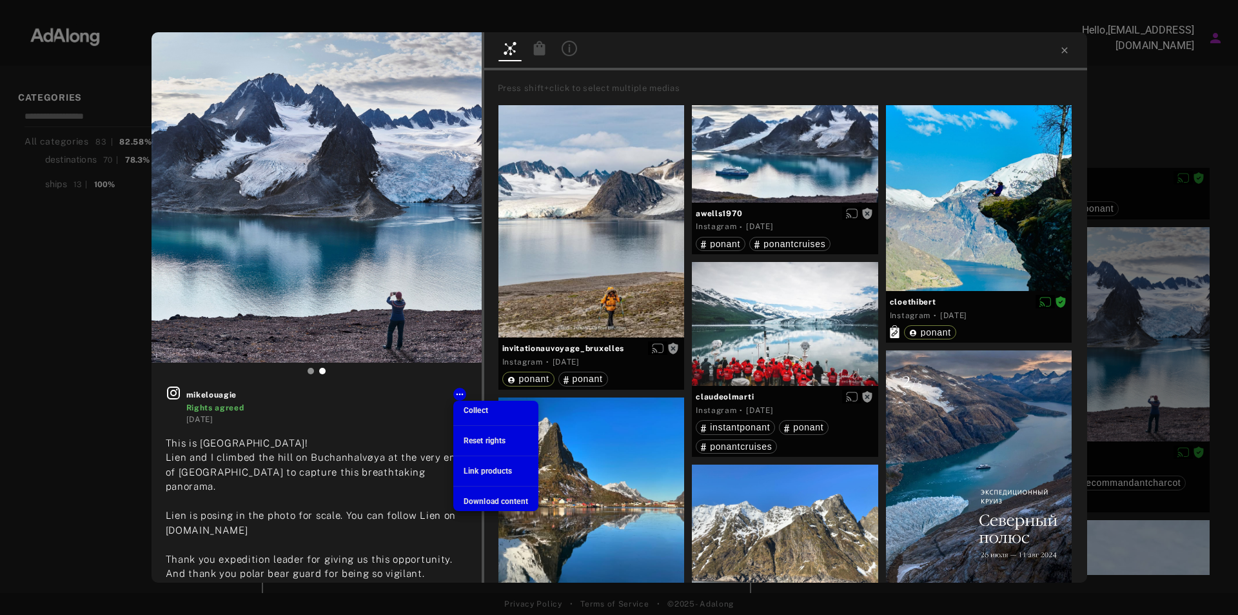
click at [484, 504] on span "Download content" at bounding box center [496, 501] width 64 height 9
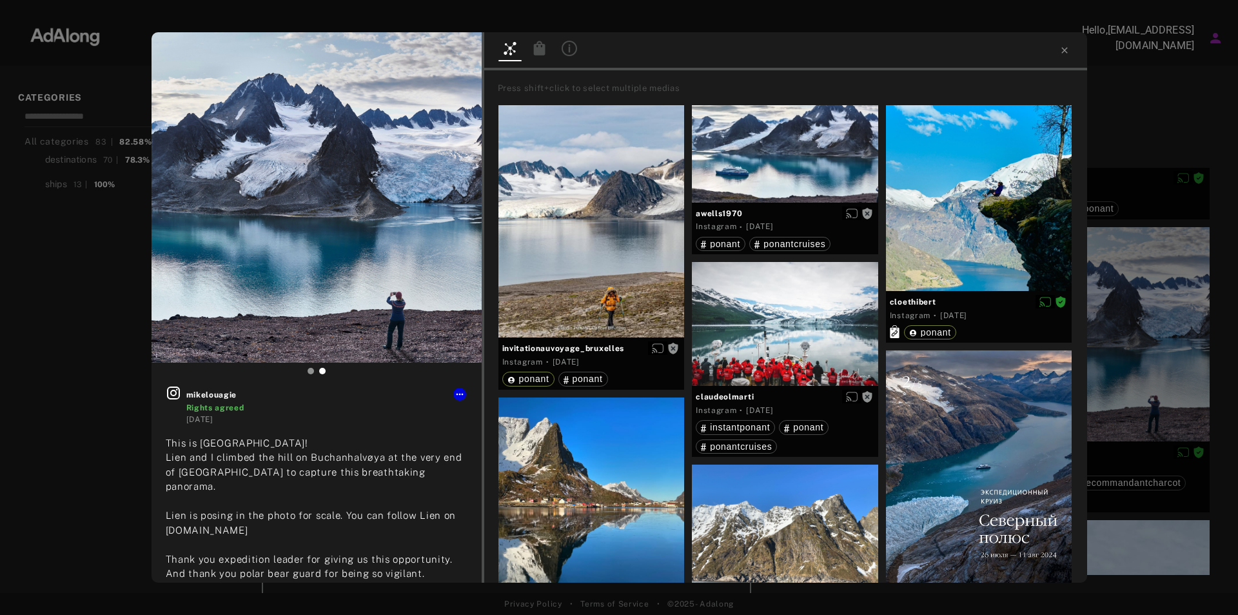
click at [1151, 67] on div "mikelouagie Rights agreed 2 years ago This is Svalbard! Lien and I climbed the …" at bounding box center [619, 307] width 1238 height 615
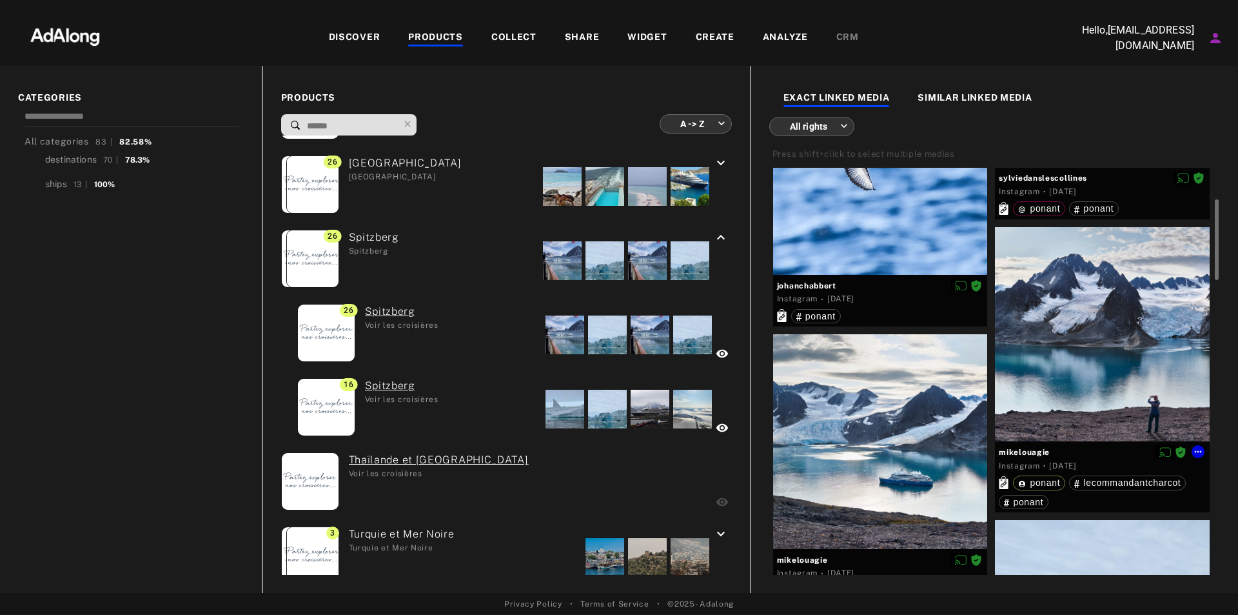
scroll to position [356, 0]
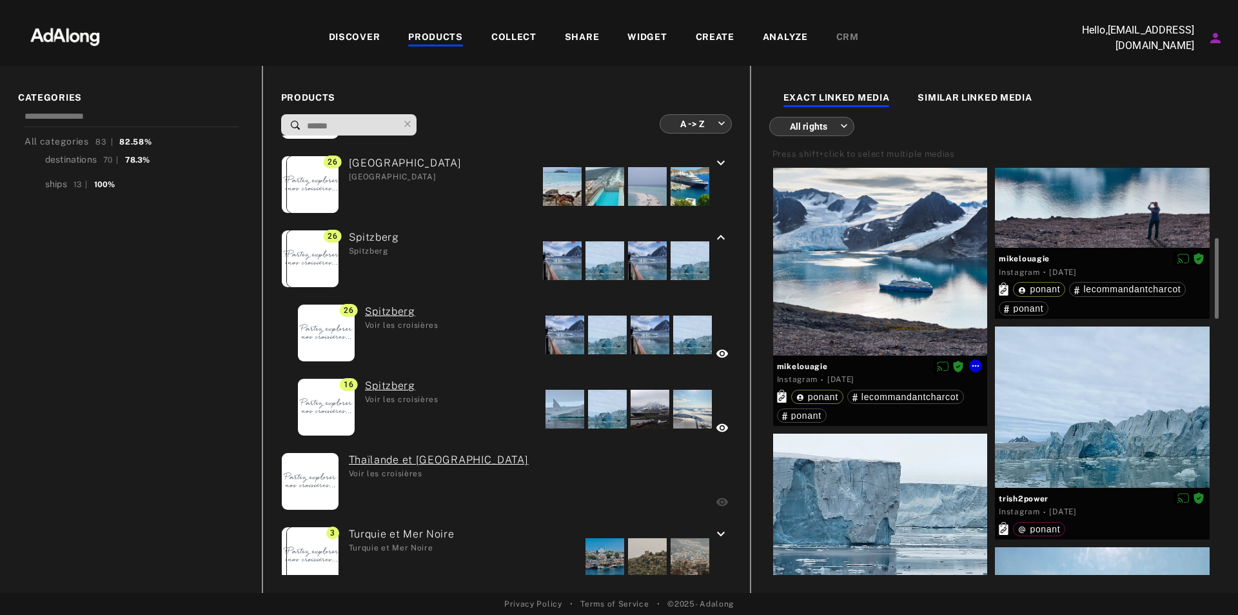
click at [905, 215] on div at bounding box center [880, 248] width 215 height 215
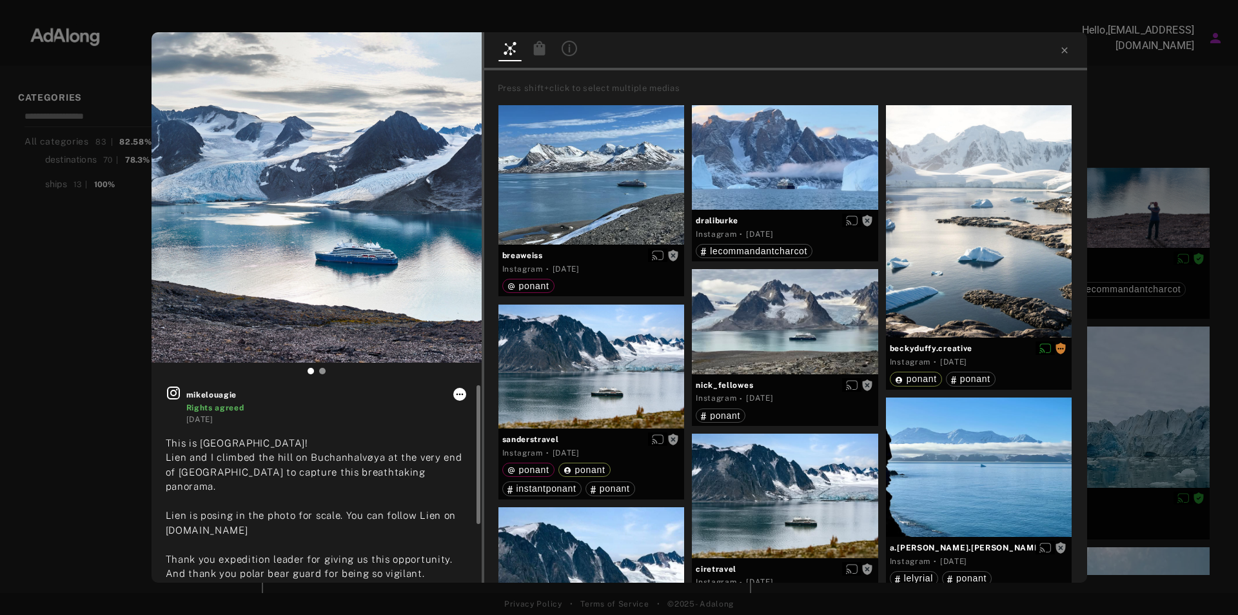
click at [460, 389] on icon at bounding box center [460, 394] width 10 height 10
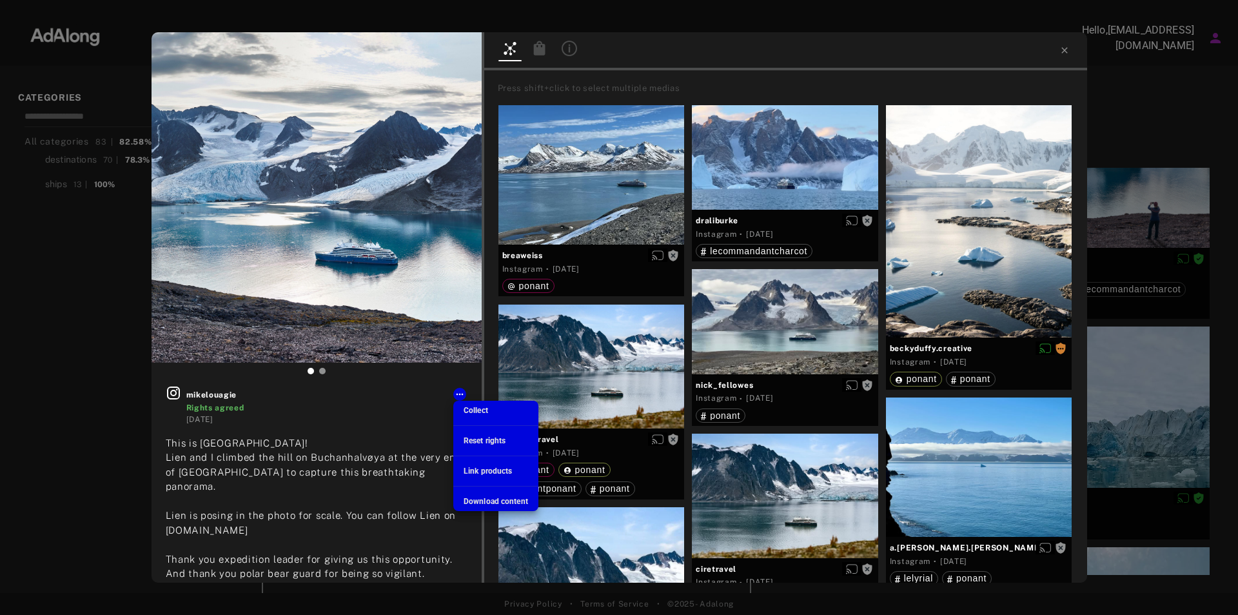
click at [489, 503] on span "Download content" at bounding box center [496, 501] width 64 height 9
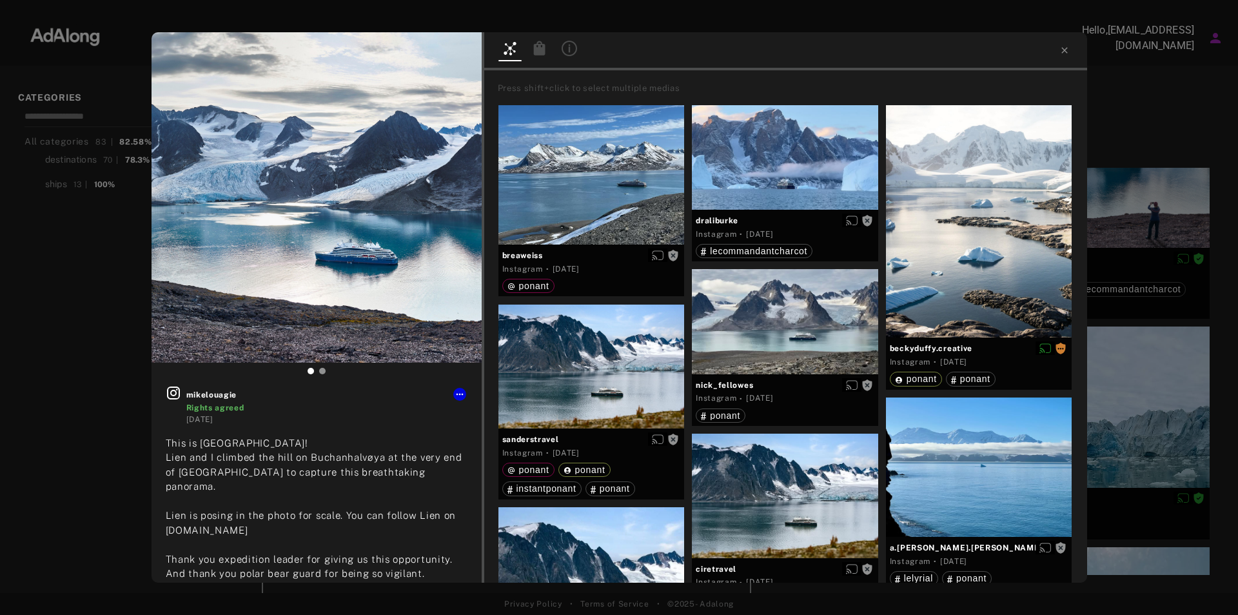
click at [1152, 77] on div "mikelouagie Rights agreed 2 years ago This is Svalbard! Lien and I climbed the …" at bounding box center [619, 307] width 1238 height 615
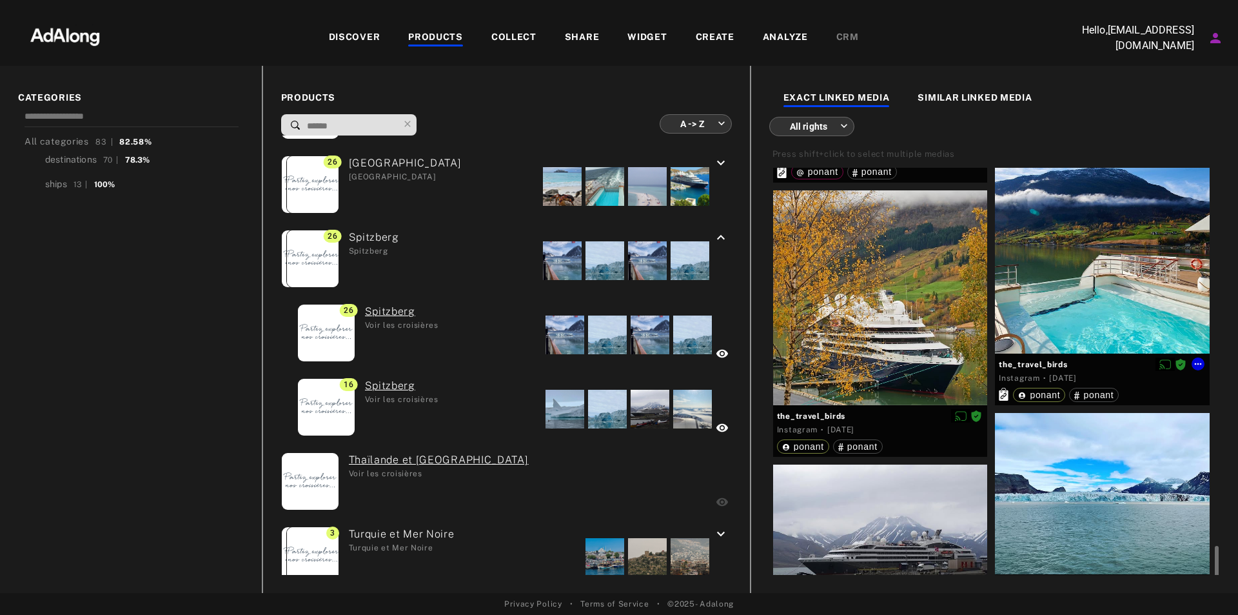
scroll to position [1646, 0]
